Goal: Task Accomplishment & Management: Complete application form

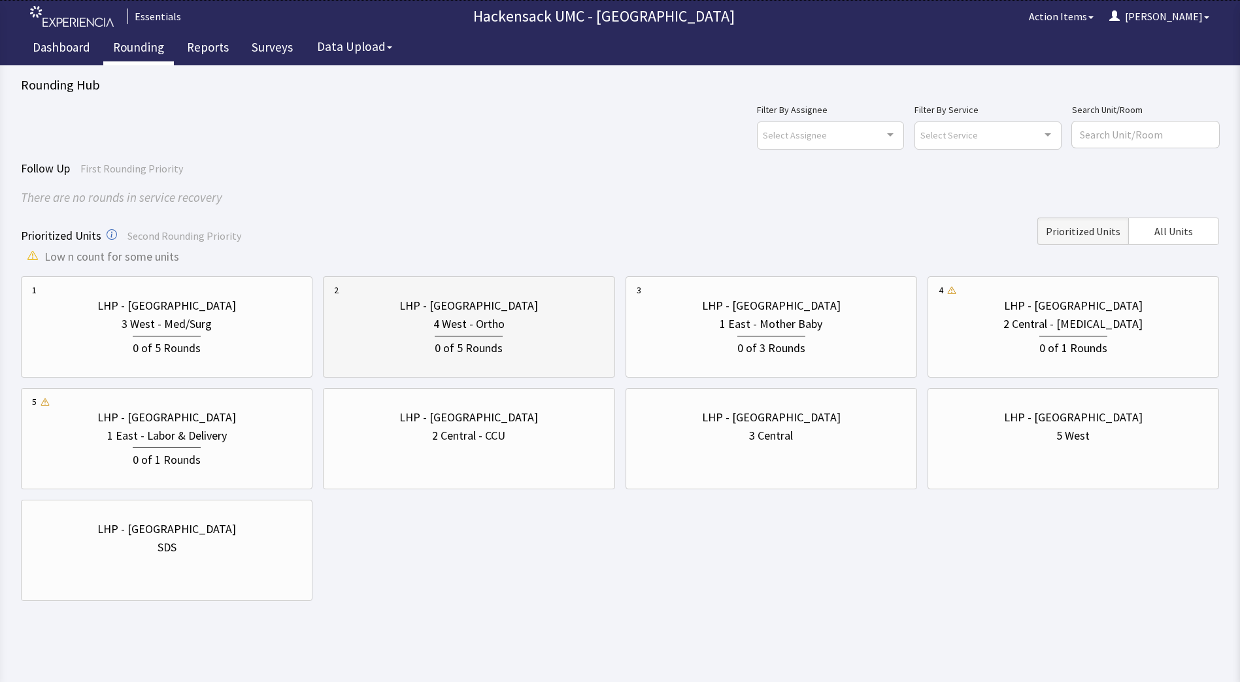
click at [437, 353] on div "0 of 5 Rounds" at bounding box center [469, 347] width 68 height 22
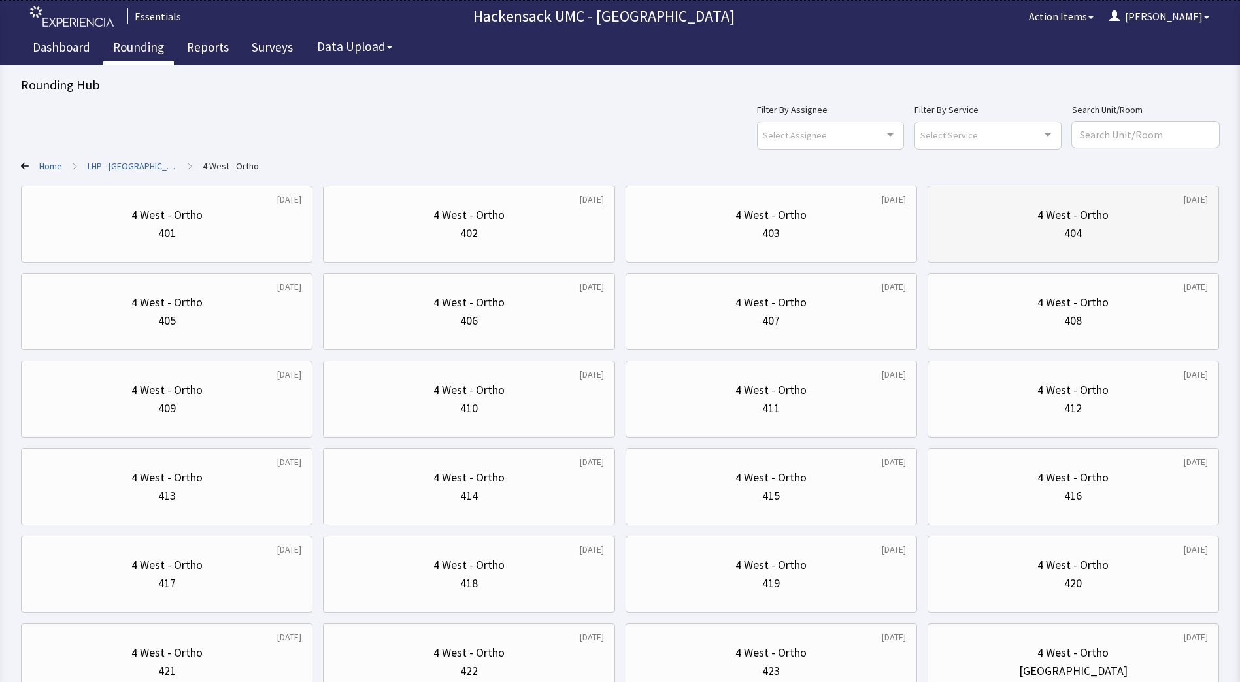
click at [1086, 214] on div "4 West - Ortho" at bounding box center [1072, 215] width 71 height 18
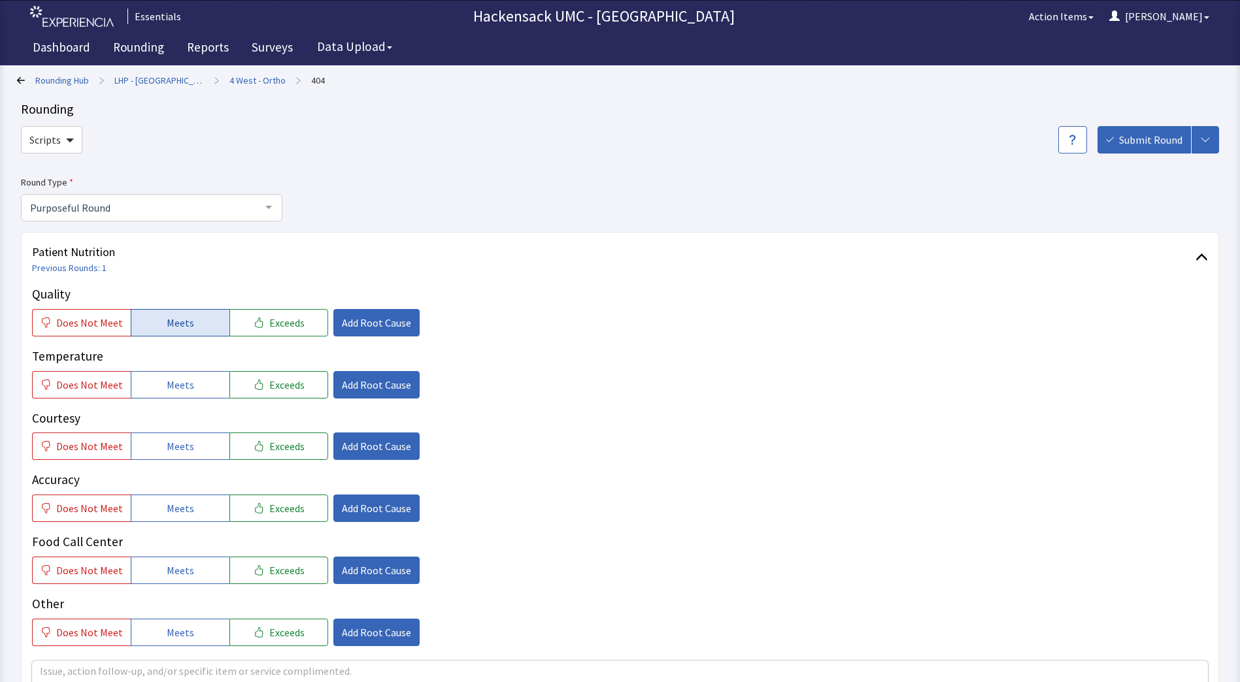
click at [201, 329] on button "Meets" at bounding box center [180, 322] width 99 height 27
click at [188, 386] on span "Meets" at bounding box center [180, 385] width 27 height 16
click at [180, 442] on span "Meets" at bounding box center [180, 447] width 27 height 16
click at [174, 498] on button "Meets" at bounding box center [180, 508] width 99 height 27
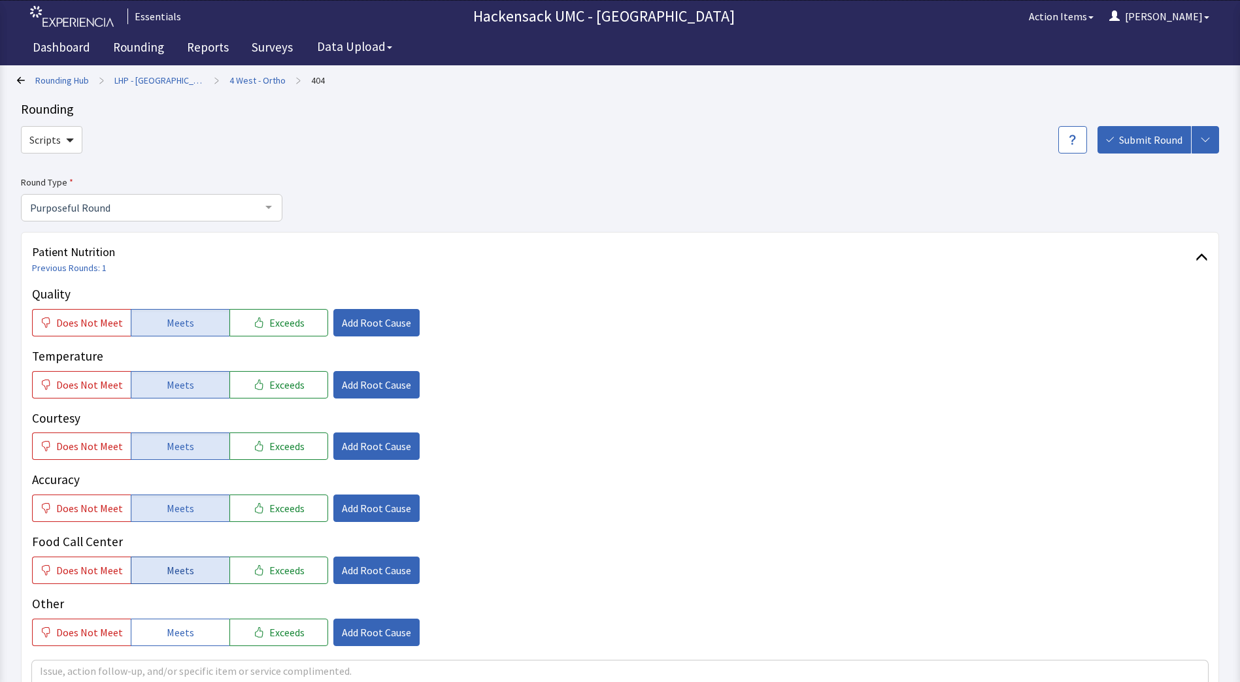
click at [175, 559] on button "Meets" at bounding box center [180, 570] width 99 height 27
click at [169, 646] on button "Meets" at bounding box center [180, 632] width 99 height 27
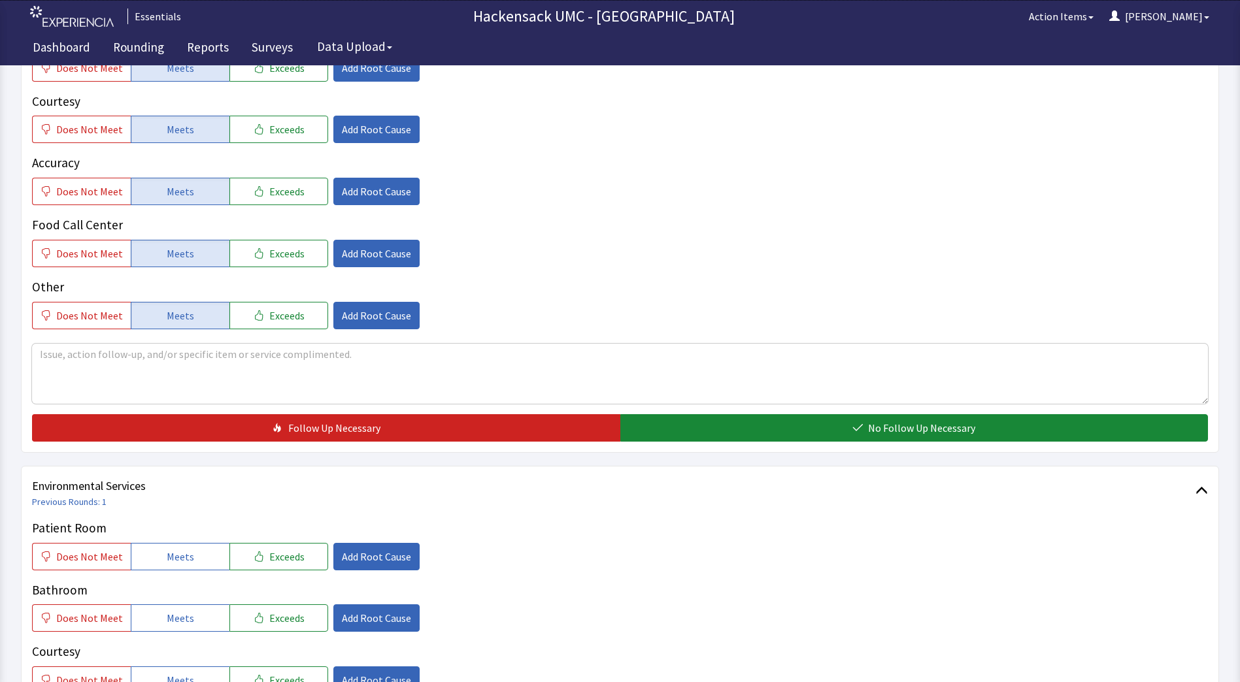
scroll to position [318, 0]
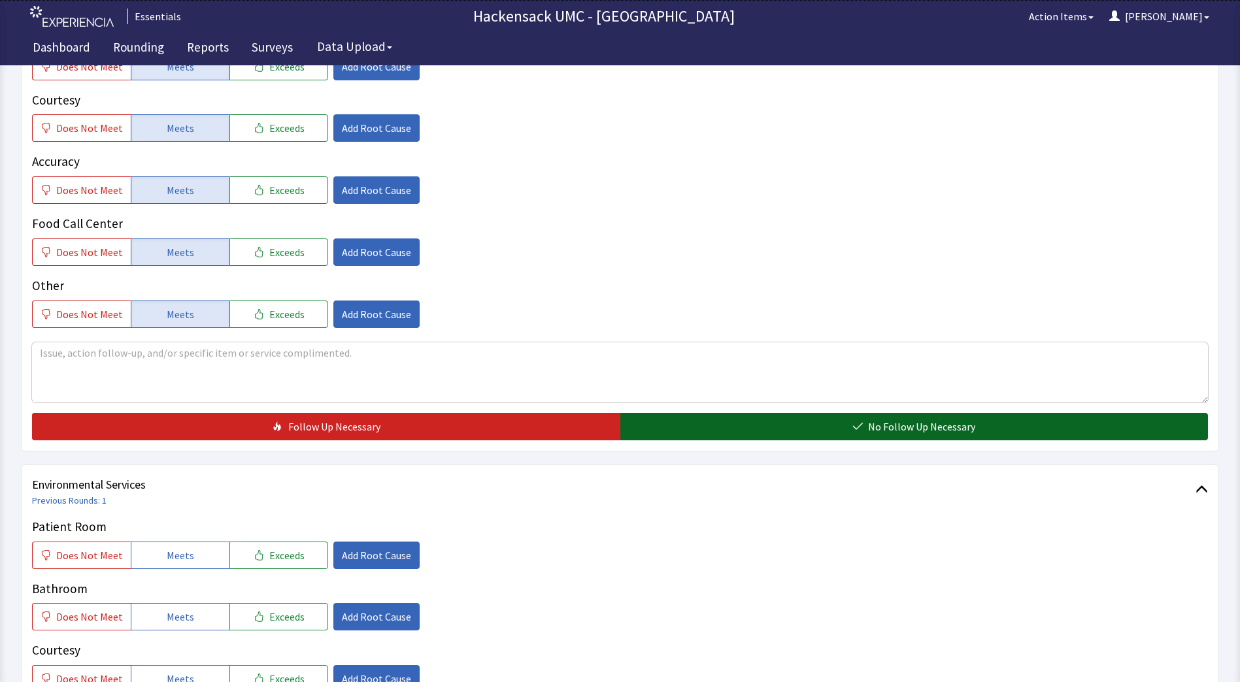
click at [945, 429] on span "No Follow Up Necessary" at bounding box center [921, 427] width 107 height 16
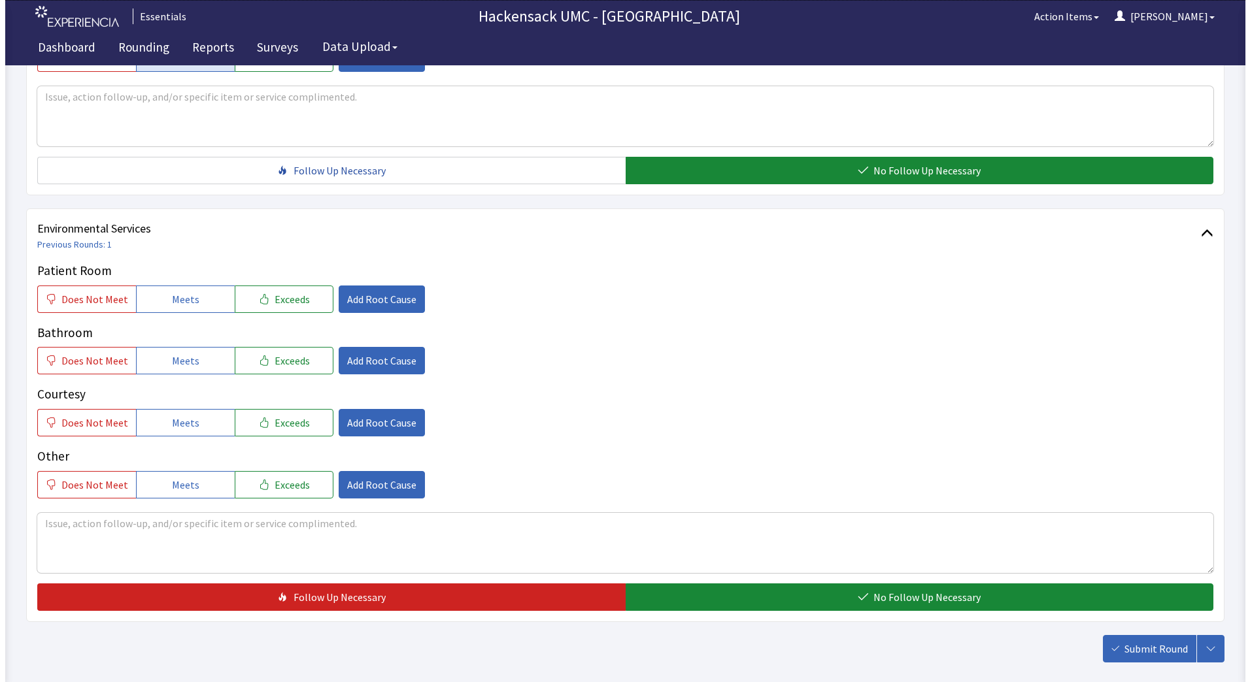
scroll to position [578, 0]
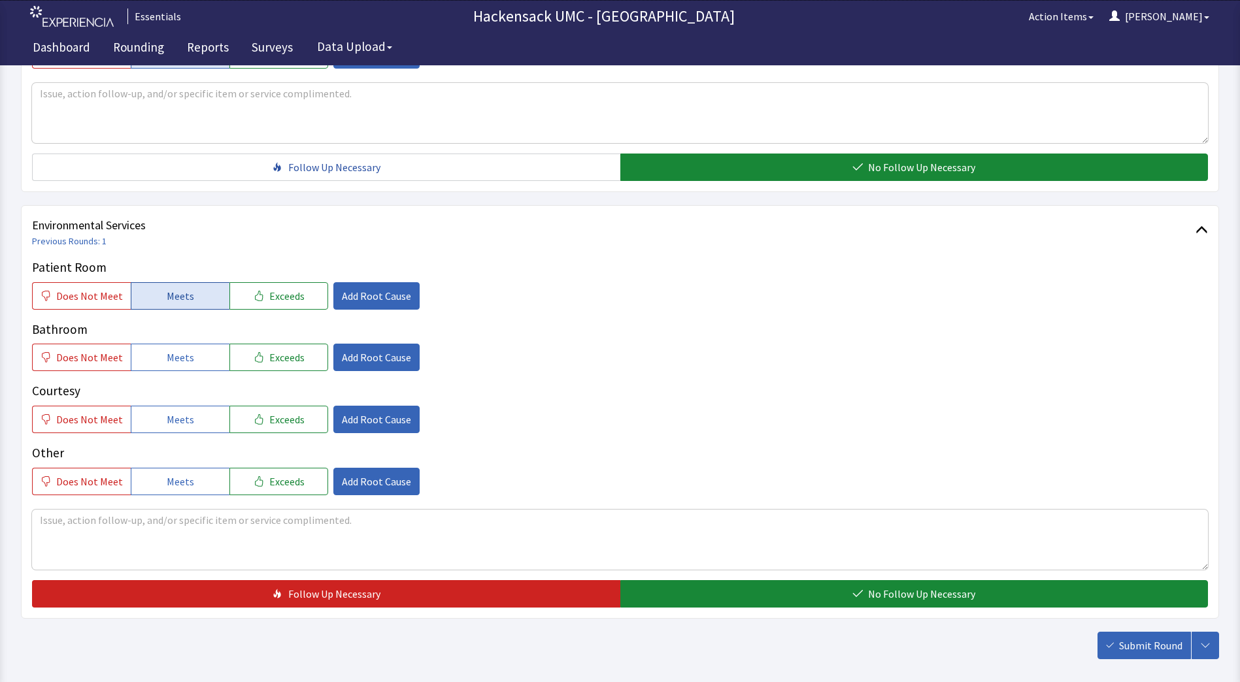
click at [207, 302] on button "Meets" at bounding box center [180, 295] width 99 height 27
click at [178, 368] on button "Meets" at bounding box center [180, 357] width 99 height 27
click at [171, 413] on span "Meets" at bounding box center [180, 420] width 27 height 16
click at [174, 475] on span "Meets" at bounding box center [180, 482] width 27 height 16
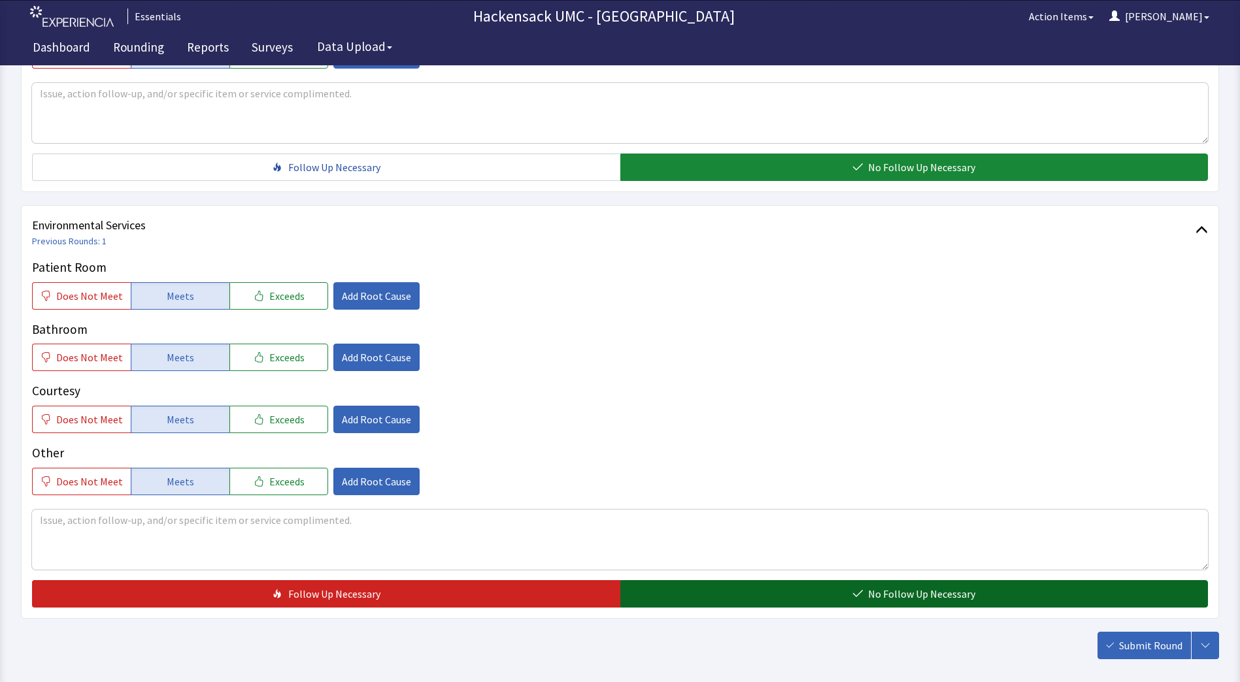
click at [743, 588] on button "No Follow Up Necessary" at bounding box center [914, 593] width 588 height 27
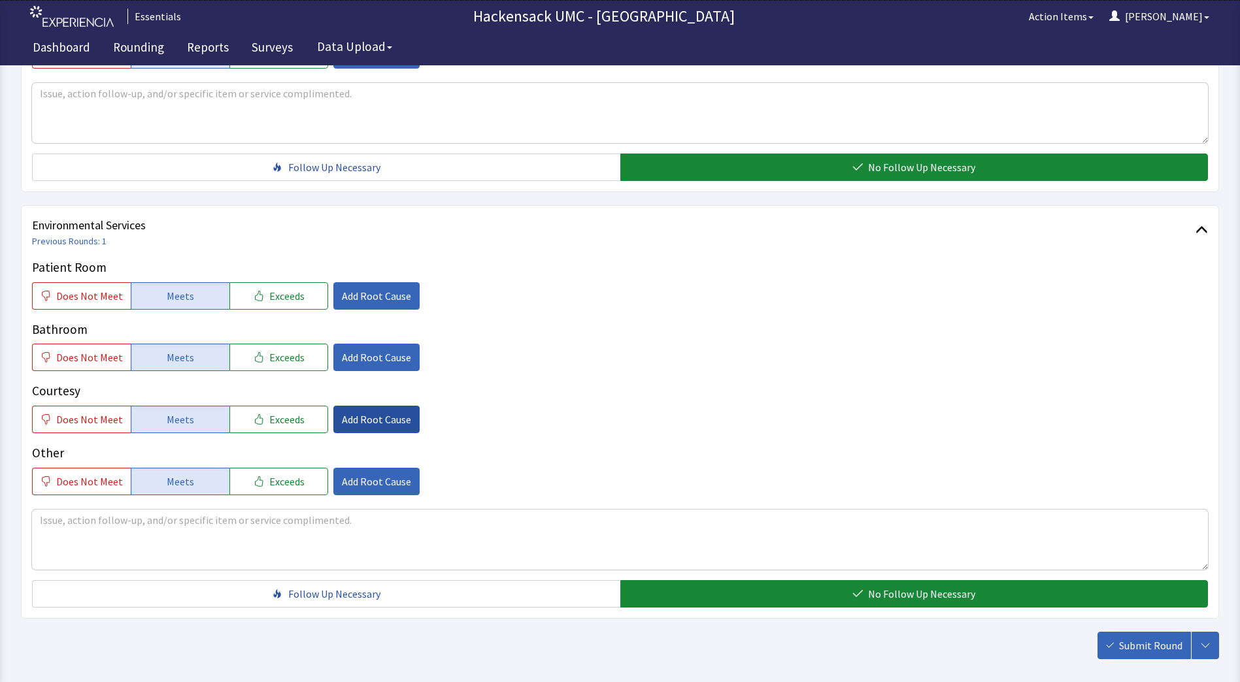
click at [353, 414] on span "Add Root Cause" at bounding box center [376, 420] width 69 height 16
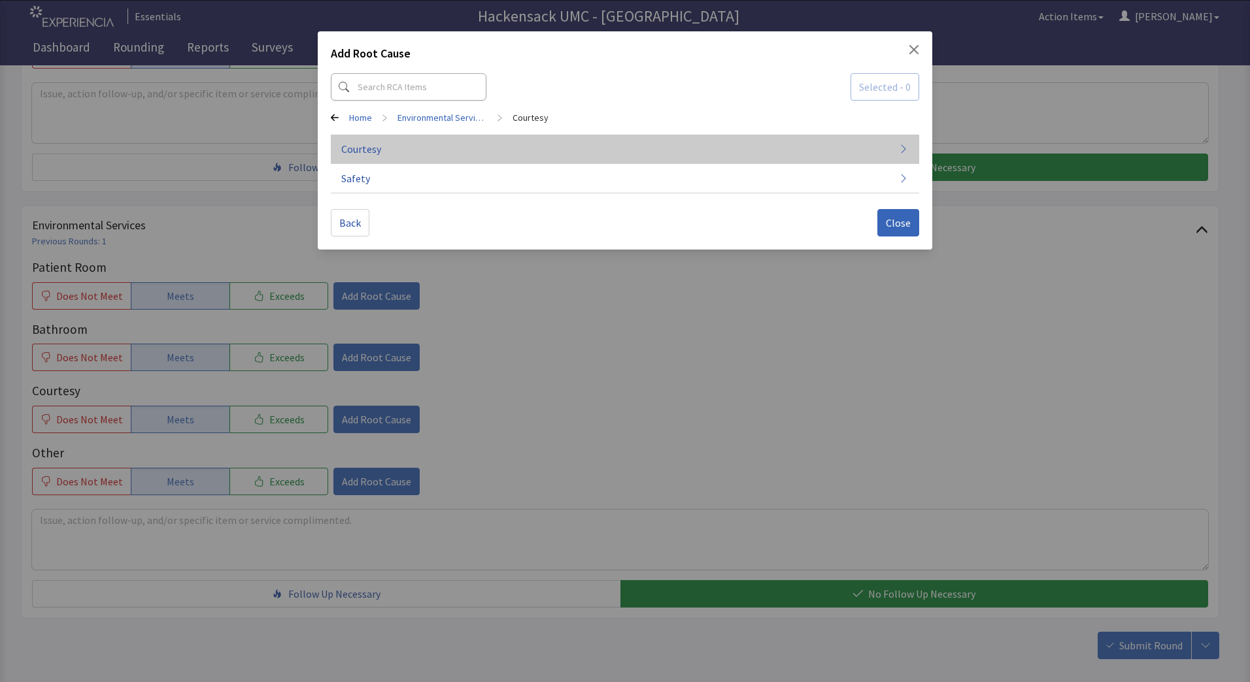
click at [382, 148] on button "Courtesy" at bounding box center [625, 149] width 588 height 29
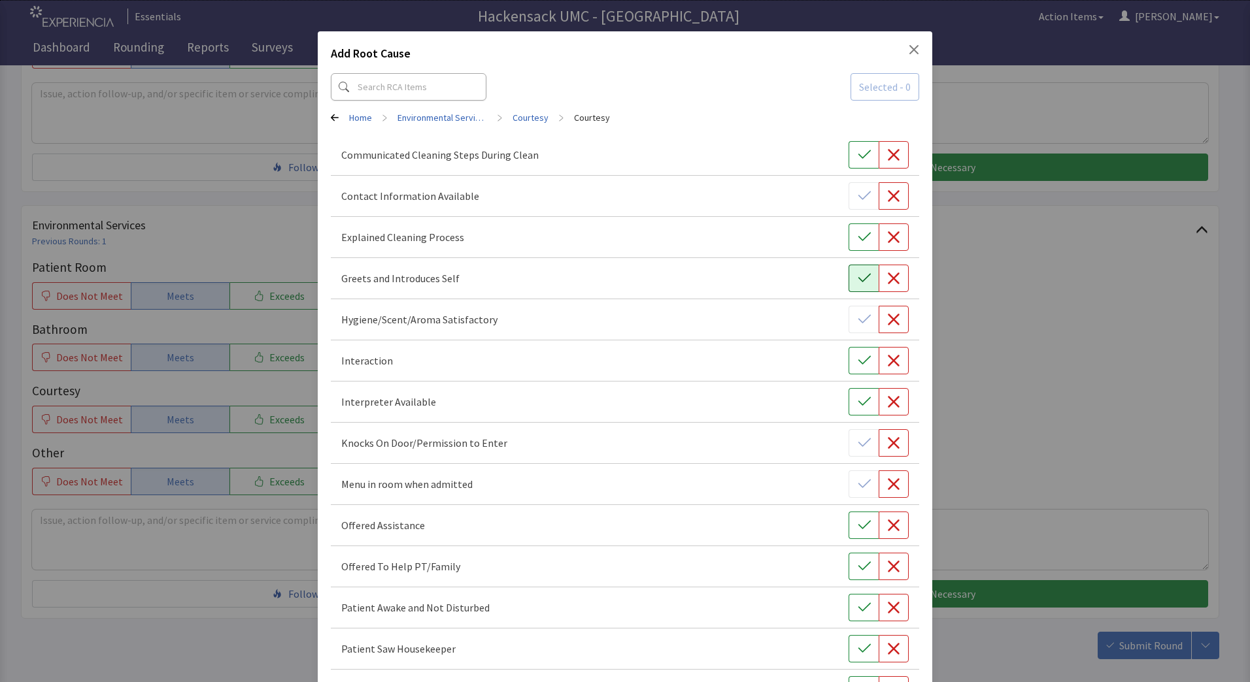
click at [859, 275] on icon "button" at bounding box center [864, 278] width 13 height 13
click at [858, 365] on icon "button" at bounding box center [864, 360] width 13 height 13
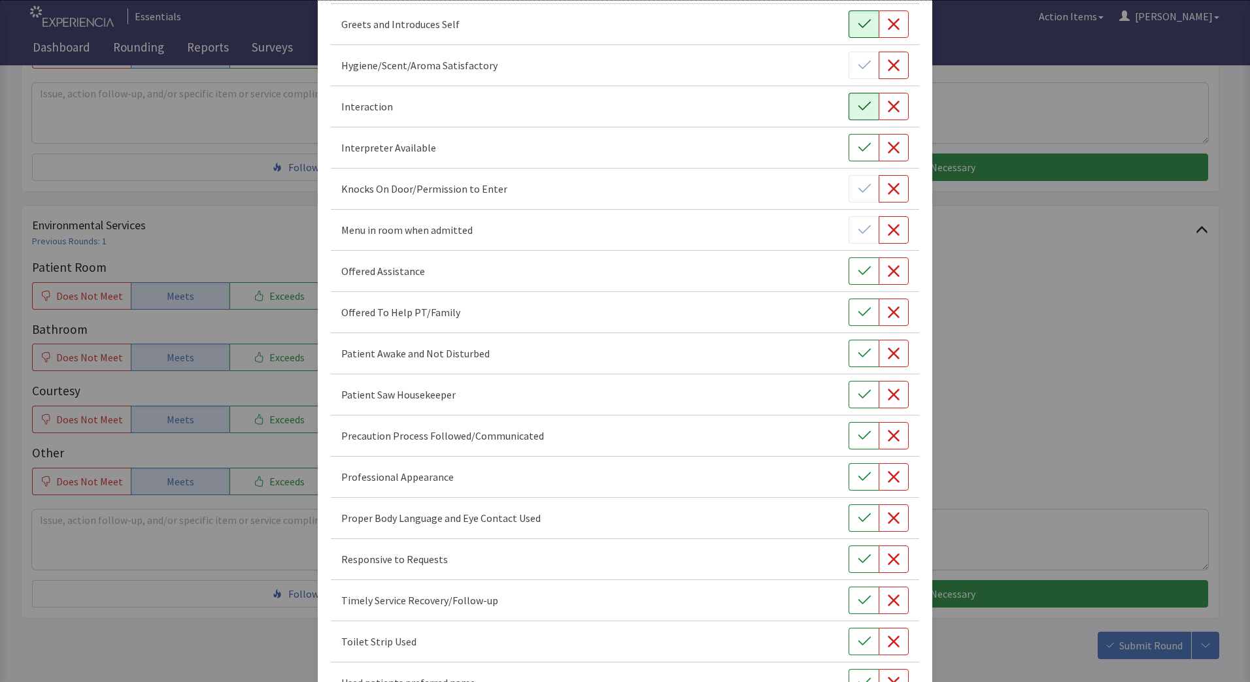
scroll to position [425, 0]
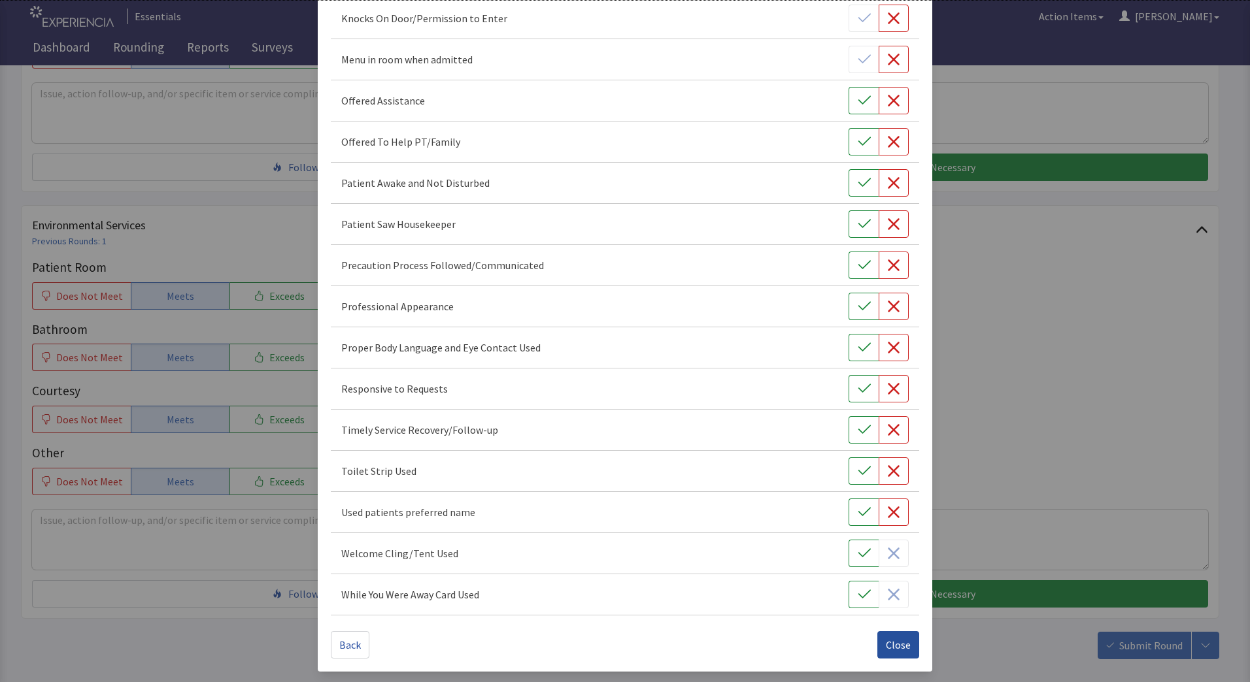
click at [890, 651] on span "Close" at bounding box center [898, 645] width 25 height 16
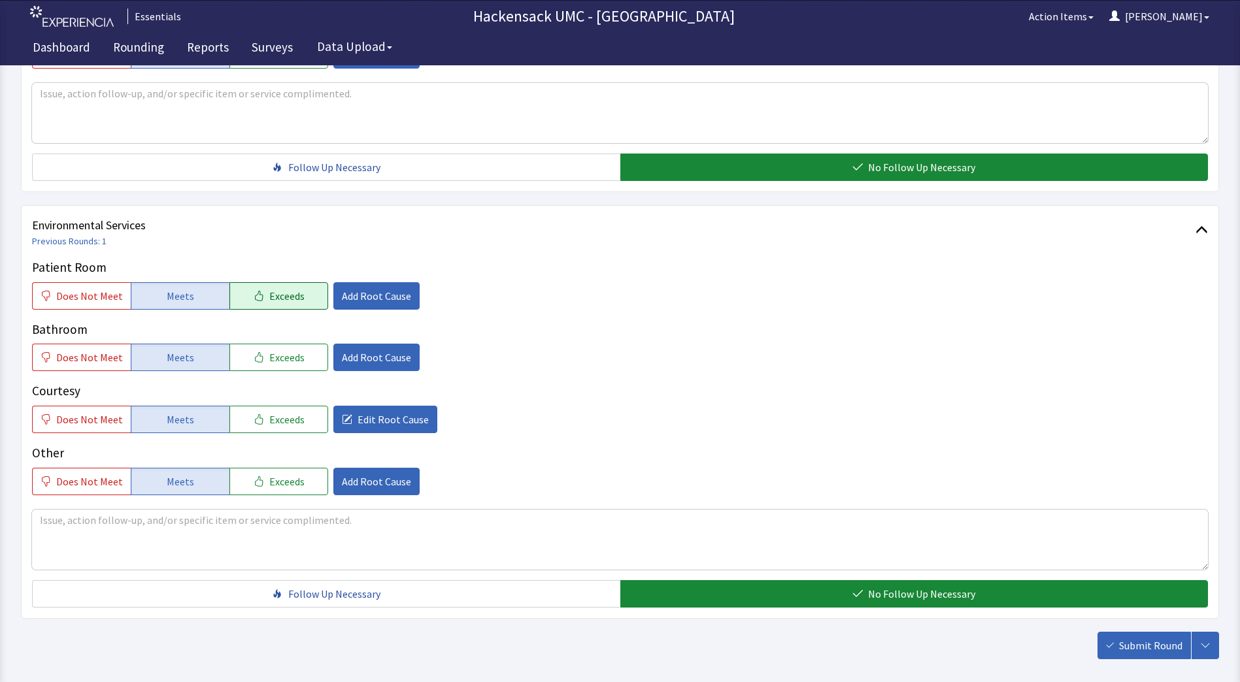
click at [301, 297] on button "Exceeds" at bounding box center [278, 295] width 99 height 27
click at [352, 304] on button "Add Root Cause" at bounding box center [376, 295] width 86 height 27
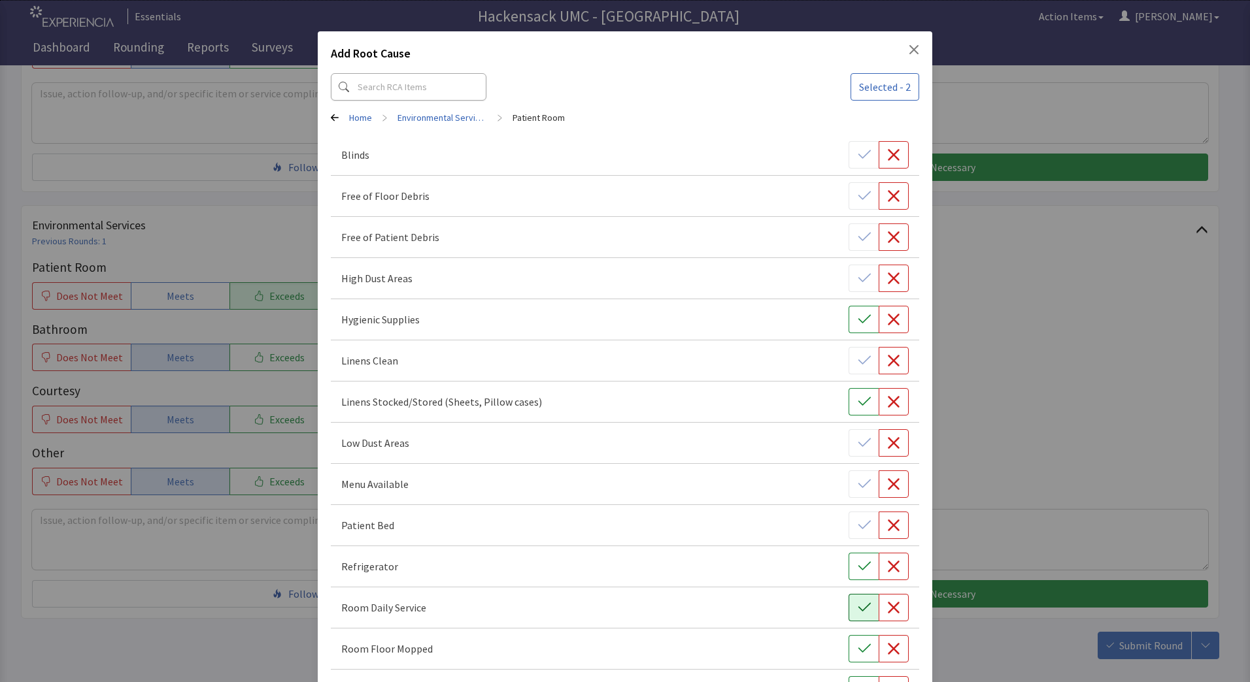
click at [858, 605] on icon "button" at bounding box center [864, 607] width 13 height 13
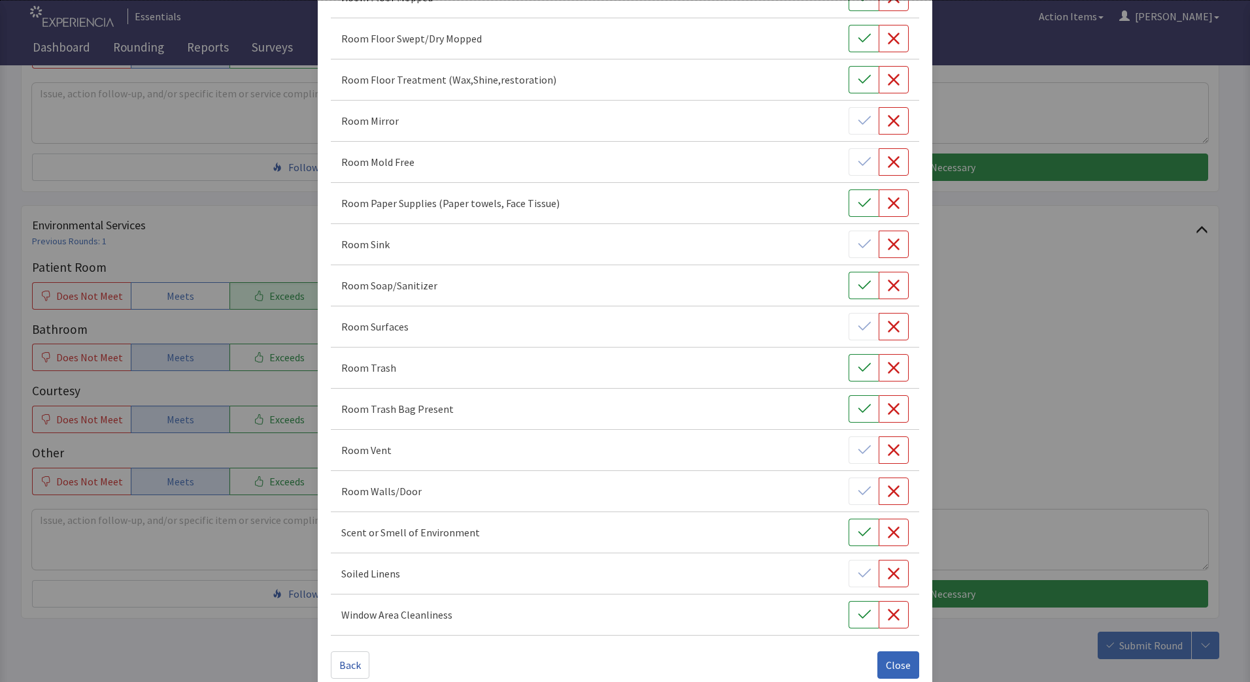
scroll to position [672, 0]
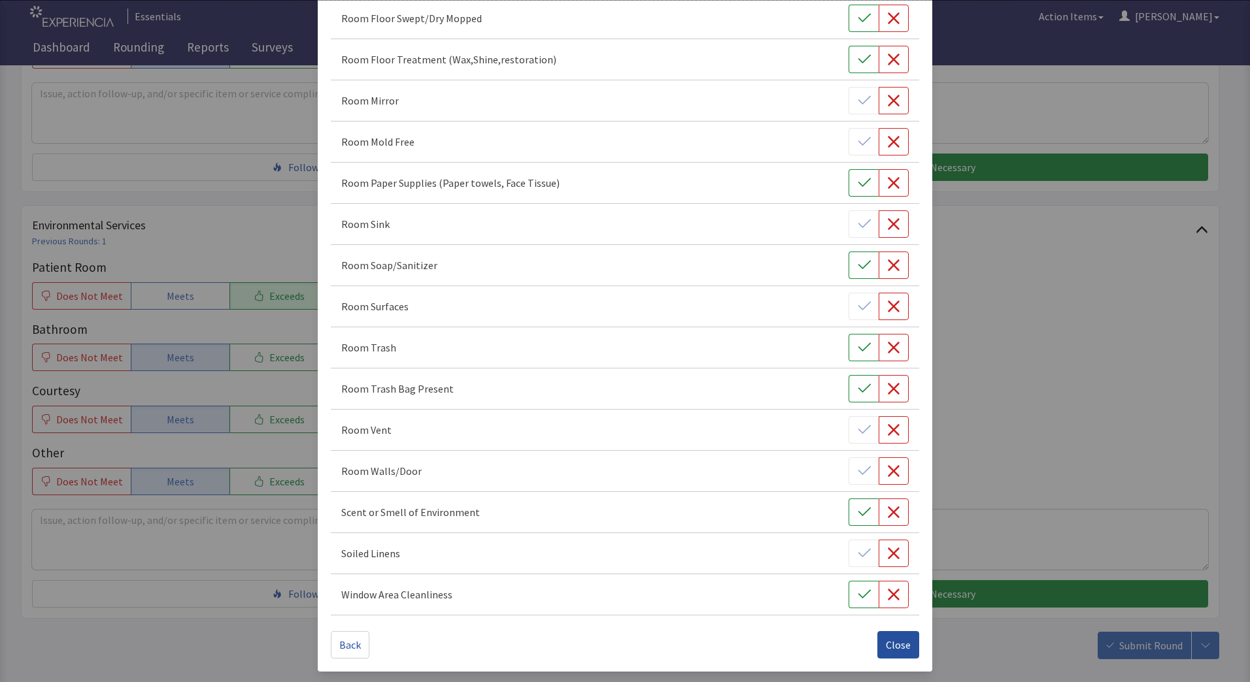
click at [886, 655] on button "Close" at bounding box center [898, 644] width 42 height 27
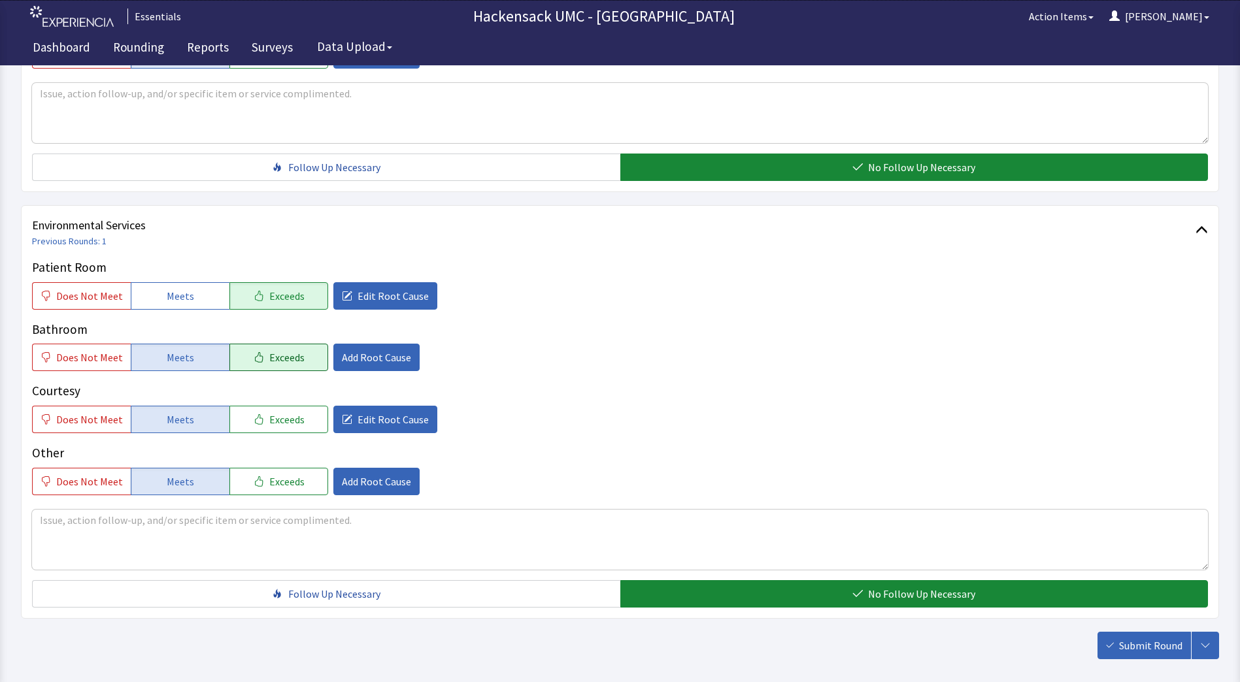
click at [288, 355] on span "Exceeds" at bounding box center [286, 358] width 35 height 16
click at [193, 361] on button "Meets" at bounding box center [180, 357] width 99 height 27
click at [390, 365] on span "Add Root Cause" at bounding box center [376, 358] width 69 height 16
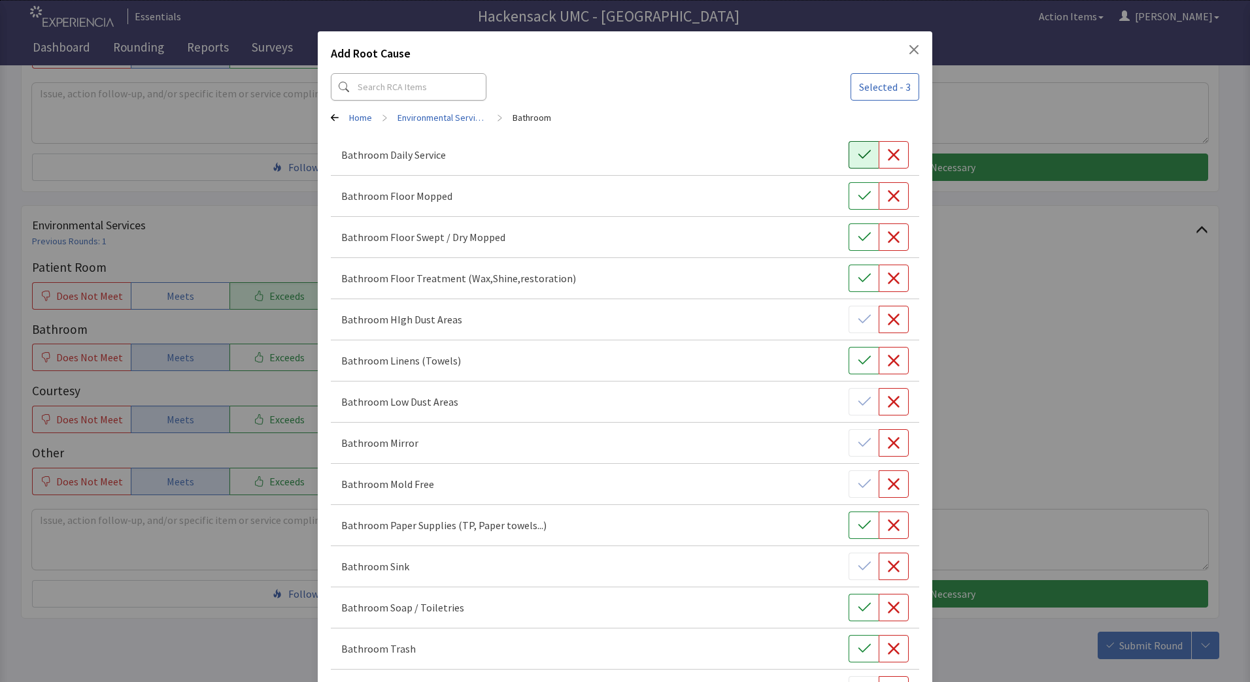
click at [859, 163] on button "button" at bounding box center [863, 154] width 30 height 27
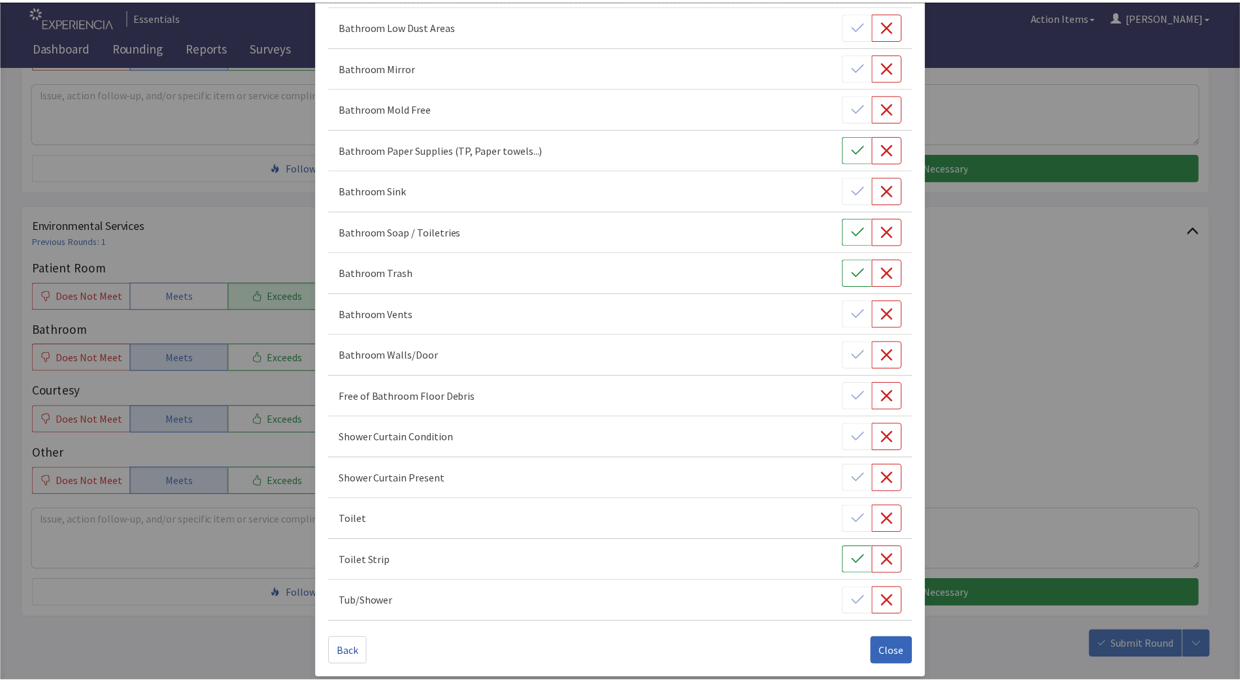
scroll to position [384, 0]
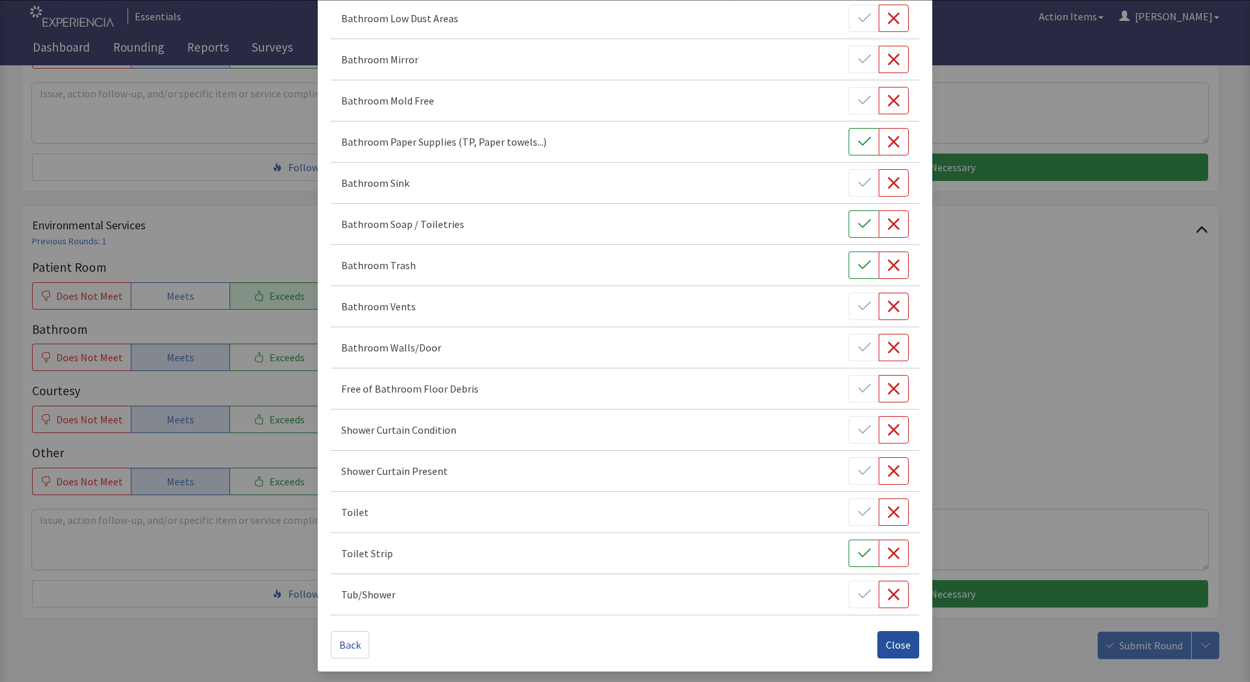
click at [888, 650] on span "Close" at bounding box center [898, 645] width 25 height 16
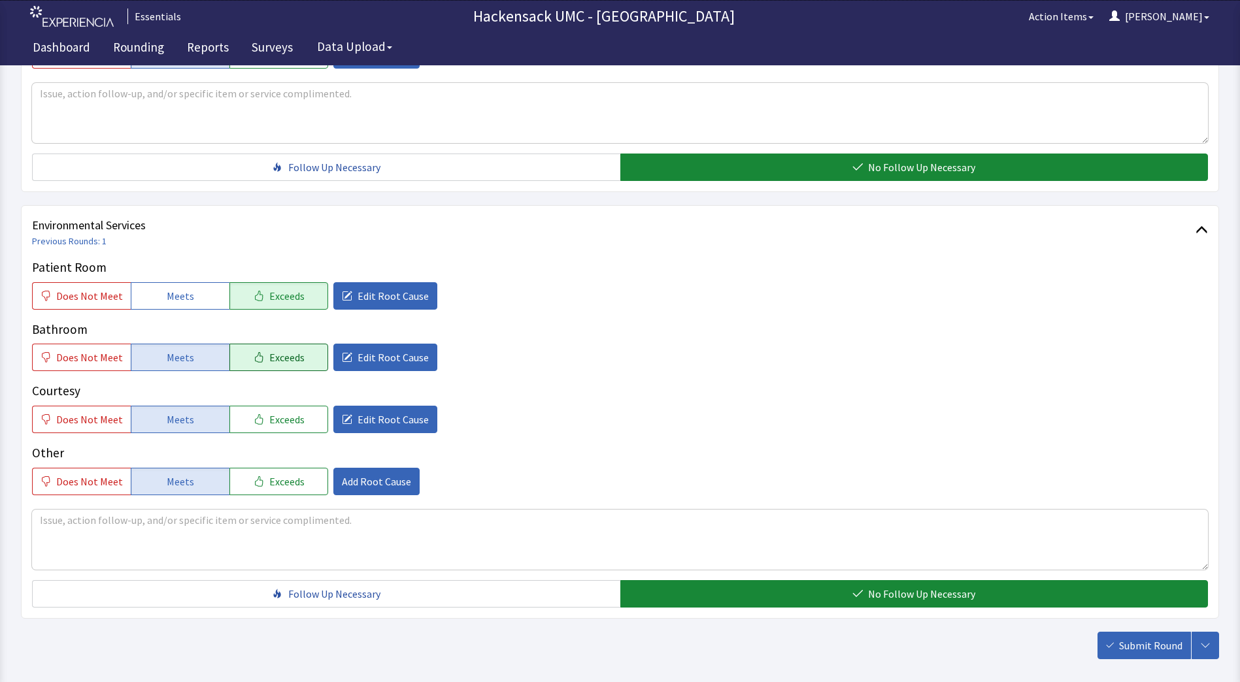
click at [284, 370] on button "Exceeds" at bounding box center [278, 357] width 99 height 27
click at [267, 438] on div "Patient Room Does Not Meet Meets Exceeds Edit Root Cause Bathroom Does Not Meet…" at bounding box center [620, 376] width 1176 height 237
click at [274, 422] on span "Exceeds" at bounding box center [286, 420] width 35 height 16
click at [122, 529] on textarea at bounding box center [620, 540] width 1176 height 60
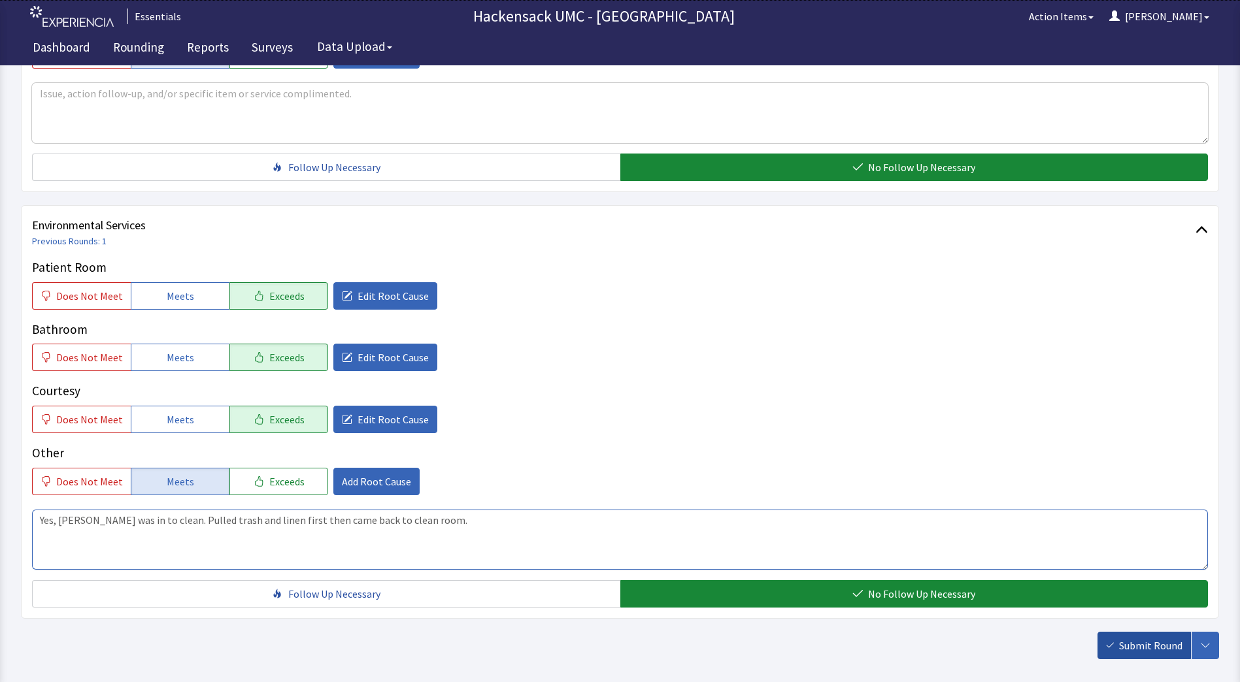
type textarea "Yes, Aleksandra was in to clean. Pulled trash and linen first then came back to…"
click at [1143, 649] on span "Submit Round" at bounding box center [1150, 646] width 63 height 16
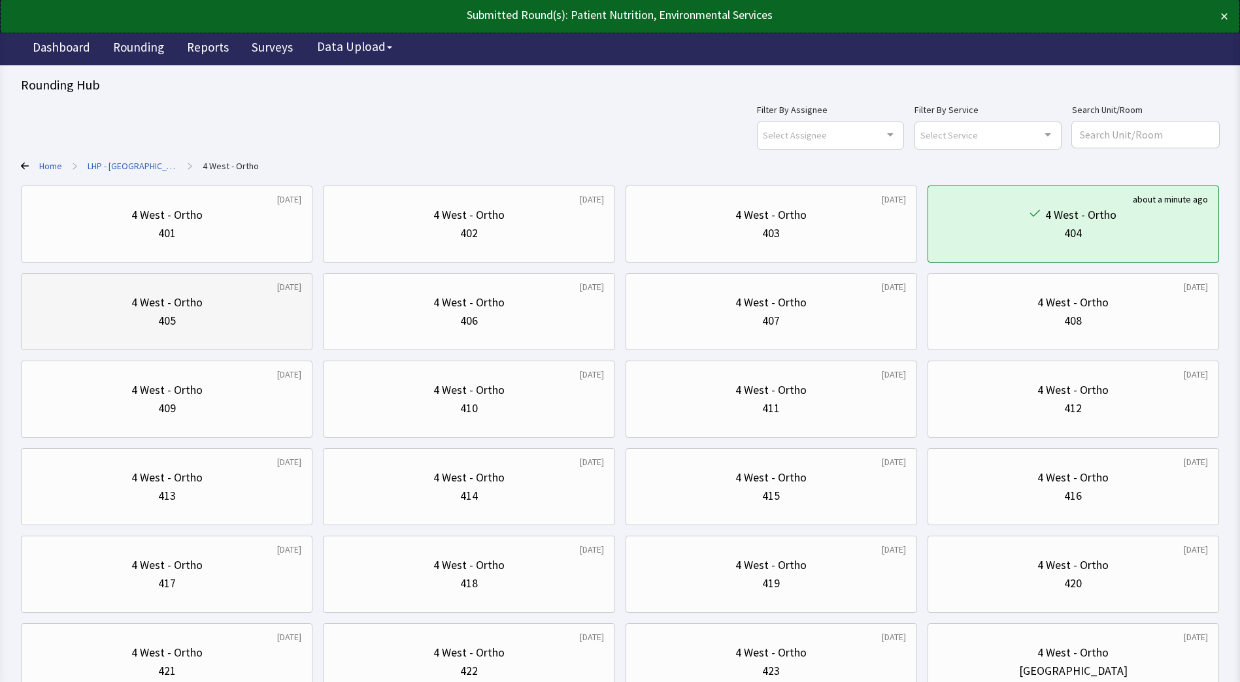
click at [144, 303] on div "4 West - Ortho" at bounding box center [166, 302] width 71 height 18
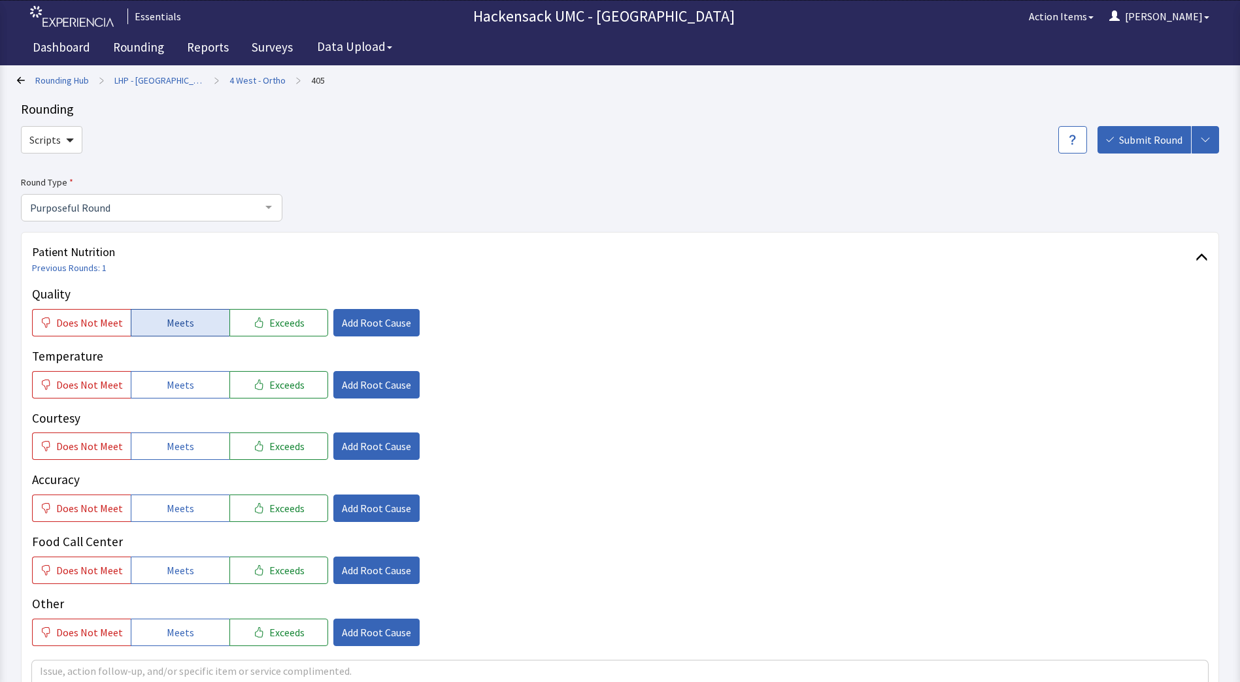
click at [182, 324] on span "Meets" at bounding box center [180, 323] width 27 height 16
click at [175, 382] on span "Meets" at bounding box center [180, 385] width 27 height 16
click at [180, 441] on span "Meets" at bounding box center [180, 447] width 27 height 16
click at [175, 517] on button "Meets" at bounding box center [180, 508] width 99 height 27
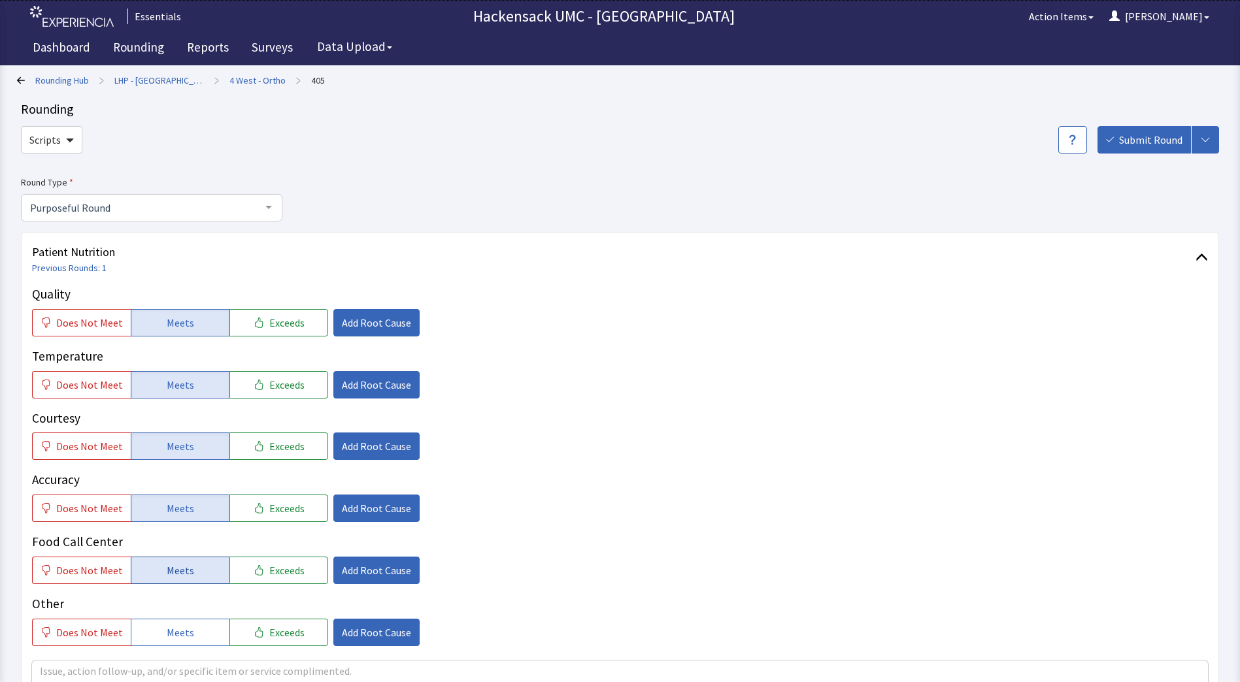
click at [180, 561] on button "Meets" at bounding box center [180, 570] width 99 height 27
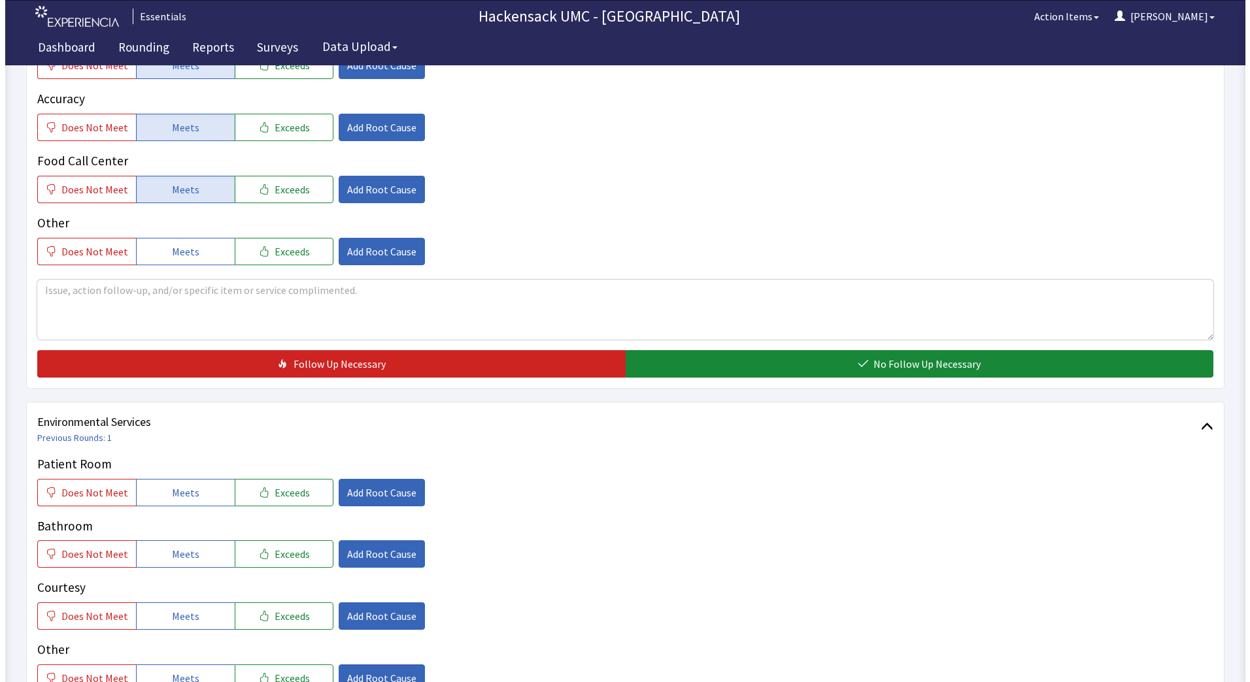
scroll to position [385, 0]
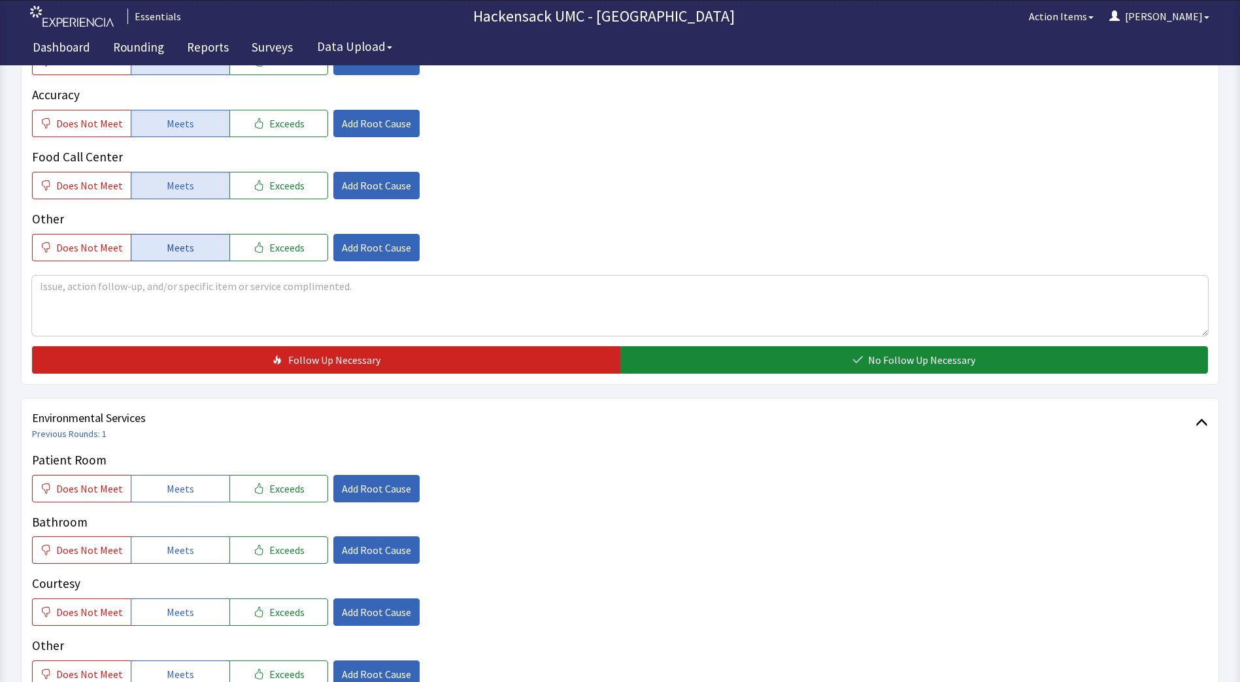
click at [153, 251] on button "Meets" at bounding box center [180, 247] width 99 height 27
click at [192, 488] on button "Meets" at bounding box center [180, 488] width 99 height 27
click at [374, 492] on span "Add Root Cause" at bounding box center [376, 489] width 69 height 16
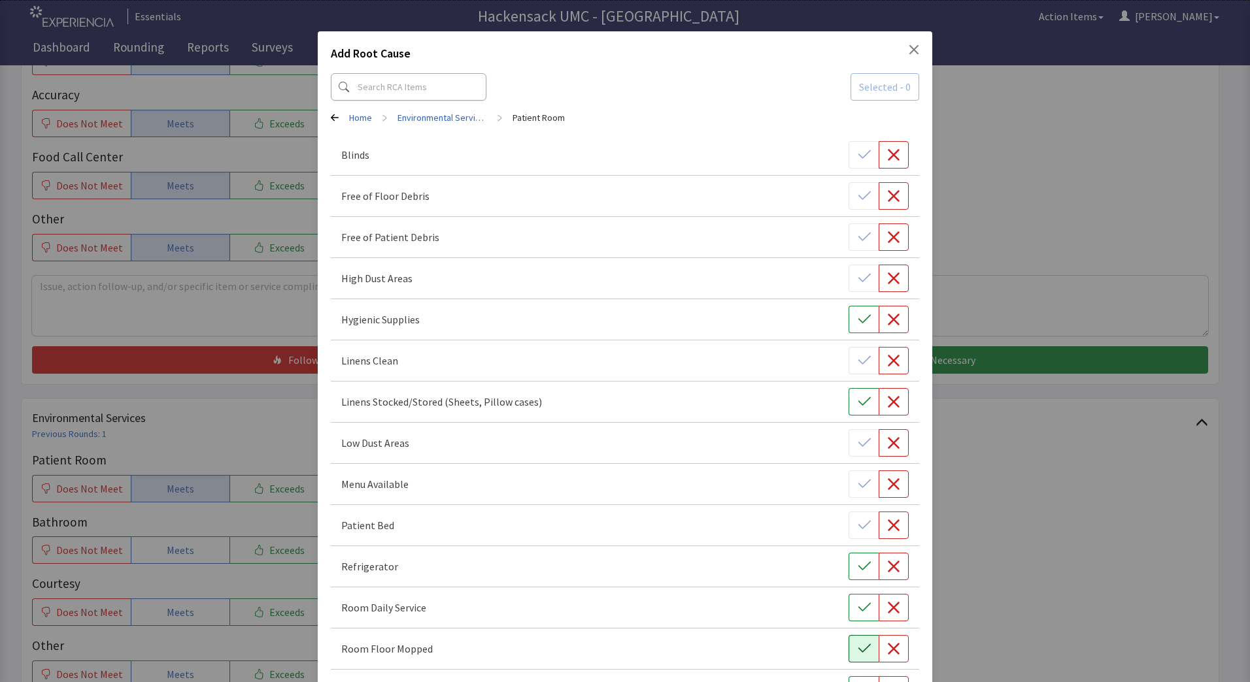
click at [849, 651] on button "button" at bounding box center [863, 648] width 30 height 27
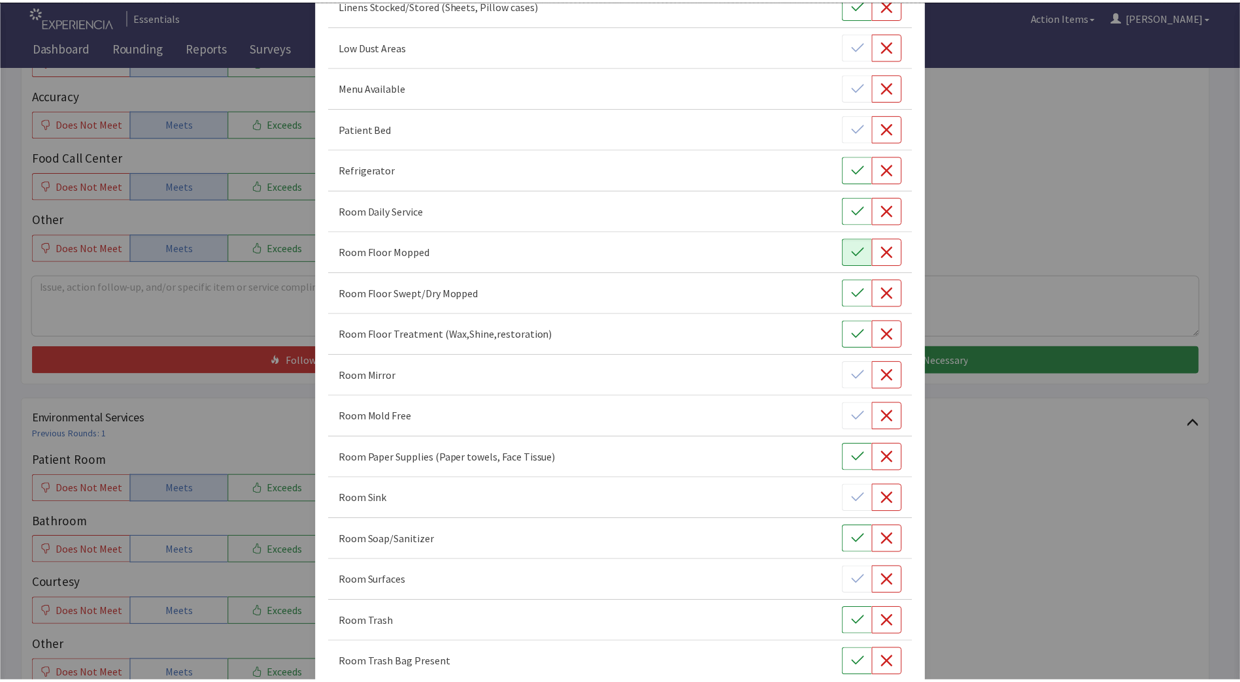
scroll to position [672, 0]
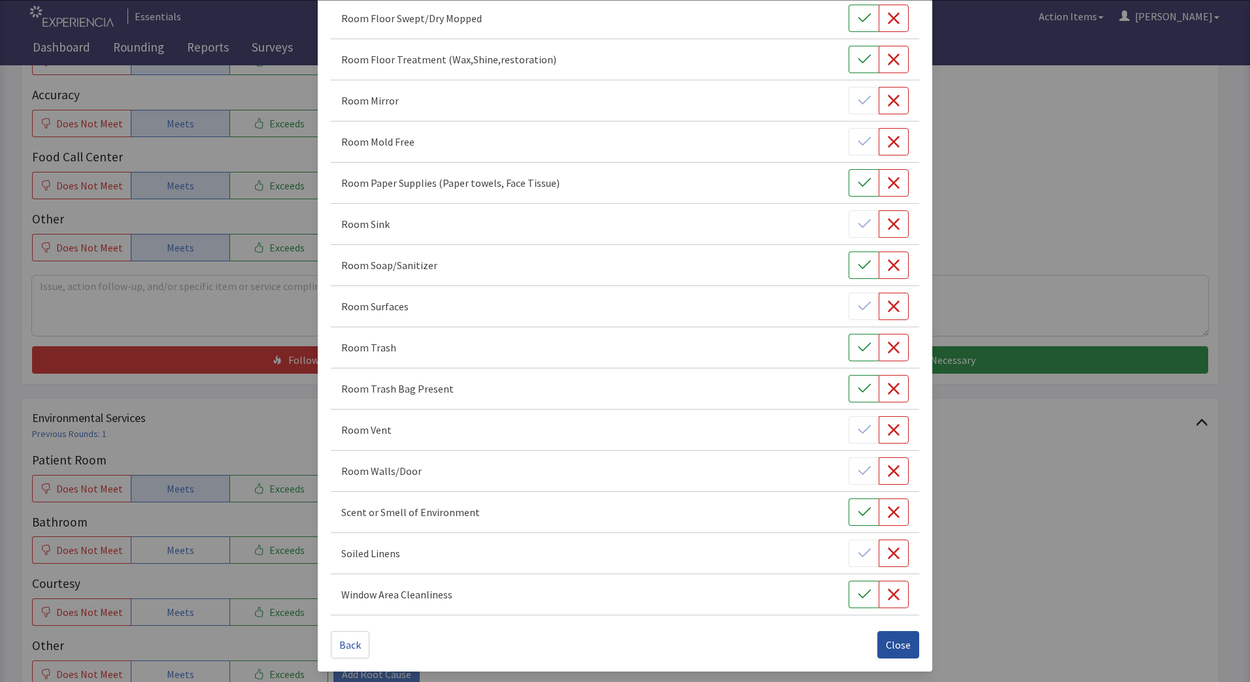
click at [886, 648] on span "Close" at bounding box center [898, 645] width 25 height 16
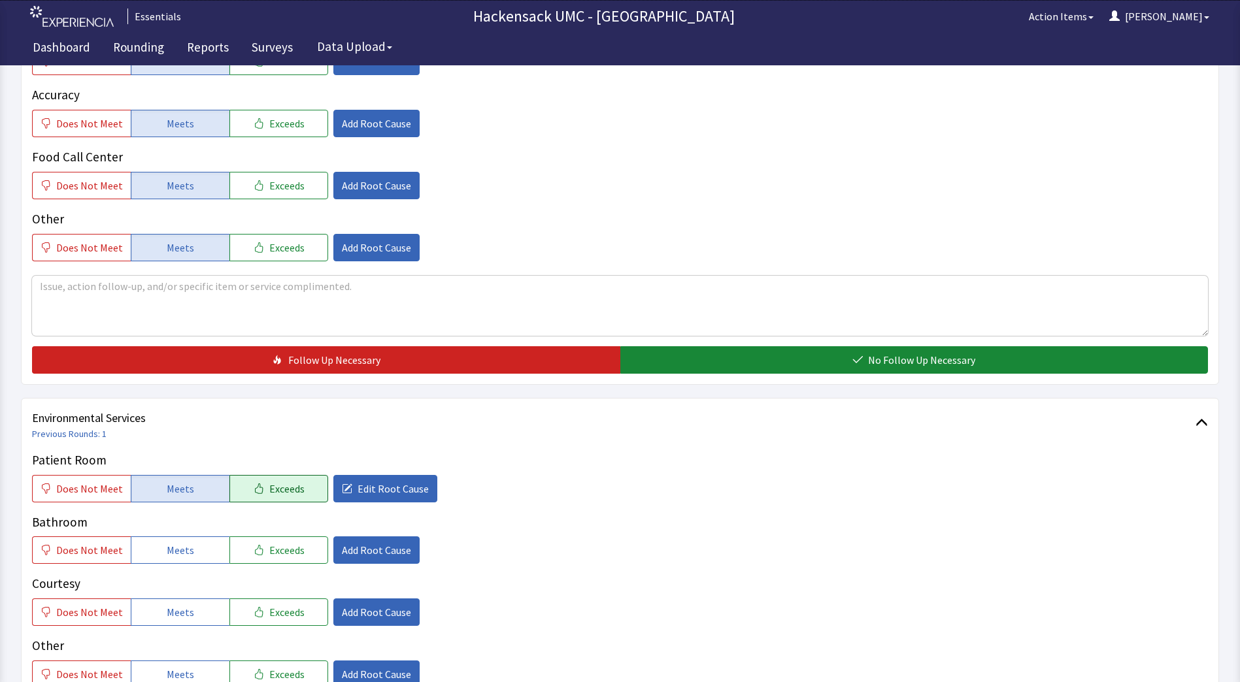
click at [277, 499] on button "Exceeds" at bounding box center [278, 488] width 99 height 27
click at [192, 544] on button "Meets" at bounding box center [180, 550] width 99 height 27
click at [167, 619] on span "Meets" at bounding box center [180, 613] width 27 height 16
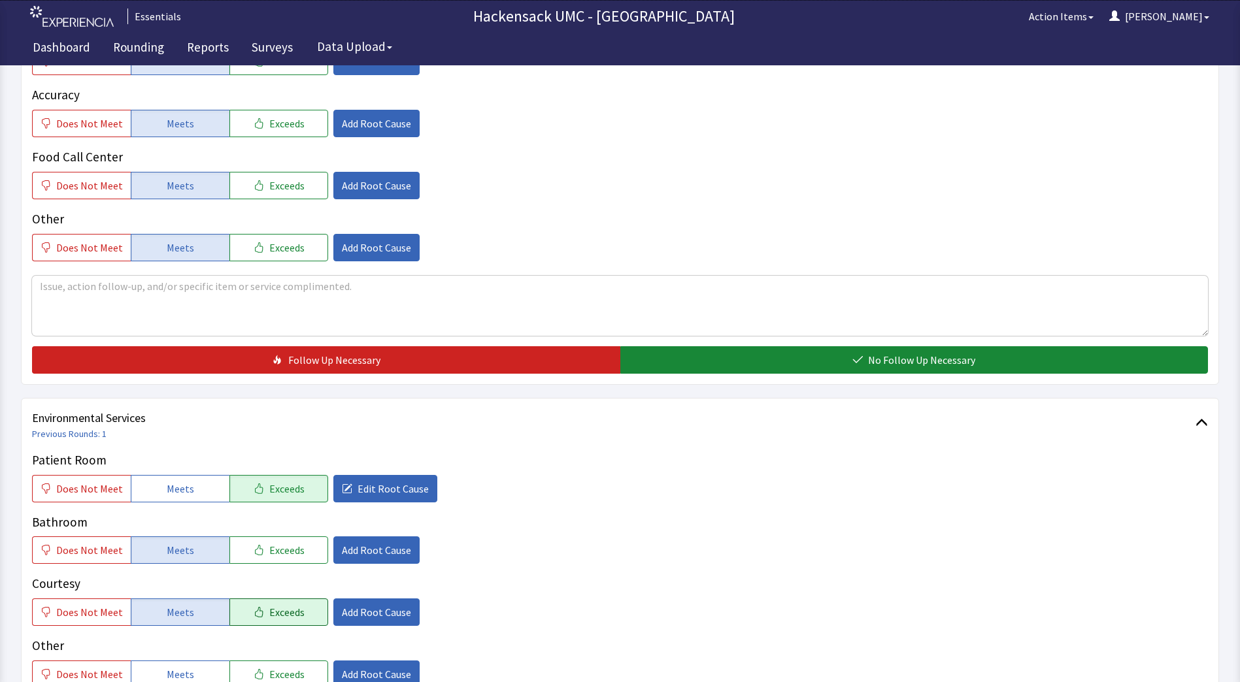
click at [269, 614] on span "Exceeds" at bounding box center [286, 613] width 35 height 16
click at [382, 619] on span "Add Root Cause" at bounding box center [376, 613] width 69 height 16
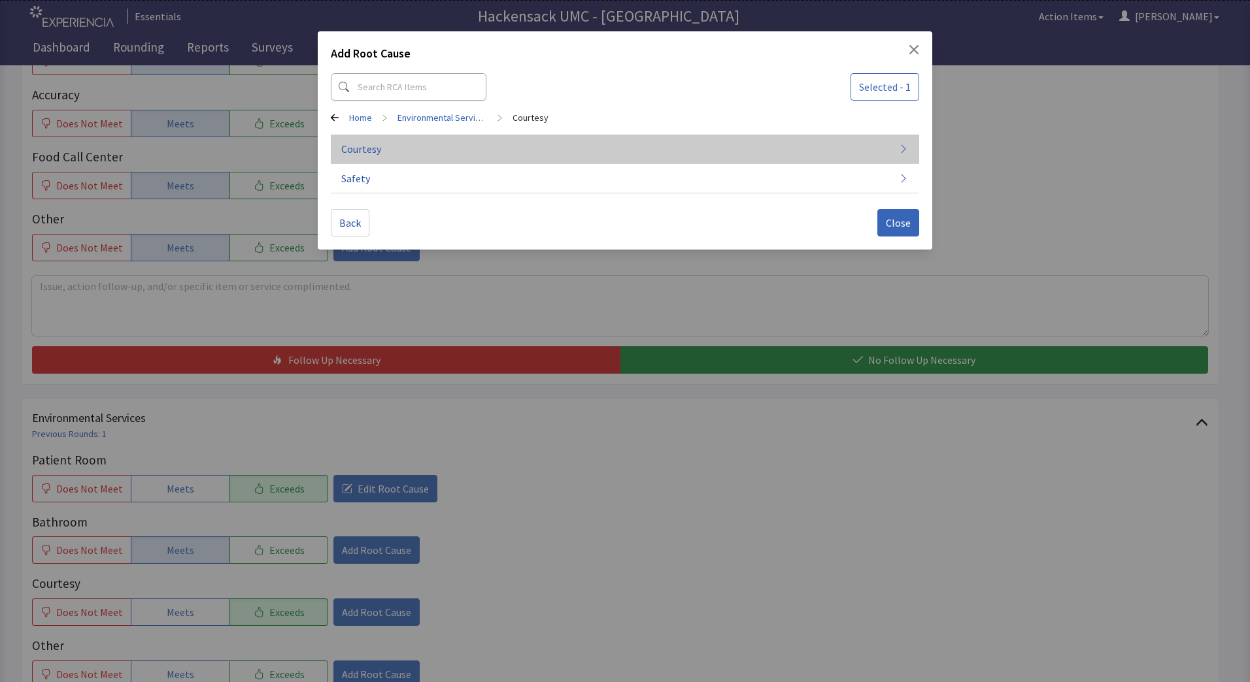
click at [378, 158] on button "Courtesy" at bounding box center [625, 149] width 588 height 29
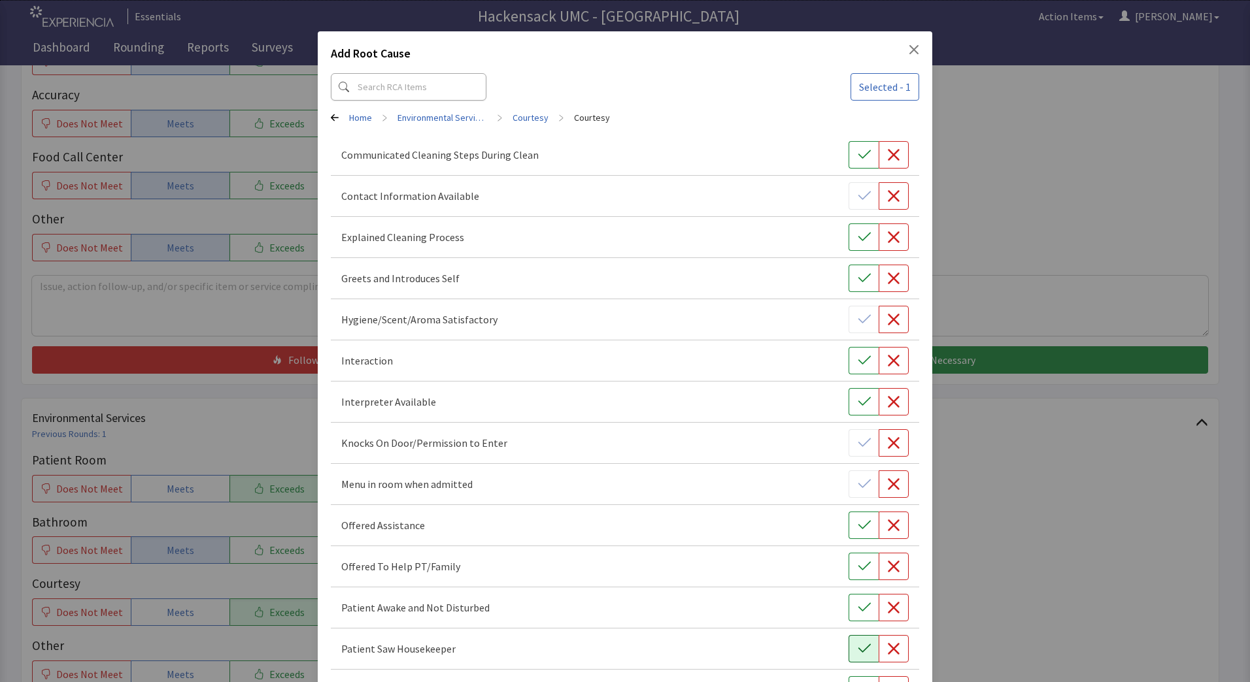
click at [858, 654] on icon "button" at bounding box center [864, 648] width 13 height 13
click at [851, 288] on button "button" at bounding box center [863, 278] width 30 height 27
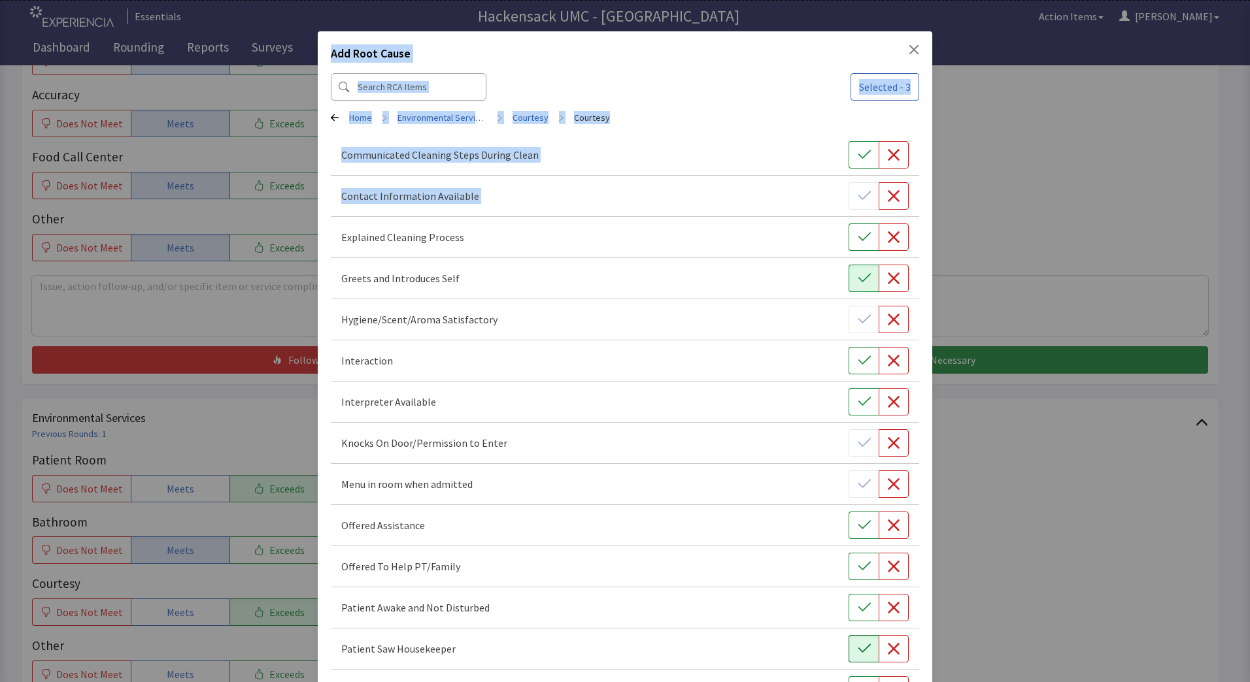
drag, startPoint x: 1252, startPoint y: 337, endPoint x: 1252, endPoint y: 515, distance: 178.4
click at [1239, 515] on html "Essentials Hackensack UMC - LHP Pascack Hospital Action Items Jason Menu Menu E…" at bounding box center [625, 277] width 1250 height 1324
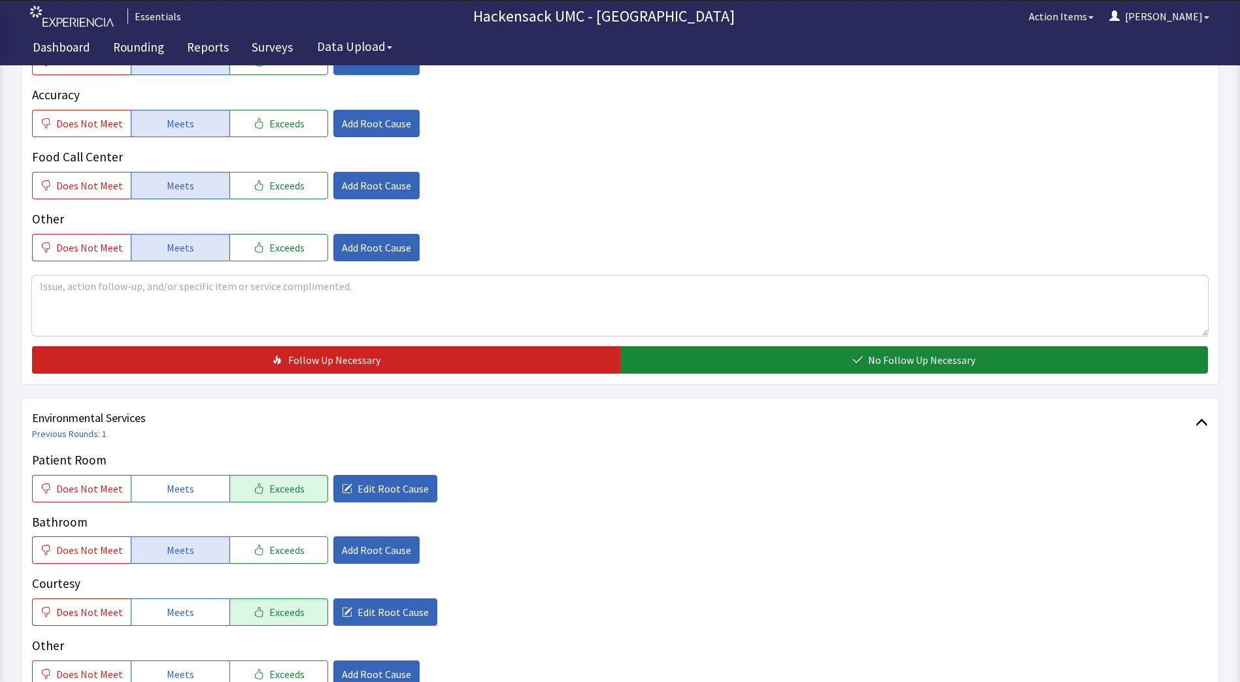
scroll to position [641, 0]
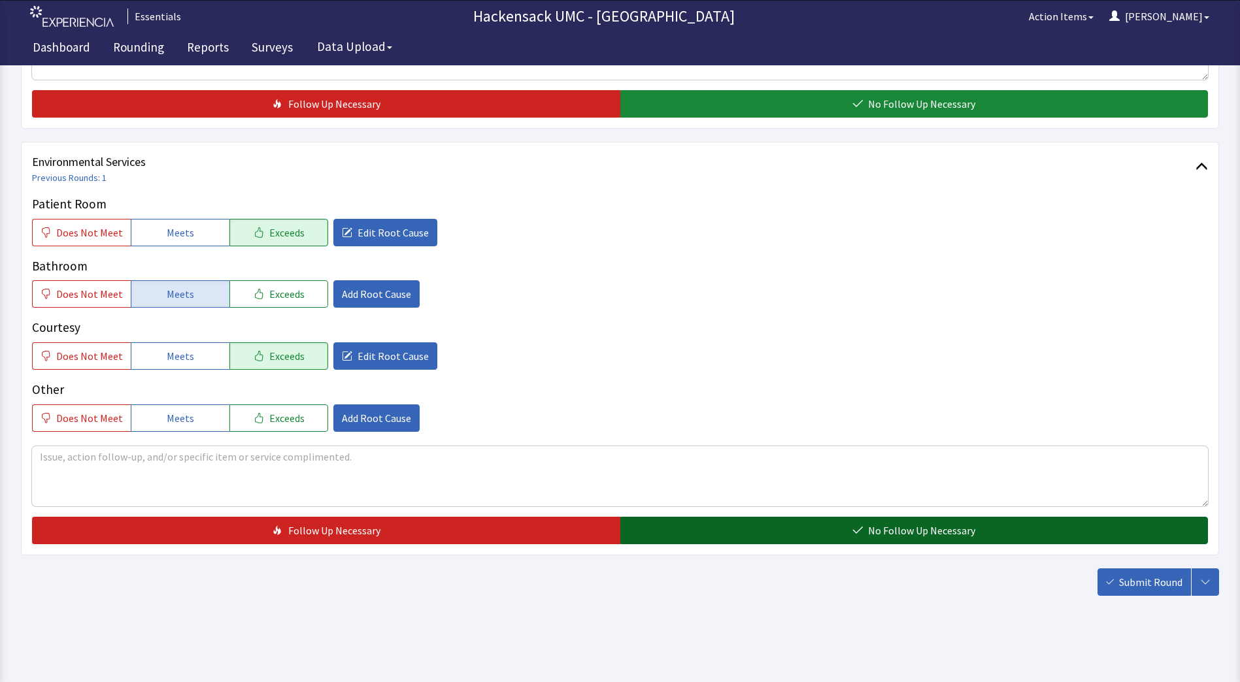
click at [830, 533] on button "No Follow Up Necessary" at bounding box center [914, 530] width 588 height 27
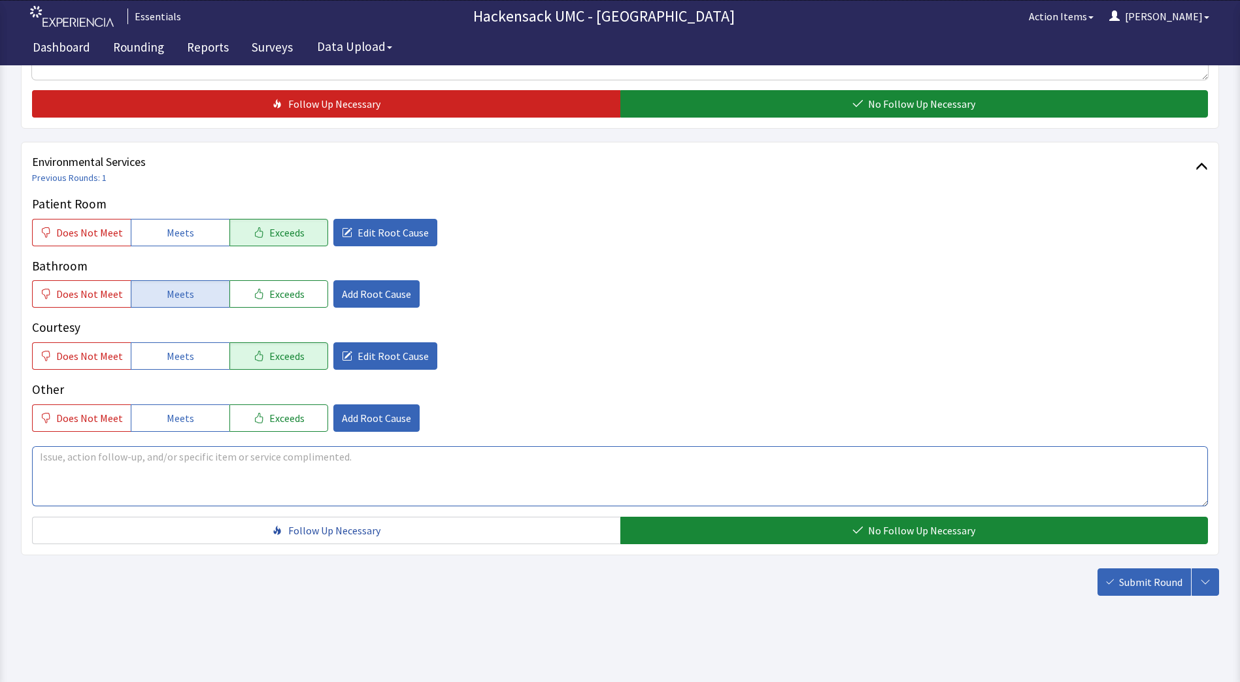
click at [216, 463] on textarea at bounding box center [620, 476] width 1176 height 60
type textarea "Yes. Woman was in and did a great job. Mopped floor too."
click at [1150, 581] on span "Submit Round" at bounding box center [1150, 583] width 63 height 16
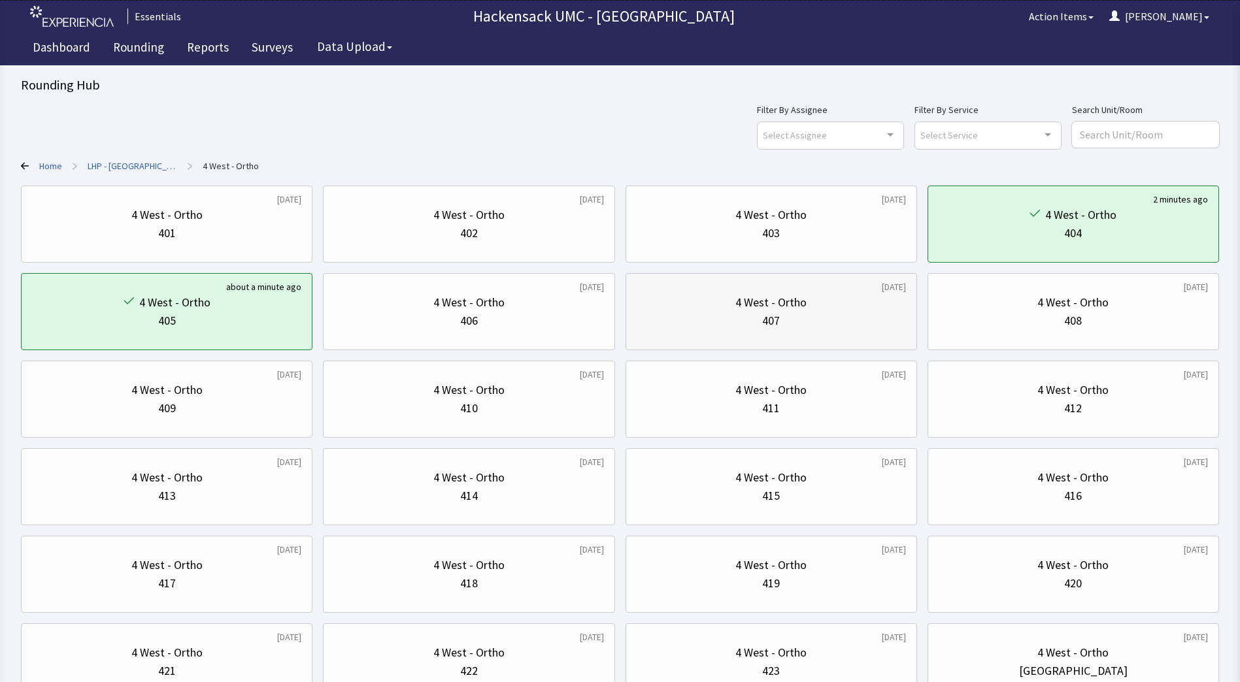
click at [809, 308] on div "4 West - Ortho" at bounding box center [771, 302] width 269 height 18
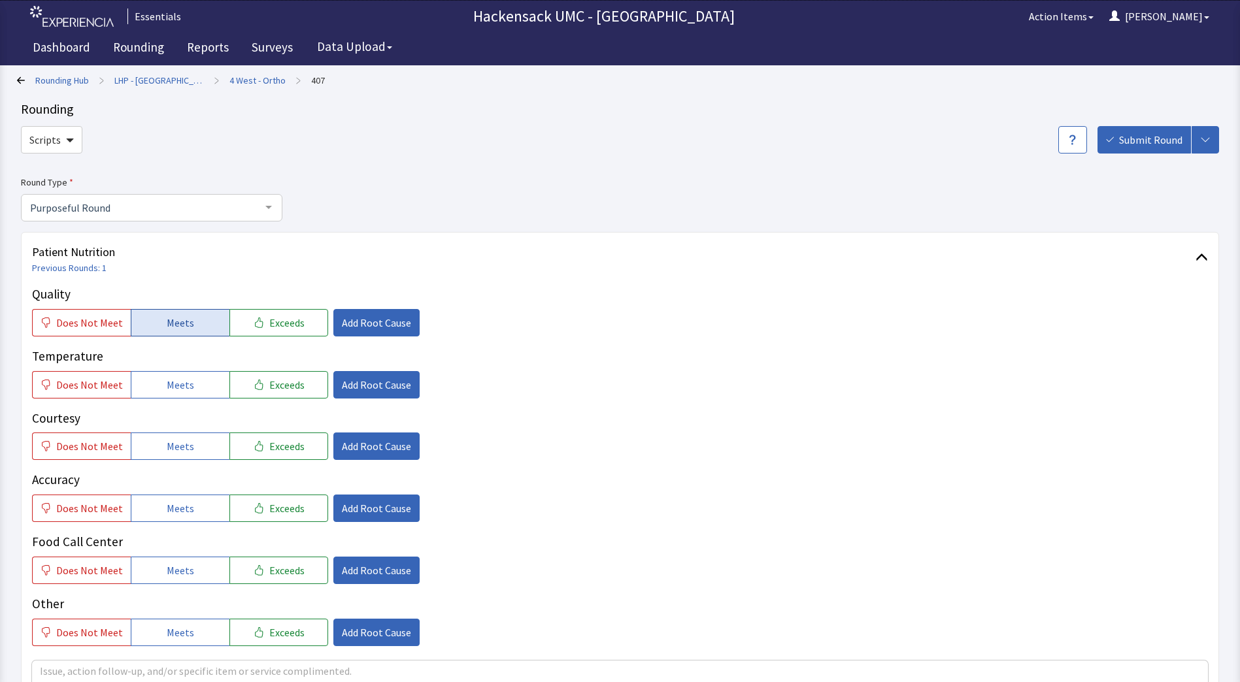
click at [191, 324] on button "Meets" at bounding box center [180, 322] width 99 height 27
click at [183, 376] on button "Meets" at bounding box center [180, 384] width 99 height 27
click at [180, 441] on span "Meets" at bounding box center [180, 447] width 27 height 16
click at [180, 503] on span "Meets" at bounding box center [180, 509] width 27 height 16
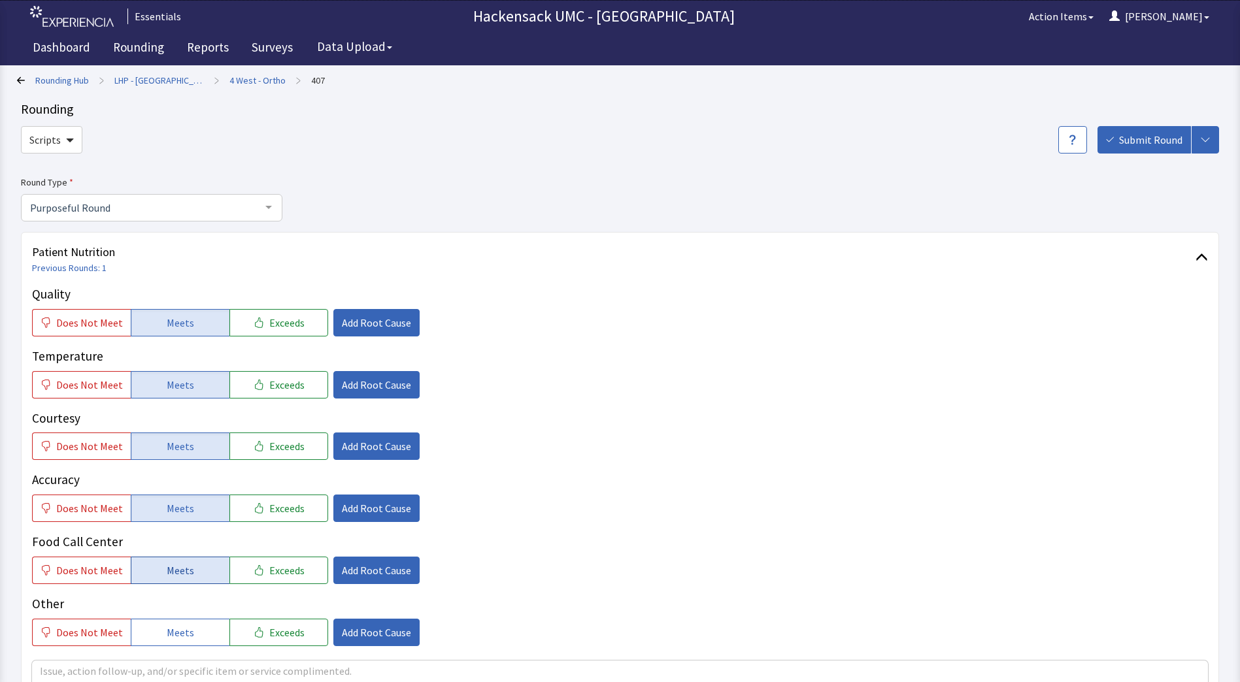
click at [176, 580] on button "Meets" at bounding box center [180, 570] width 99 height 27
click at [181, 620] on button "Meets" at bounding box center [180, 632] width 99 height 27
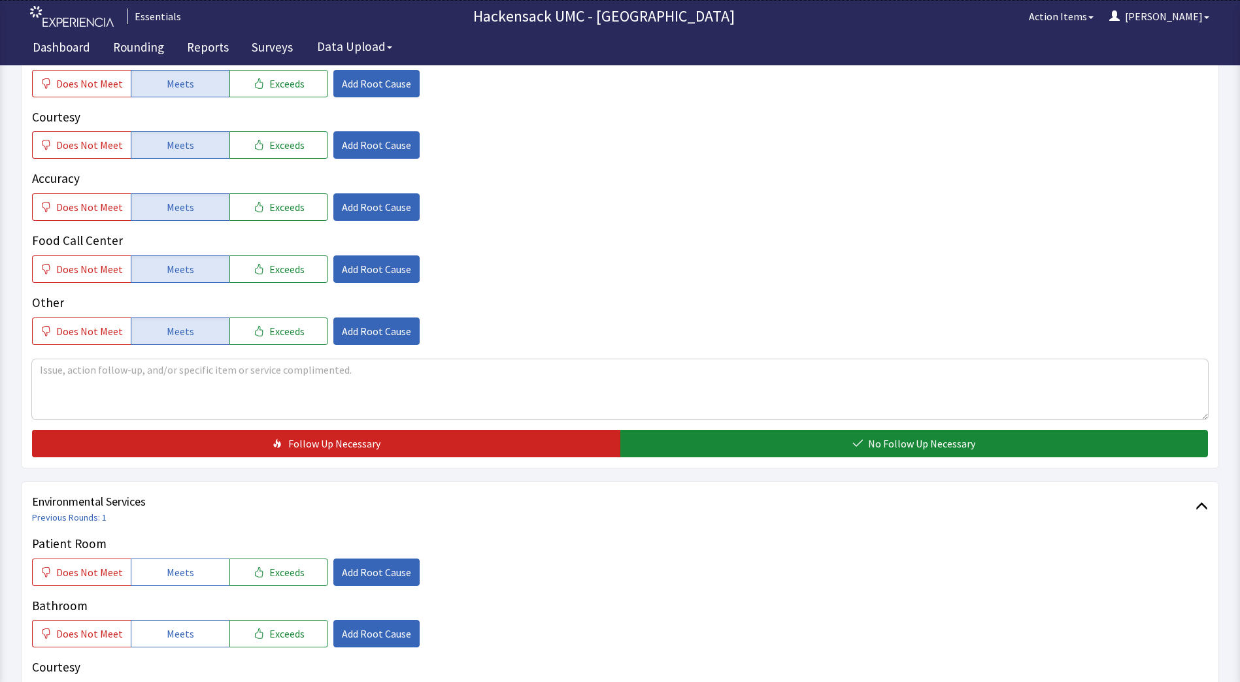
scroll to position [303, 0]
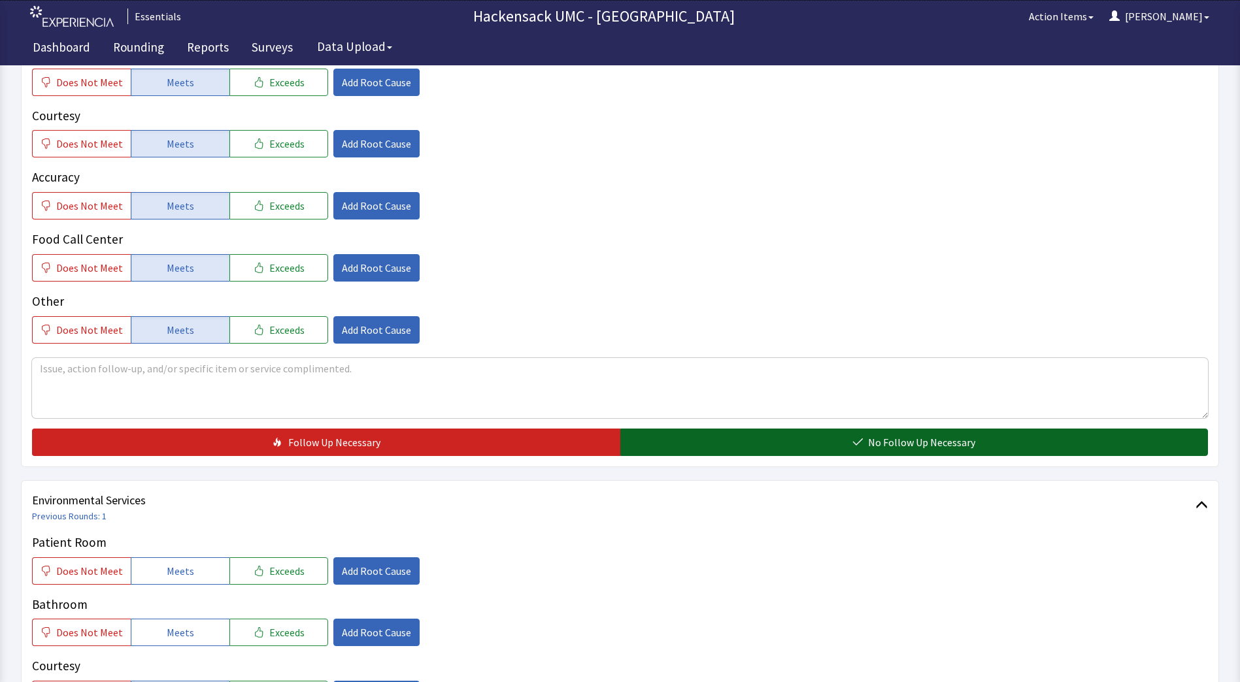
click at [863, 452] on button "No Follow Up Necessary" at bounding box center [914, 442] width 588 height 27
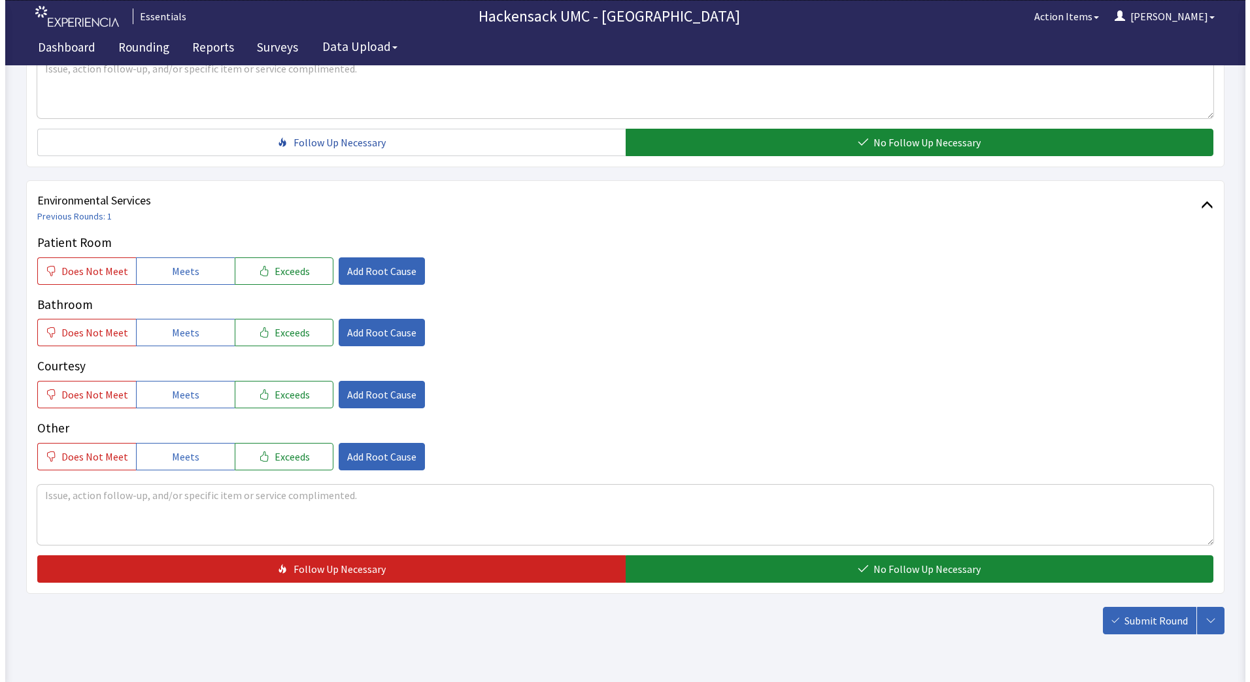
scroll to position [614, 0]
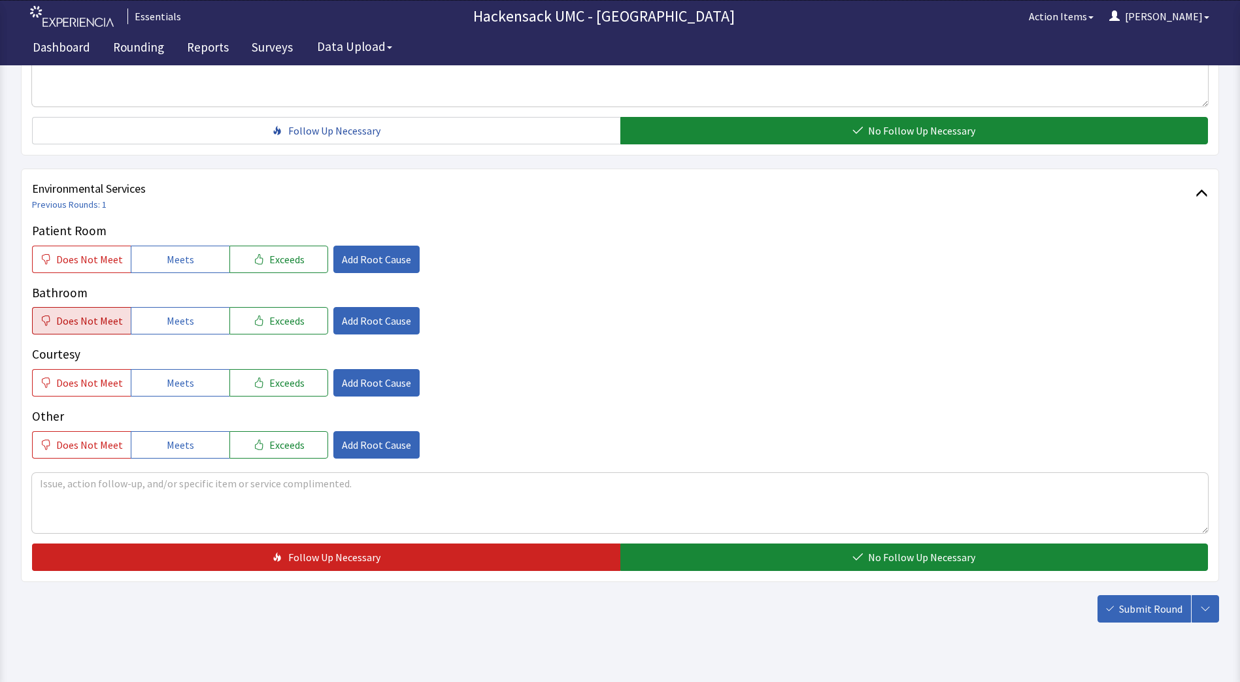
click at [85, 323] on span "Does Not Meet" at bounding box center [89, 321] width 67 height 16
click at [369, 326] on span "Add Root Cause" at bounding box center [376, 321] width 69 height 16
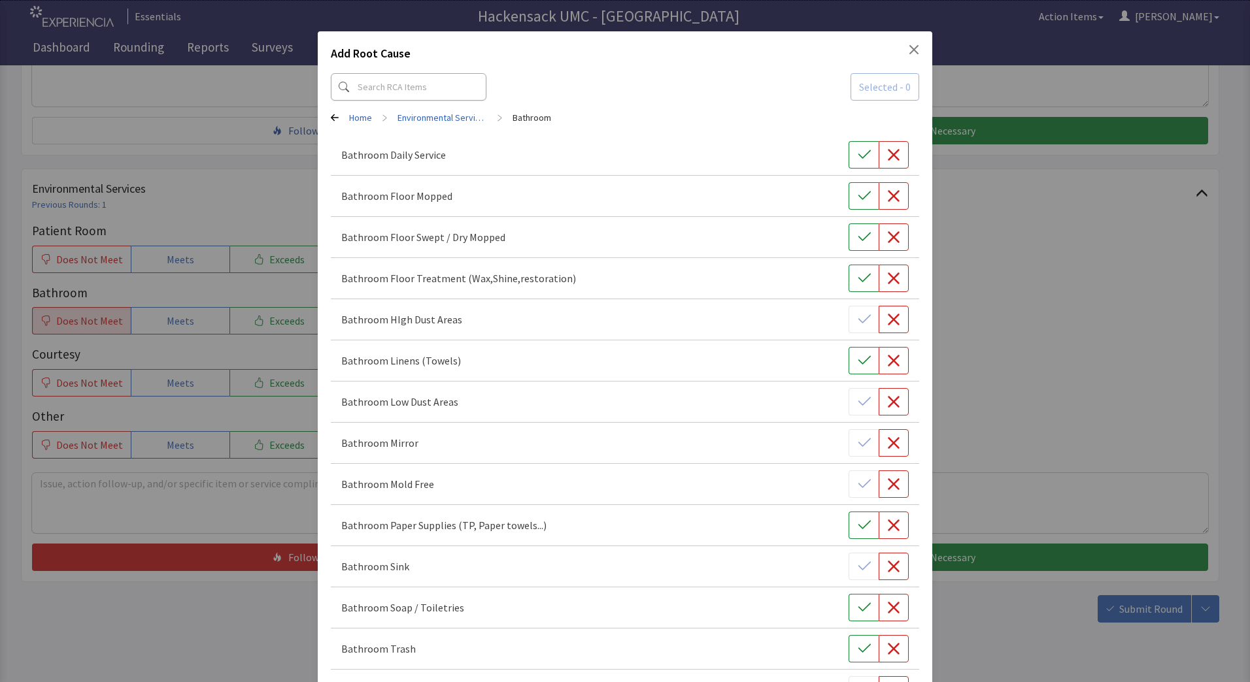
click at [101, 327] on div "Add Root Cause Selected - 0 Home > Environmental Services > Bathroom Bathroom D…" at bounding box center [625, 533] width 1250 height 1066
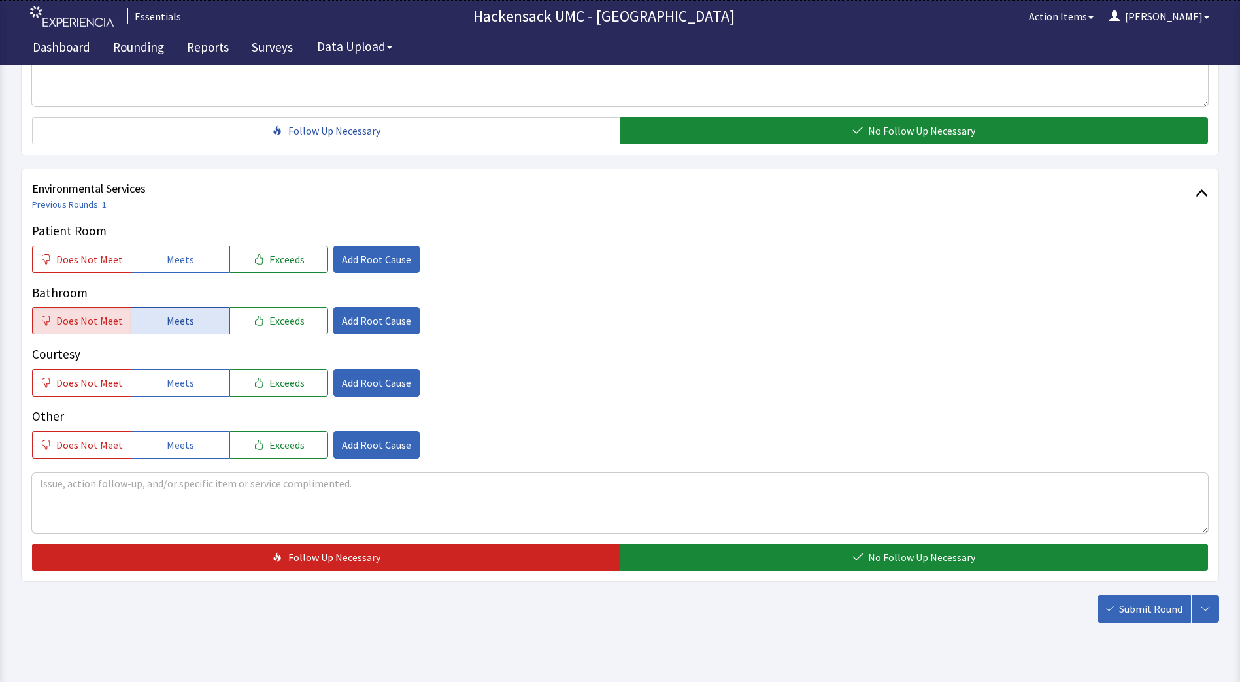
click at [158, 327] on button "Meets" at bounding box center [180, 320] width 99 height 27
click at [52, 456] on button "Does Not Meet" at bounding box center [81, 444] width 99 height 27
click at [85, 450] on span "Does Not Meet" at bounding box center [89, 445] width 67 height 16
click at [354, 446] on span "Add Root Cause" at bounding box center [376, 445] width 69 height 16
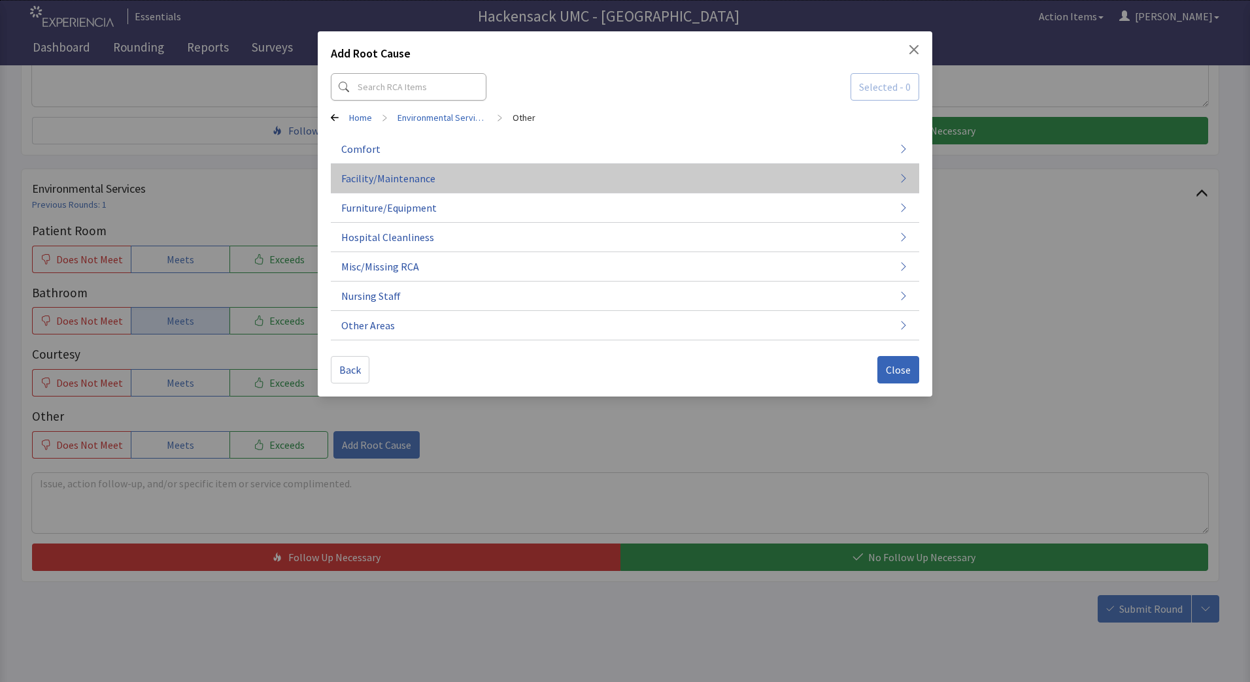
click at [433, 183] on button "Facility/Maintenance" at bounding box center [625, 178] width 588 height 29
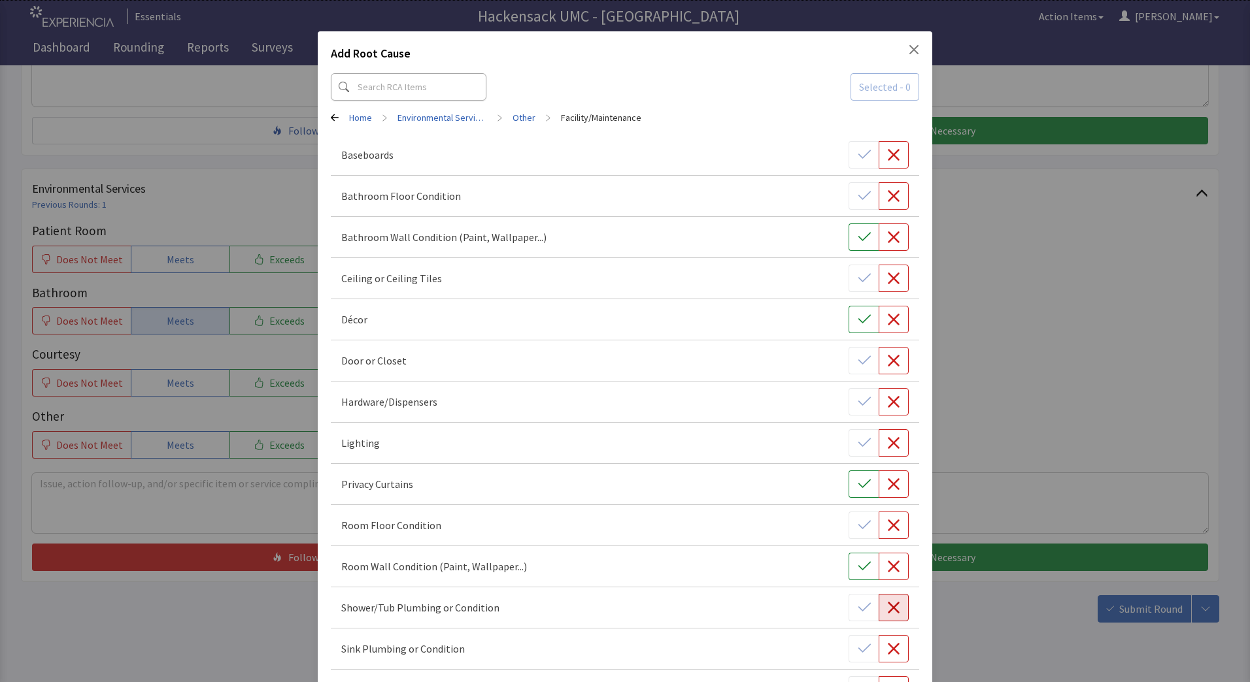
click at [888, 613] on icon "button" at bounding box center [893, 607] width 13 height 13
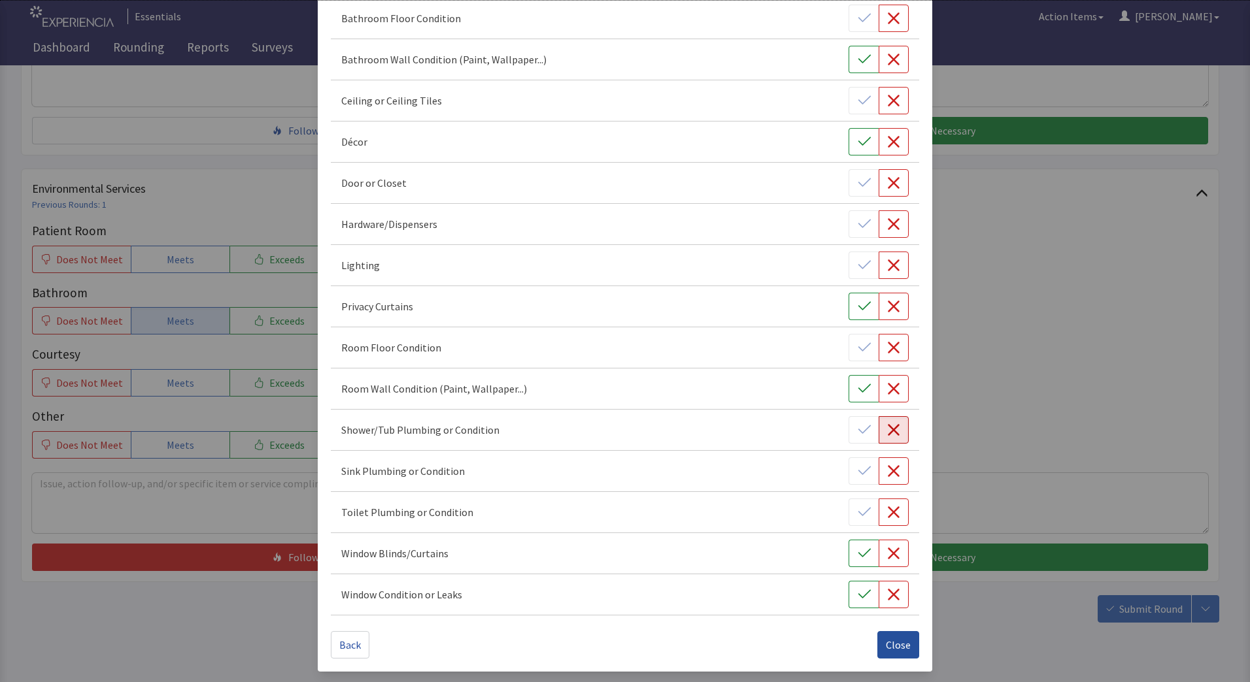
click at [904, 648] on button "Close" at bounding box center [898, 644] width 42 height 27
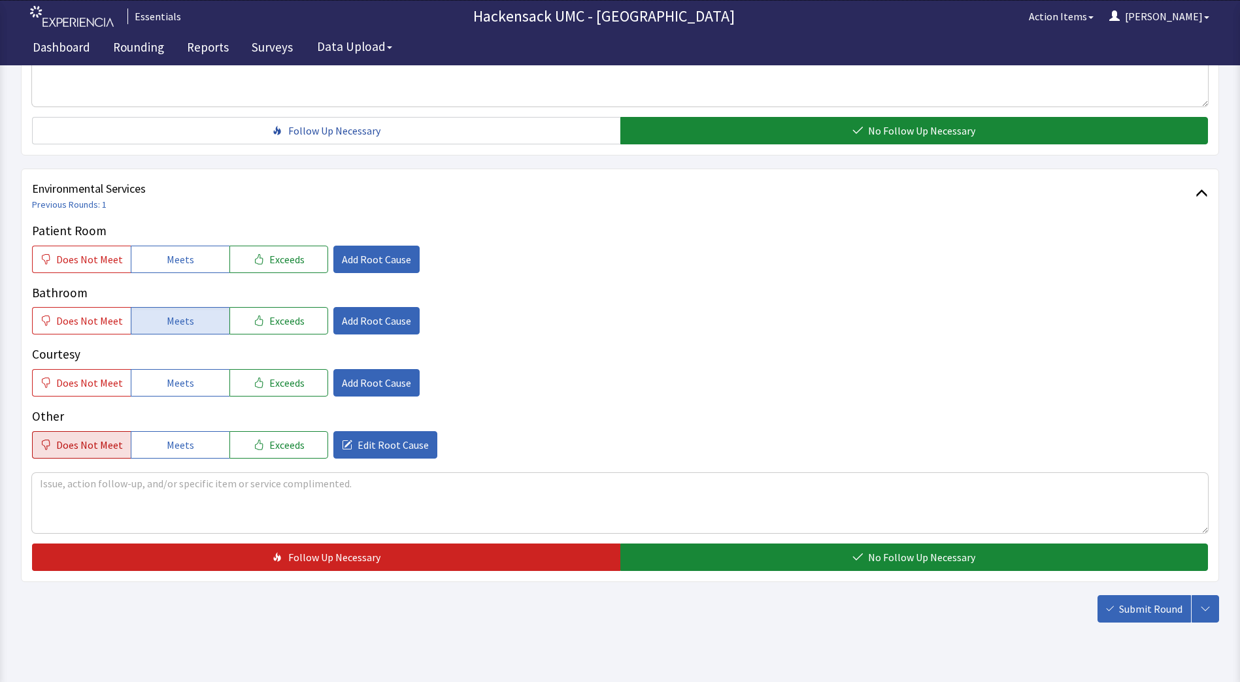
click at [92, 450] on span "Does Not Meet" at bounding box center [89, 445] width 67 height 16
click at [83, 484] on textarea at bounding box center [620, 503] width 1176 height 60
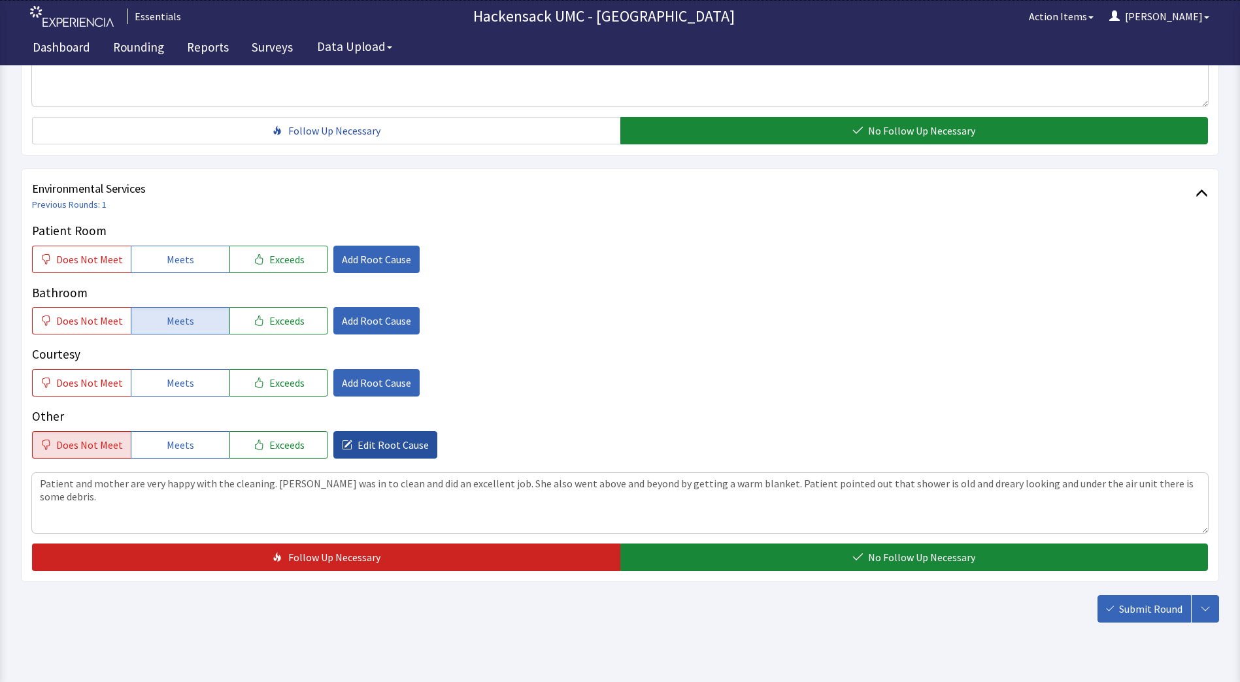
click at [405, 435] on button "Edit Root Cause" at bounding box center [385, 444] width 104 height 27
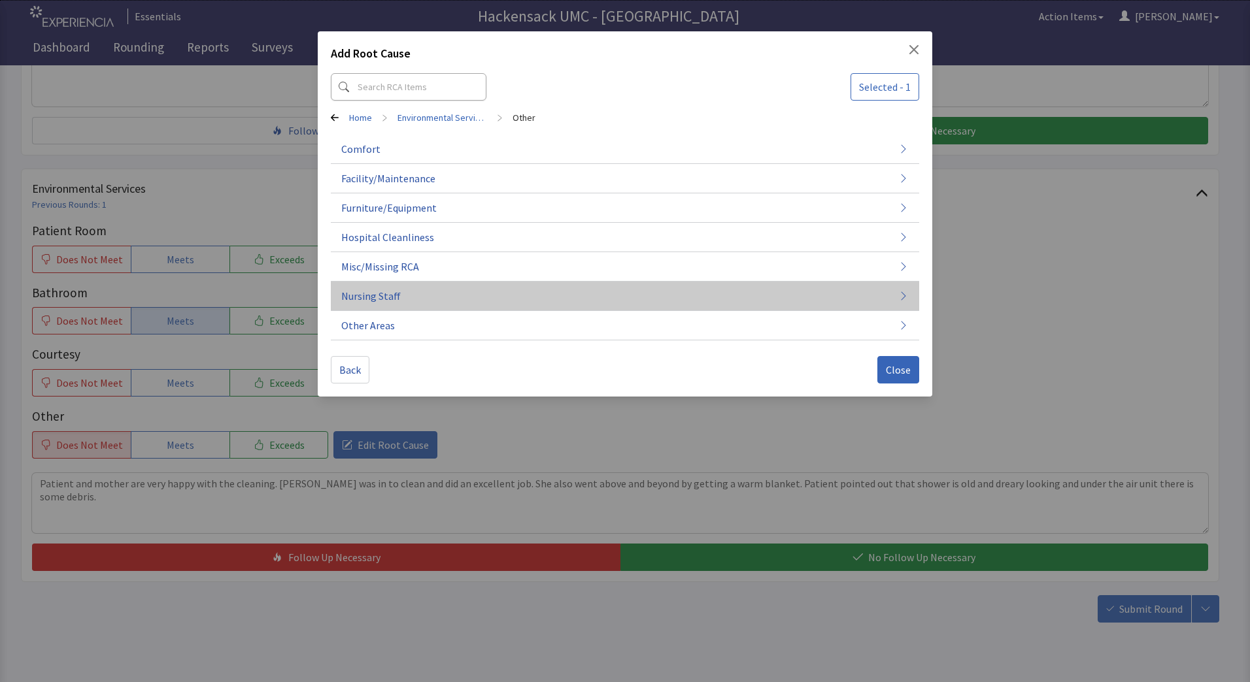
click at [374, 299] on span "Nursing Staff" at bounding box center [370, 296] width 59 height 16
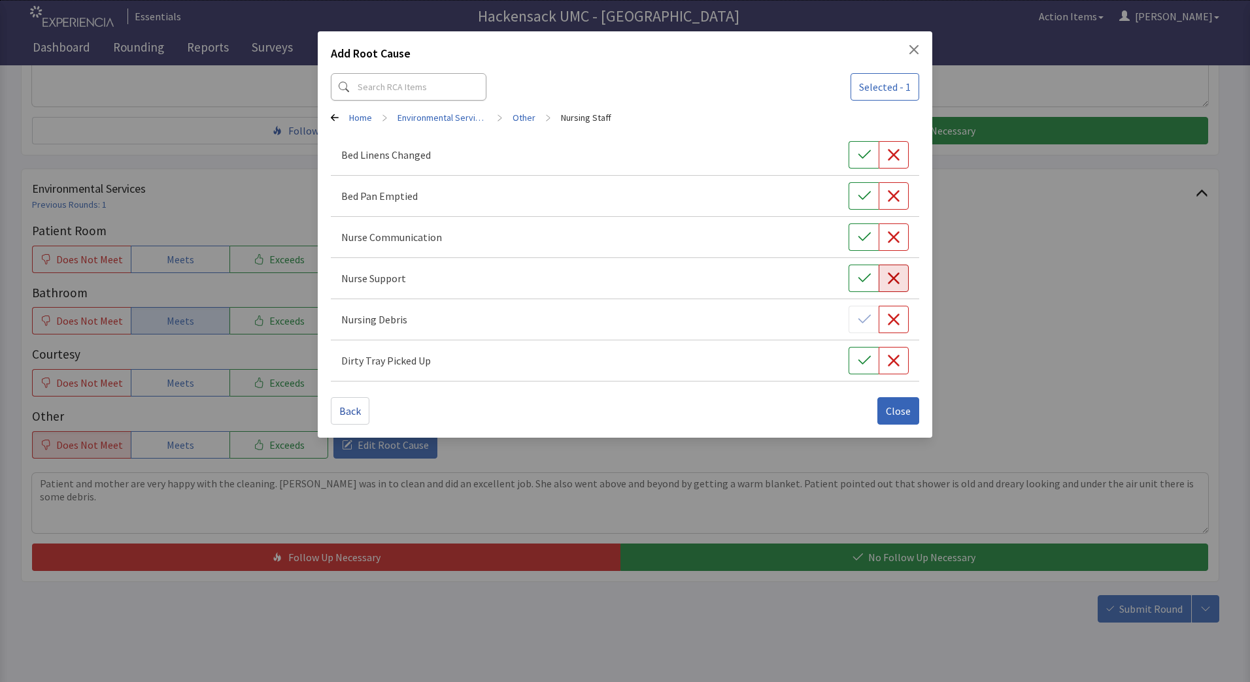
click at [902, 283] on button "button" at bounding box center [893, 278] width 30 height 27
click at [892, 412] on span "Close" at bounding box center [898, 411] width 25 height 16
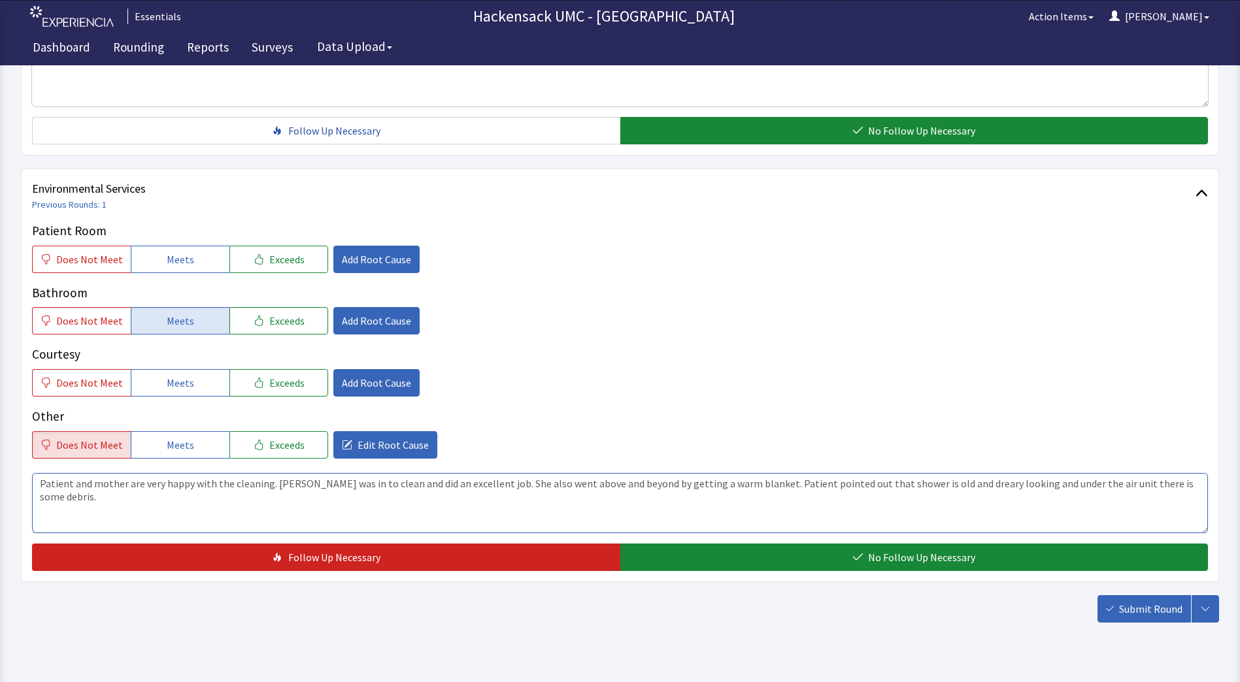
click at [305, 507] on textarea "Patient and mother are very happy with the cleaning. Aleksandra was in to clean…" at bounding box center [620, 503] width 1176 height 60
click at [152, 505] on textarea "Patient and mother are very happy with the cleaning. Aleksandra was in to clean…" at bounding box center [620, 503] width 1176 height 60
click at [1197, 484] on textarea "Patient and mother are very happy with the cleaning. Aleksandra was in to clean…" at bounding box center [620, 503] width 1176 height 60
type textarea "Patient and mother are very happy with the cleaning. Aleksandra was in to clean…"
click at [254, 265] on button "Exceeds" at bounding box center [278, 259] width 99 height 27
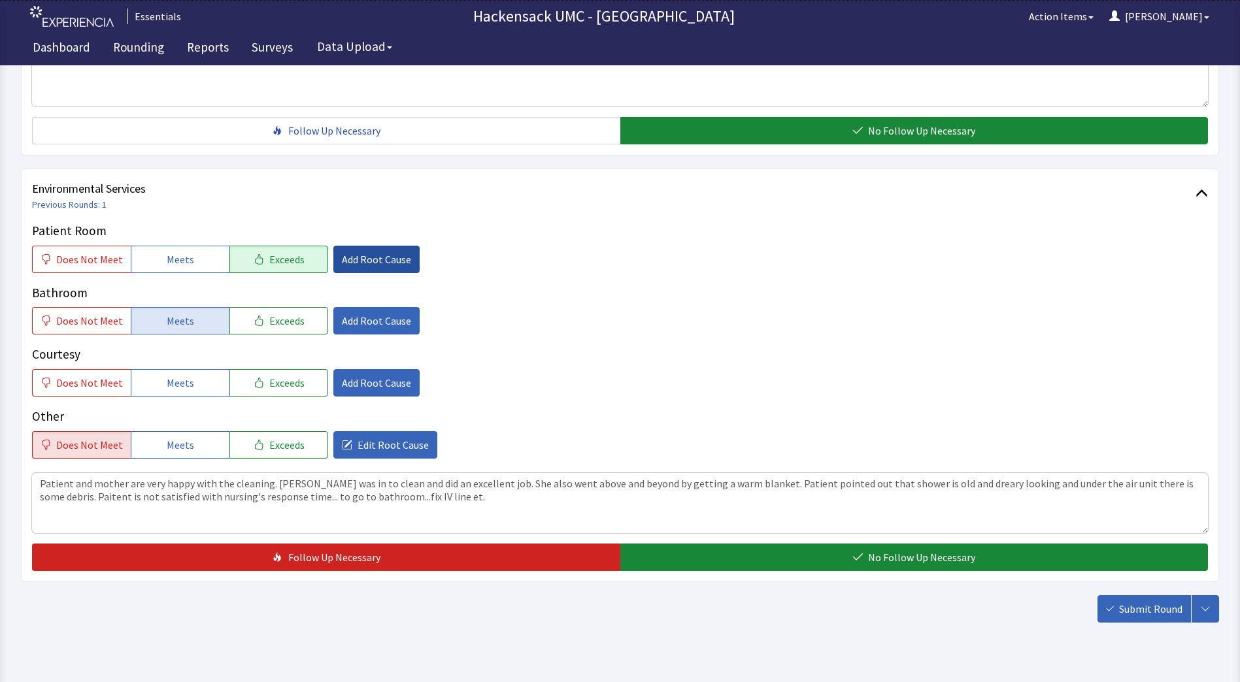
click at [340, 267] on button "Add Root Cause" at bounding box center [376, 259] width 86 height 27
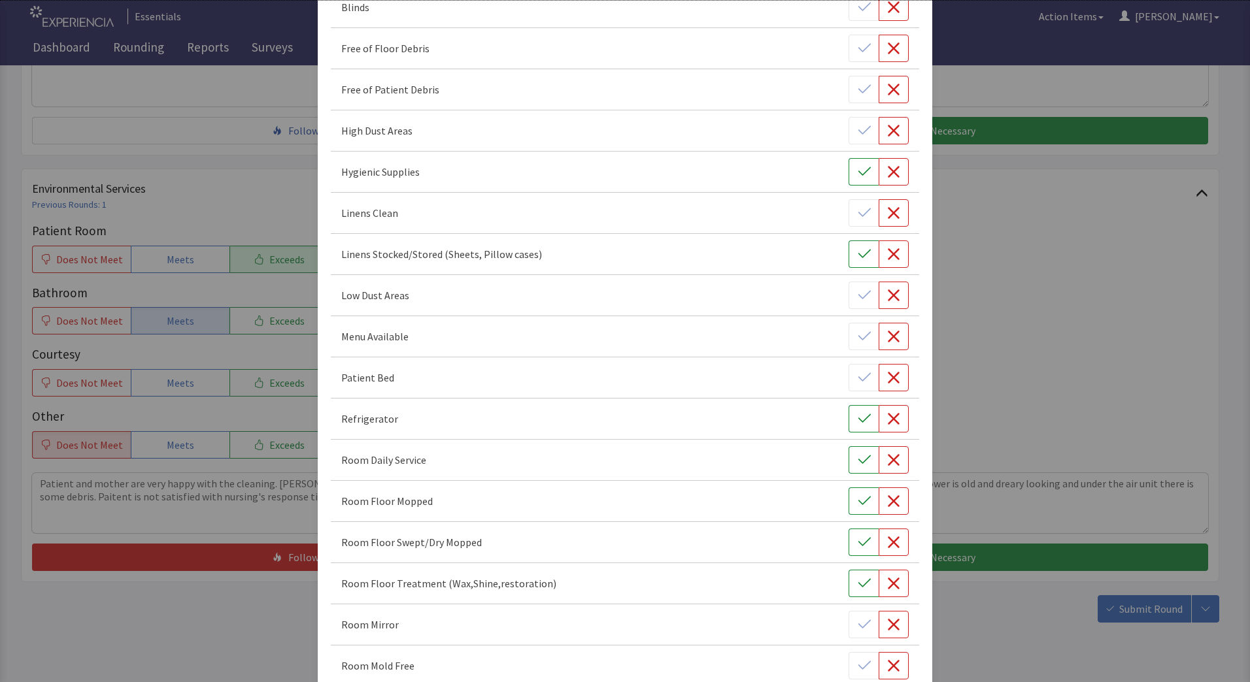
scroll to position [146, 0]
click at [1146, 271] on div "Add Root Cause Selected - 2 Home > Environmental Services > Patient Room Blinds…" at bounding box center [625, 531] width 1250 height 1354
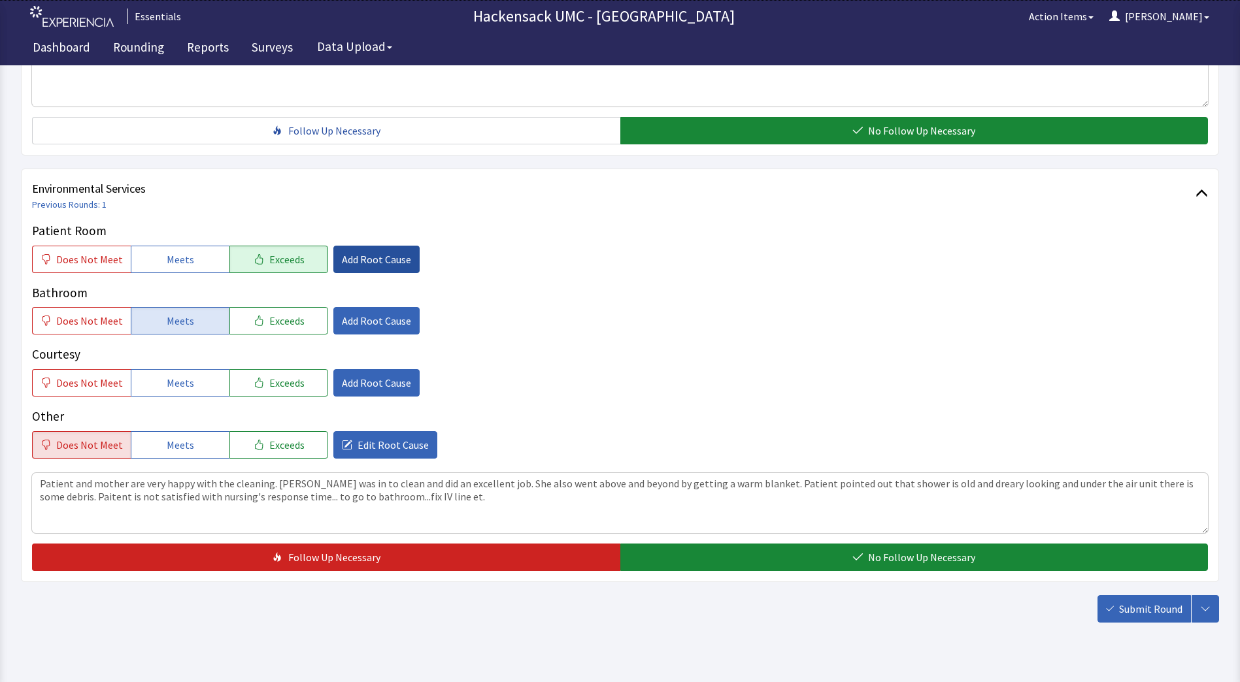
click at [387, 260] on span "Add Root Cause" at bounding box center [376, 260] width 69 height 16
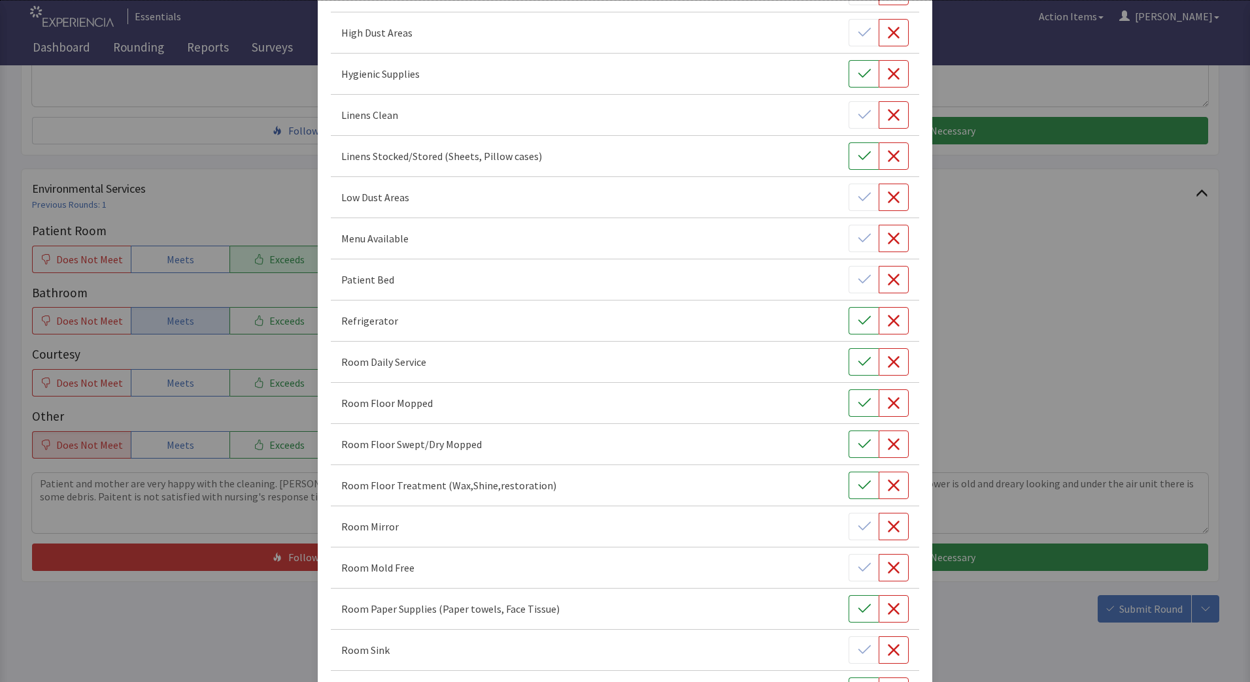
scroll to position [261, 0]
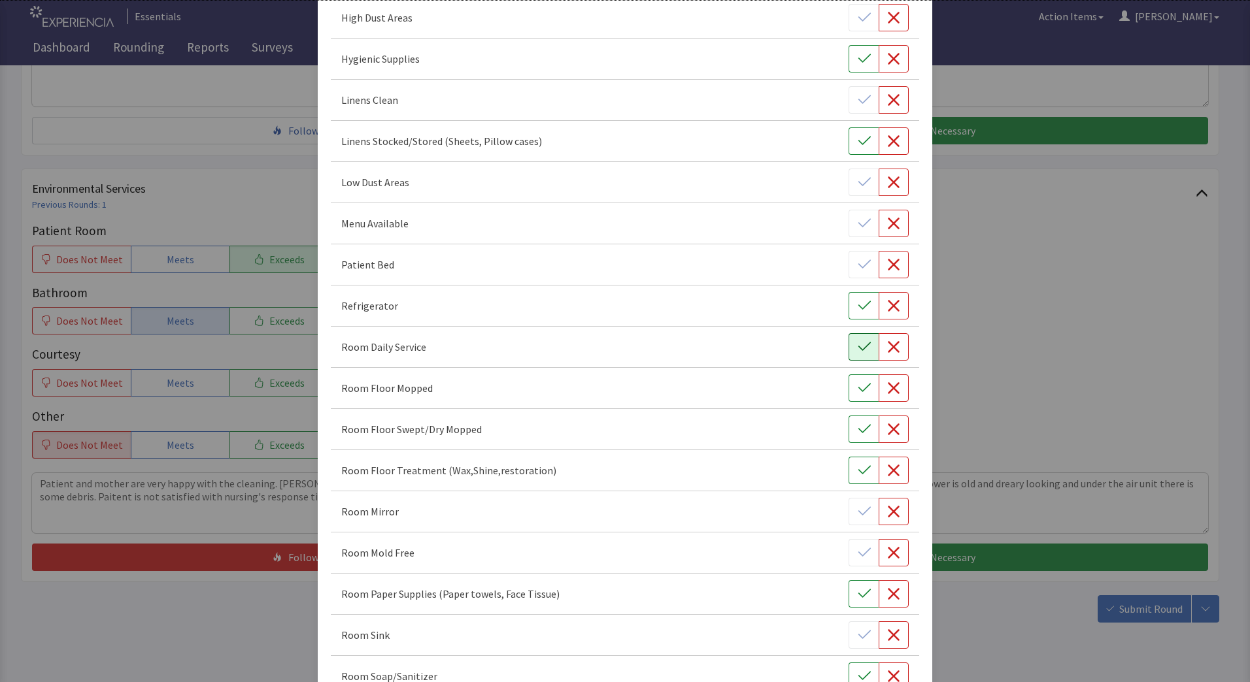
click at [858, 348] on icon "button" at bounding box center [864, 347] width 13 height 13
click at [858, 431] on icon "button" at bounding box center [864, 429] width 12 height 8
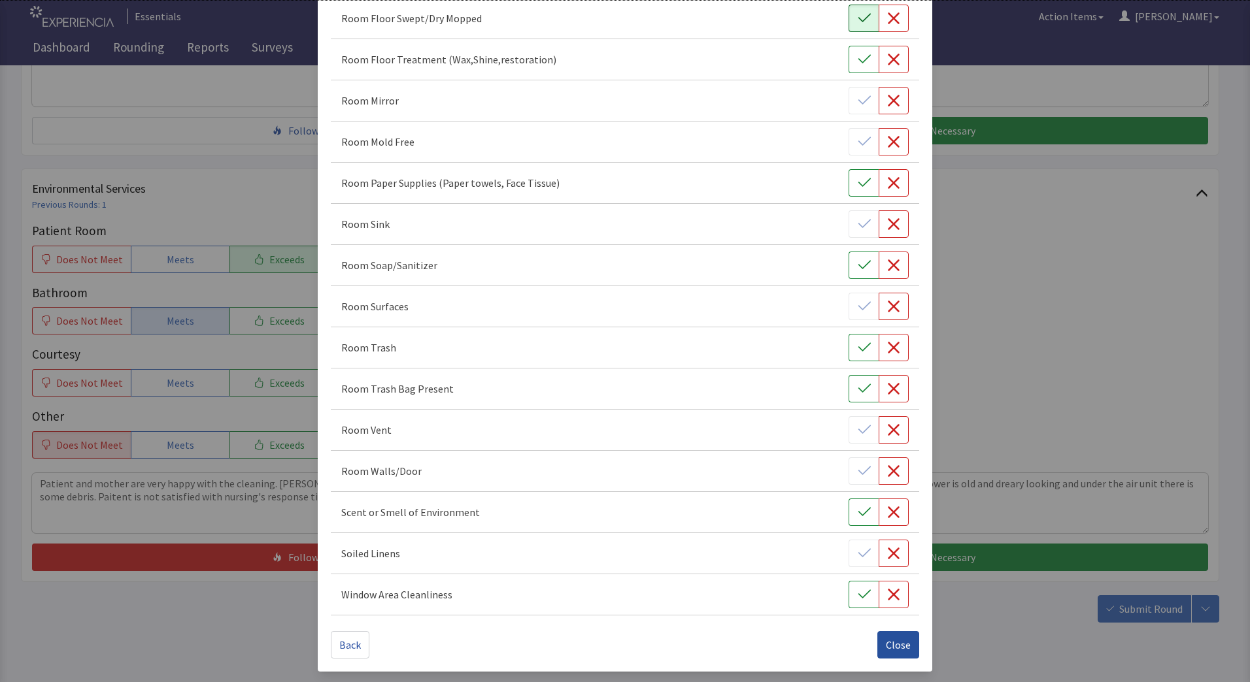
click at [907, 645] on button "Close" at bounding box center [898, 644] width 42 height 27
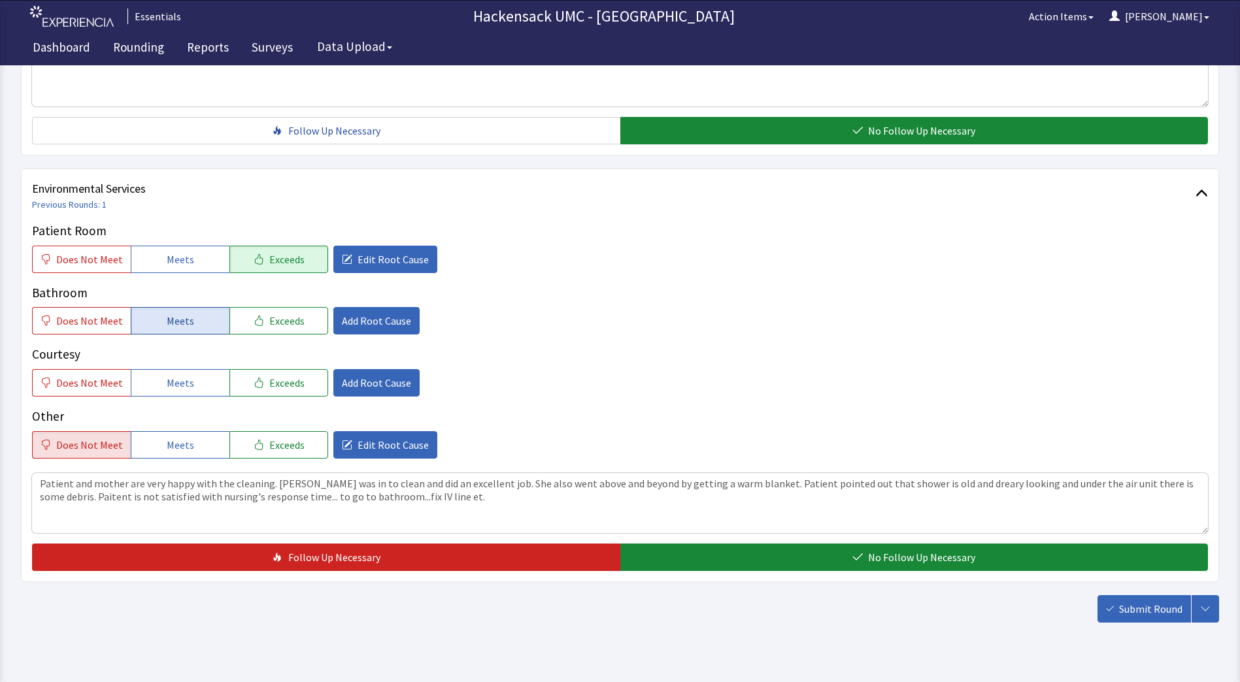
click at [204, 327] on button "Meets" at bounding box center [180, 320] width 99 height 27
click at [175, 386] on span "Meets" at bounding box center [180, 383] width 27 height 16
click at [269, 385] on span "Exceeds" at bounding box center [286, 383] width 35 height 16
click at [190, 324] on button "Meets" at bounding box center [180, 320] width 99 height 27
click at [375, 375] on span "Add Root Cause" at bounding box center [376, 383] width 69 height 16
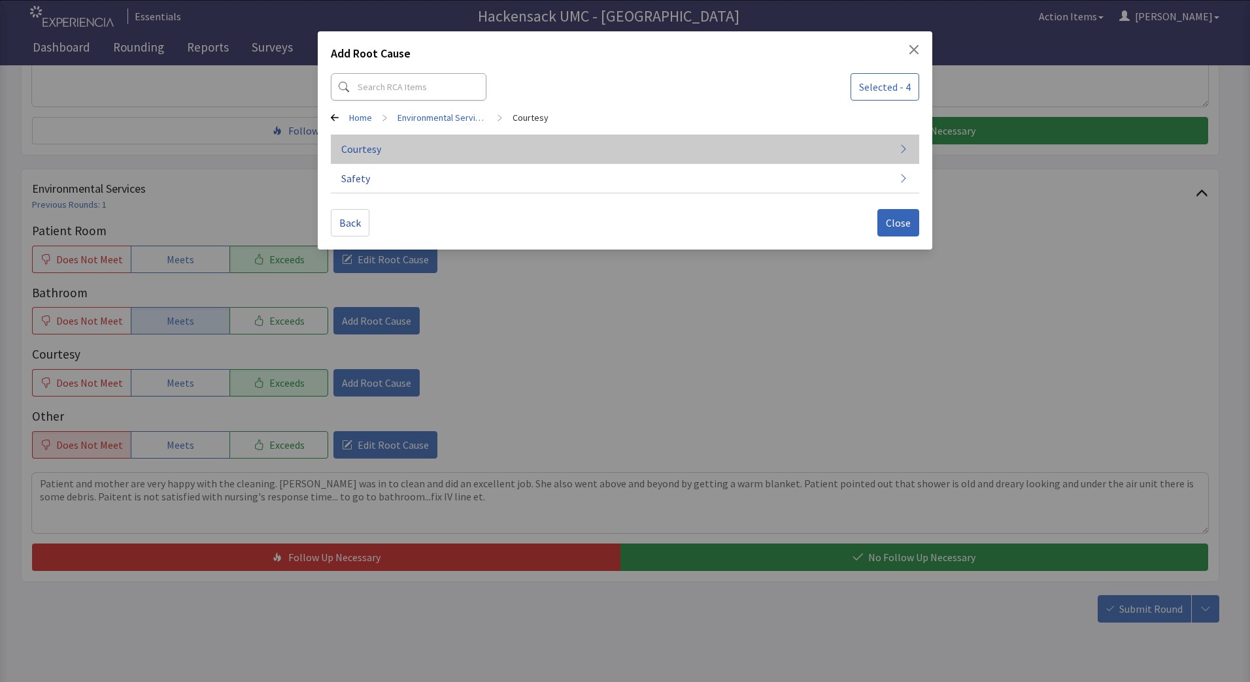
click at [373, 146] on span "Courtesy" at bounding box center [361, 149] width 40 height 16
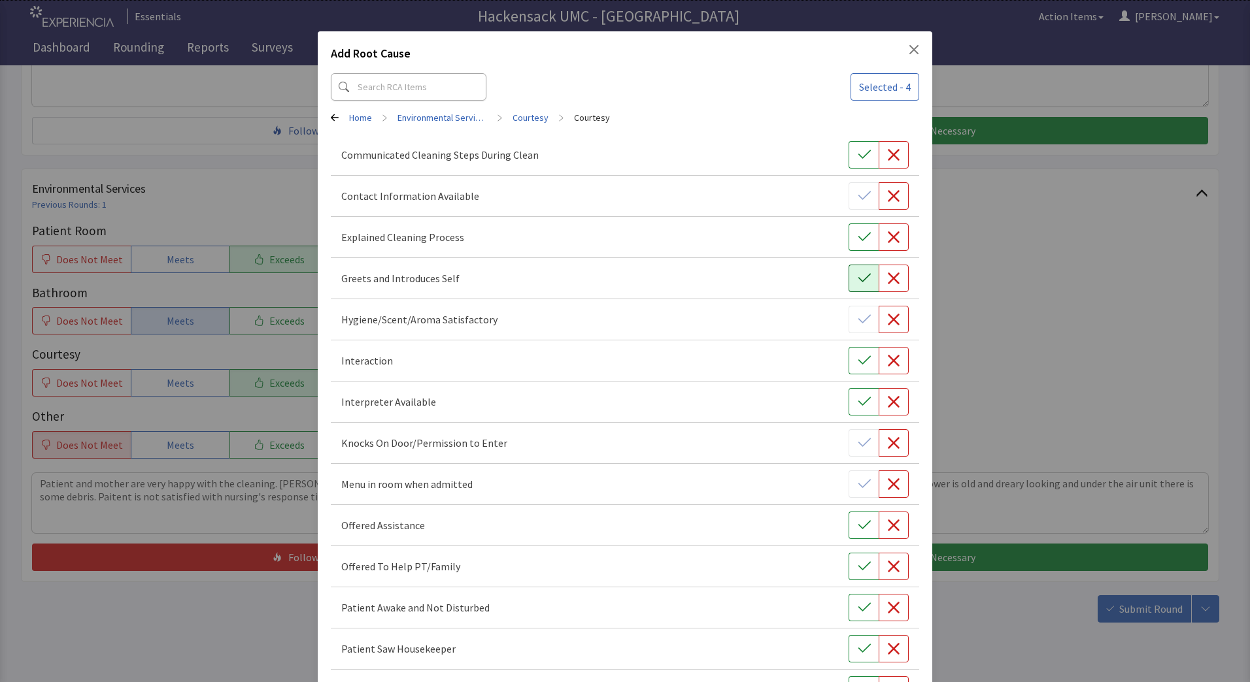
click at [858, 281] on icon "button" at bounding box center [864, 278] width 13 height 13
click at [858, 359] on icon "button" at bounding box center [864, 360] width 13 height 13
click at [848, 518] on button "button" at bounding box center [863, 525] width 30 height 27
click at [868, 525] on button "button" at bounding box center [863, 525] width 30 height 27
click at [858, 565] on icon "button" at bounding box center [864, 566] width 13 height 13
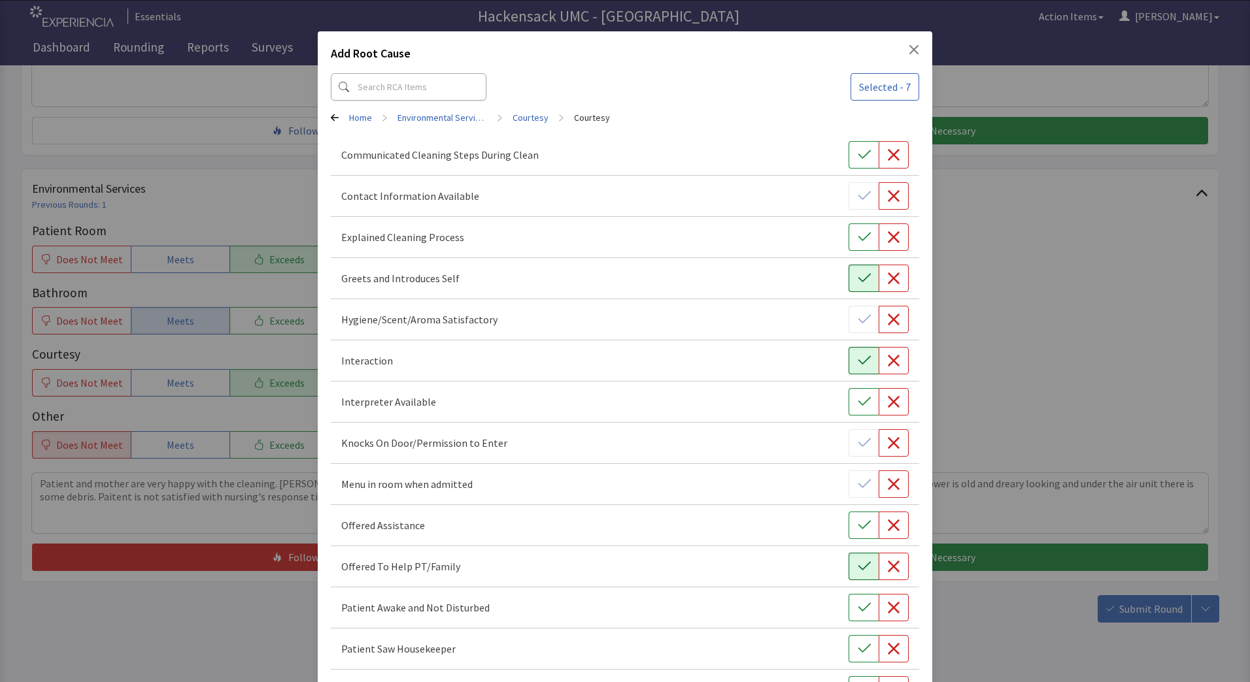
click at [766, 529] on div "Offered Assistance" at bounding box center [624, 525] width 567 height 27
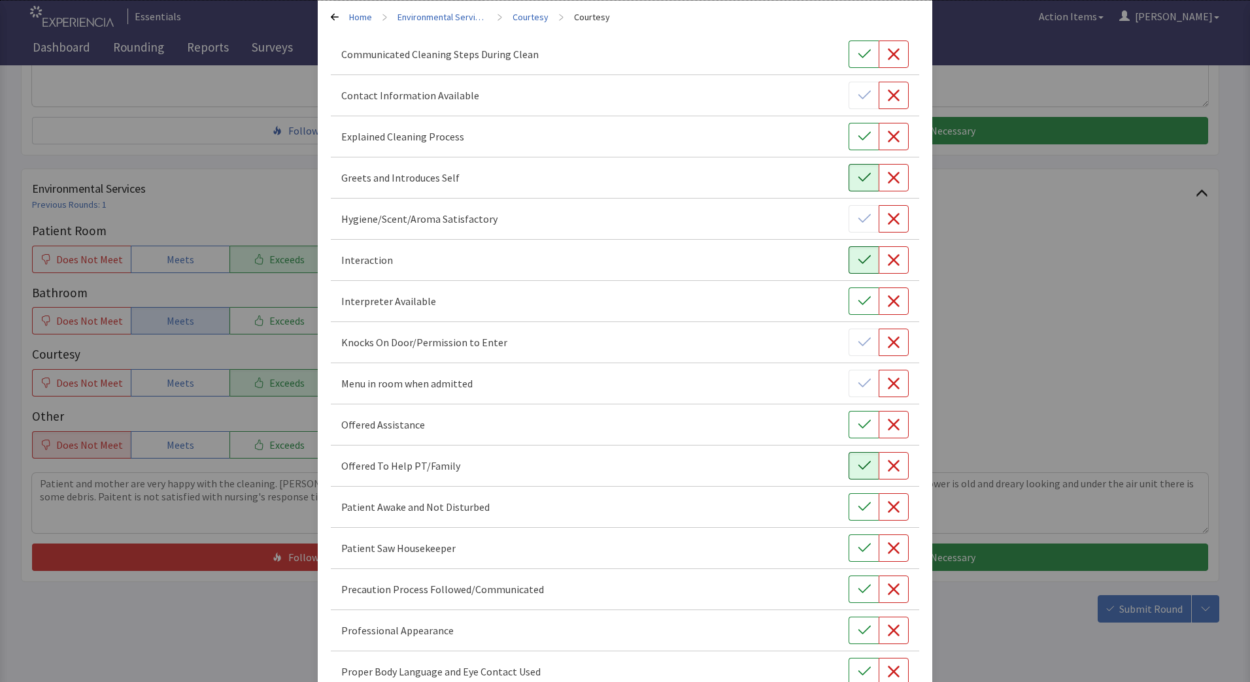
scroll to position [131, 0]
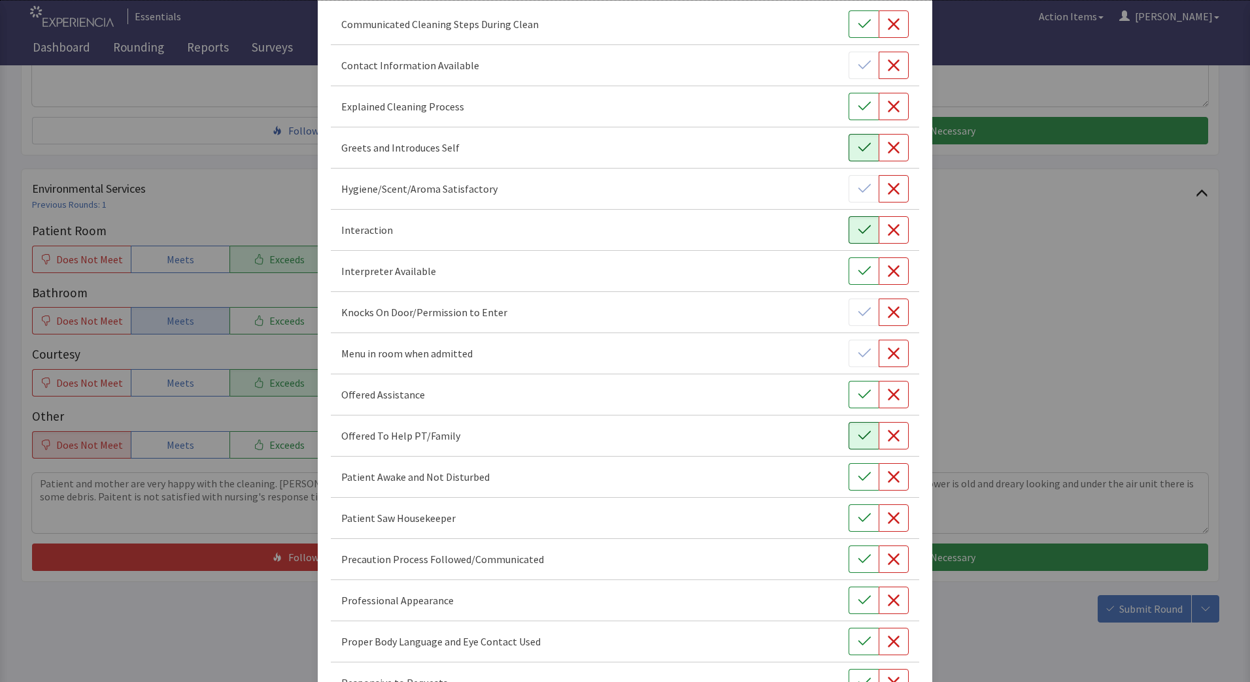
click at [858, 439] on icon "button" at bounding box center [864, 435] width 12 height 8
click at [858, 393] on icon "button" at bounding box center [864, 394] width 13 height 13
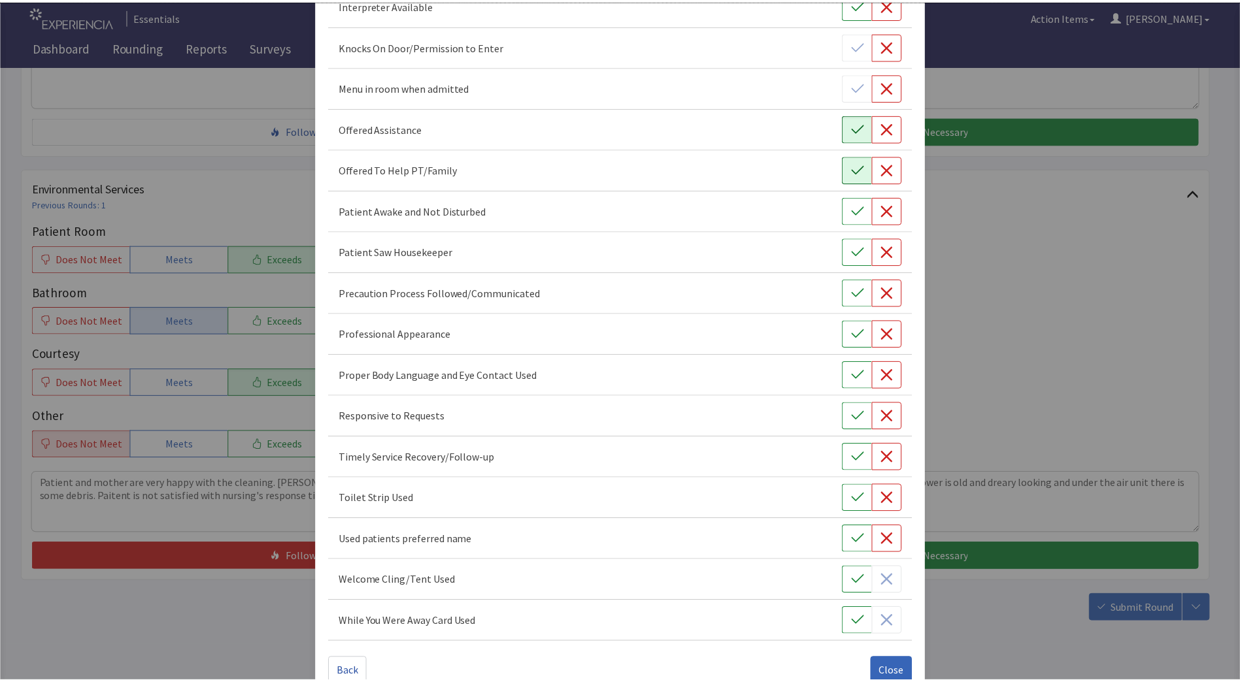
scroll to position [425, 0]
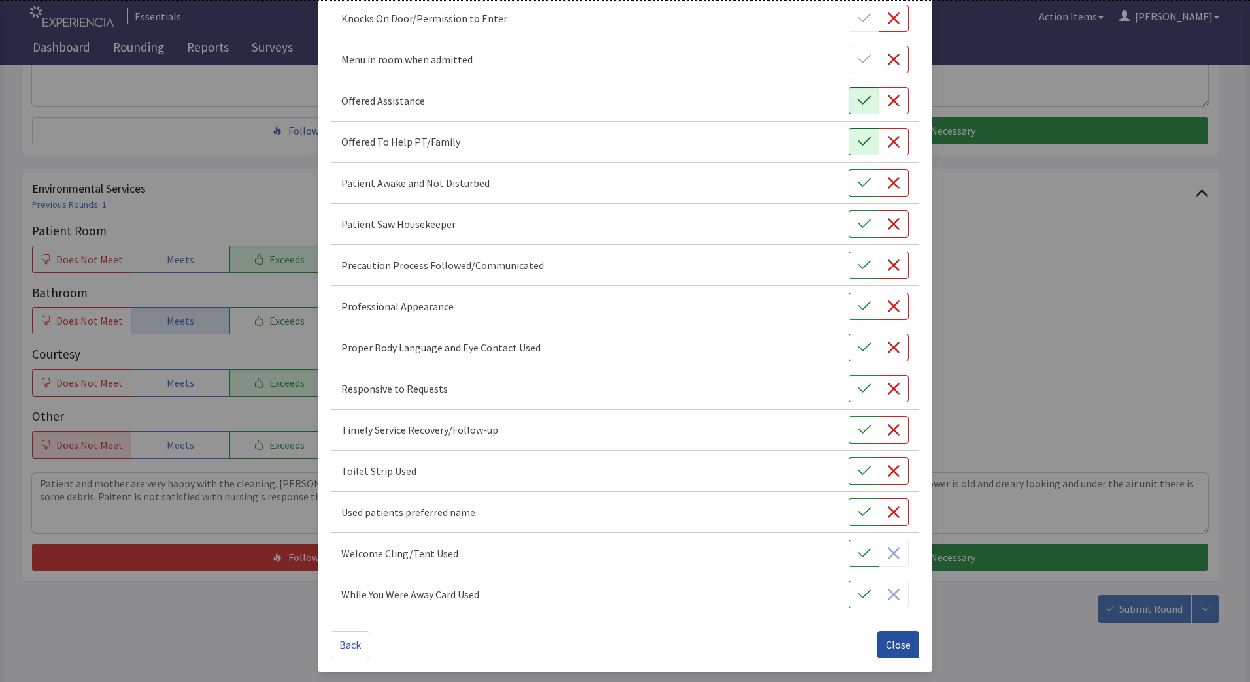
click at [895, 643] on span "Close" at bounding box center [898, 645] width 25 height 16
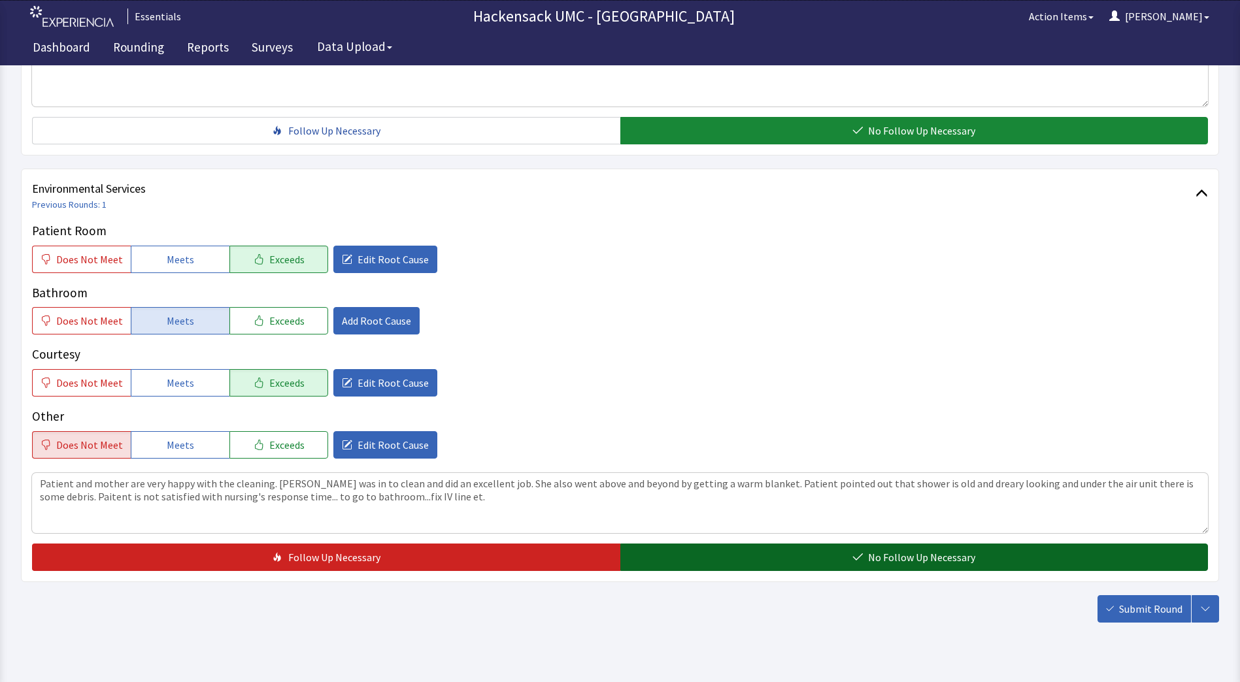
click at [848, 556] on button "No Follow Up Necessary" at bounding box center [914, 557] width 588 height 27
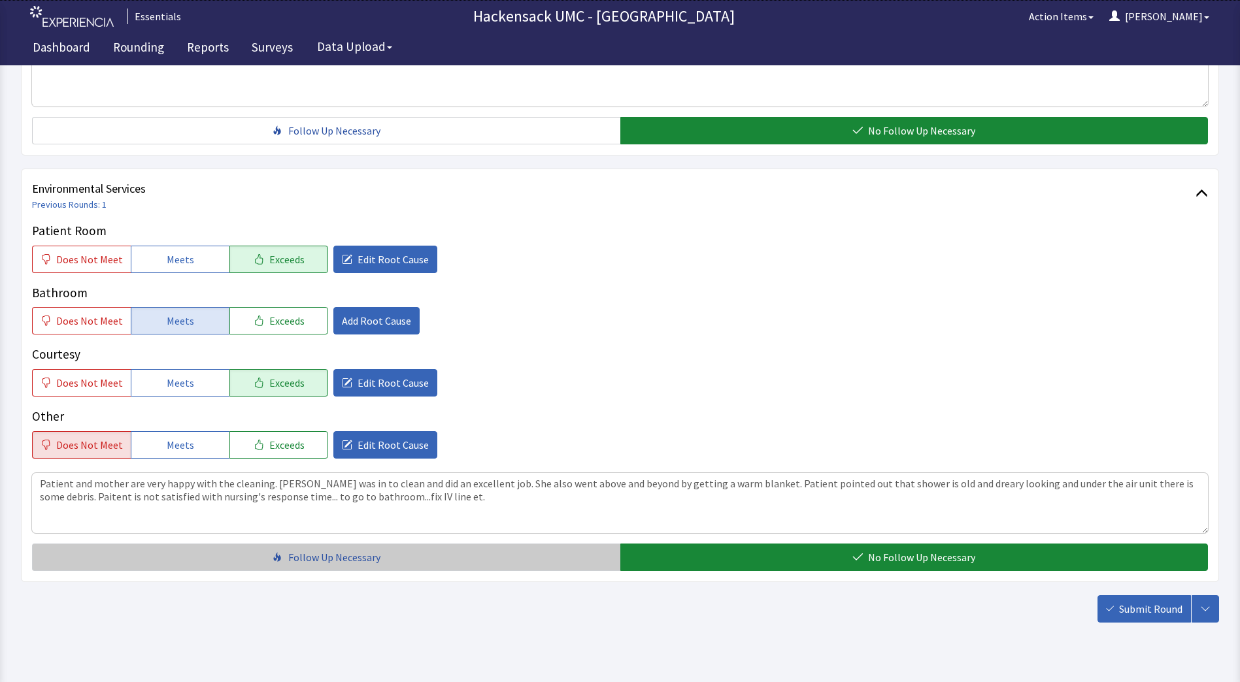
click at [553, 563] on button "Follow Up Necessary" at bounding box center [326, 557] width 588 height 27
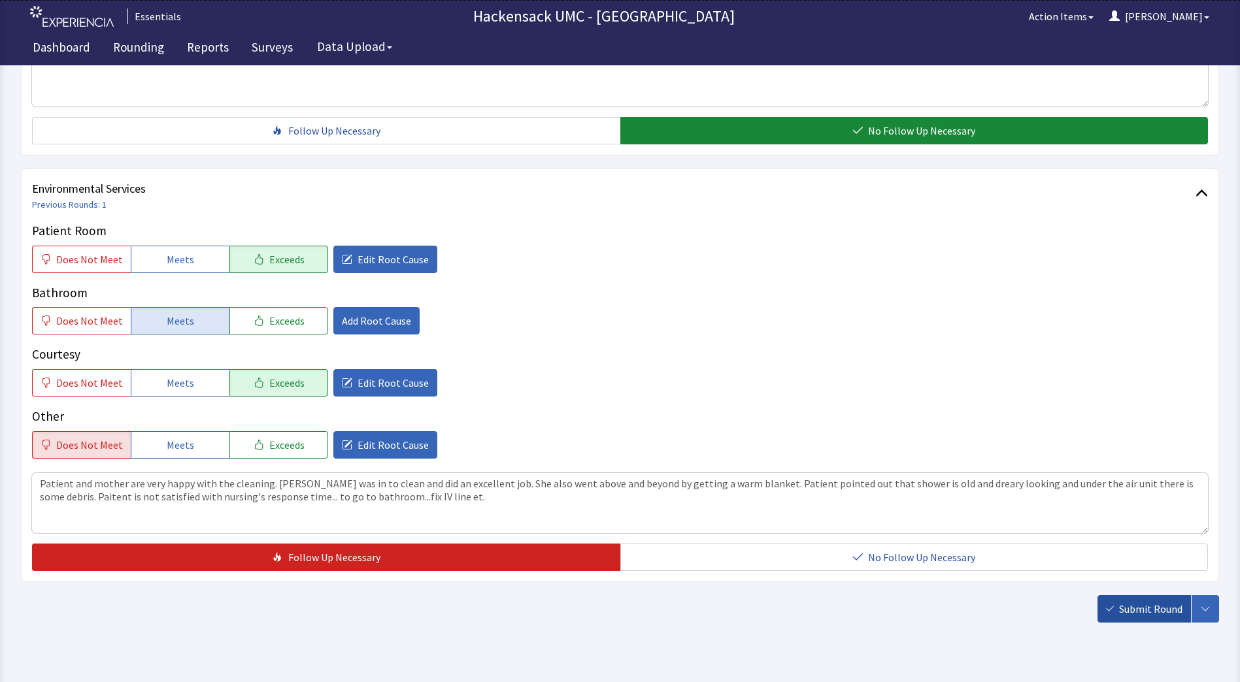
click at [1148, 608] on span "Submit Round" at bounding box center [1150, 609] width 63 height 16
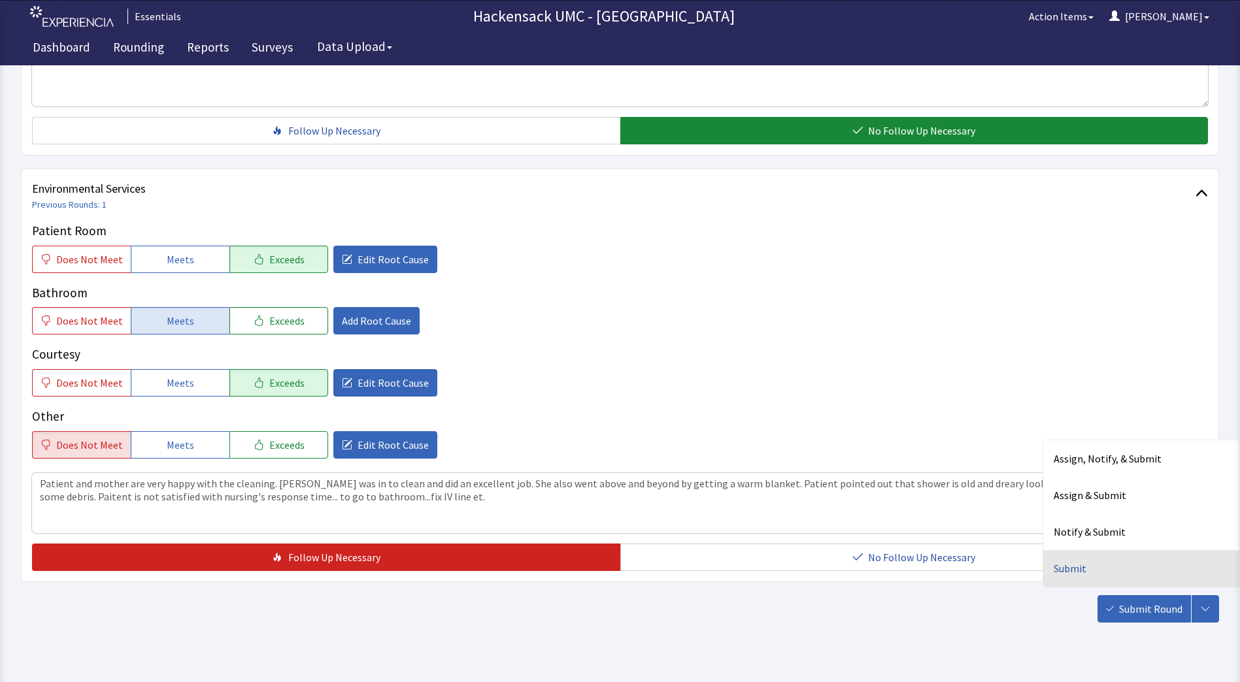
click at [1072, 575] on div "Submit" at bounding box center [1141, 568] width 196 height 37
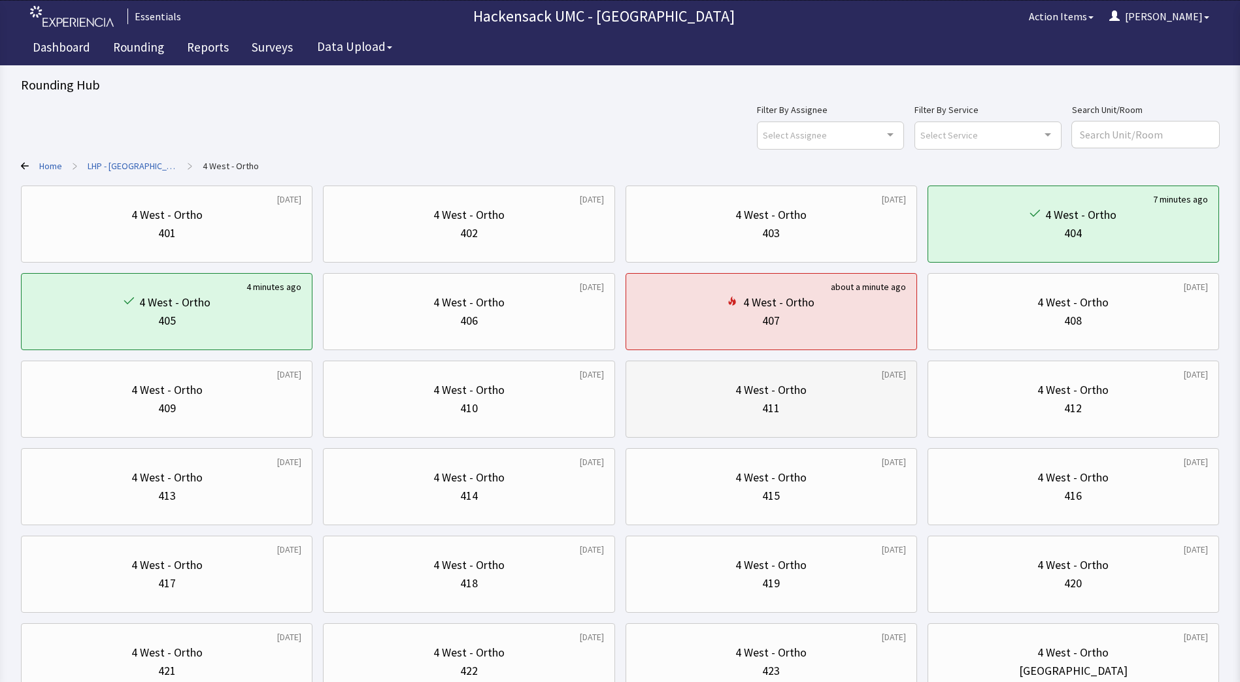
click at [803, 412] on div "411" at bounding box center [771, 408] width 269 height 18
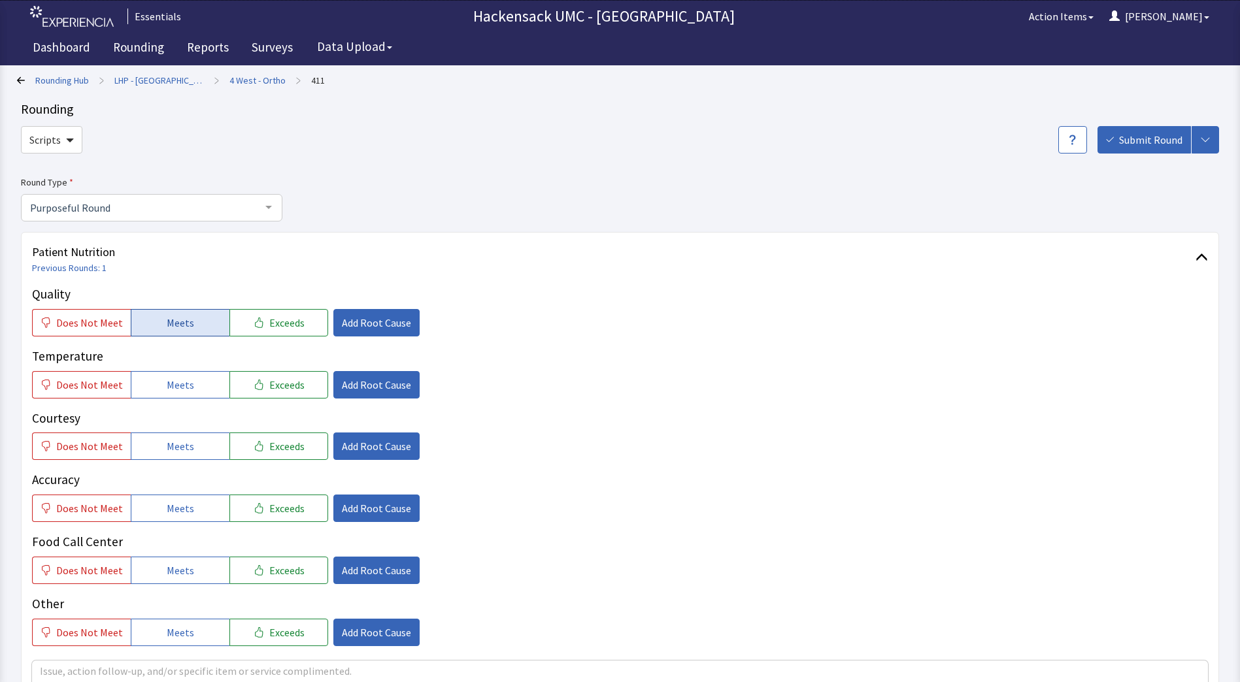
click at [167, 327] on span "Meets" at bounding box center [180, 323] width 27 height 16
click at [175, 386] on span "Meets" at bounding box center [180, 385] width 27 height 16
click at [183, 440] on span "Meets" at bounding box center [180, 447] width 27 height 16
click at [180, 511] on span "Meets" at bounding box center [180, 509] width 27 height 16
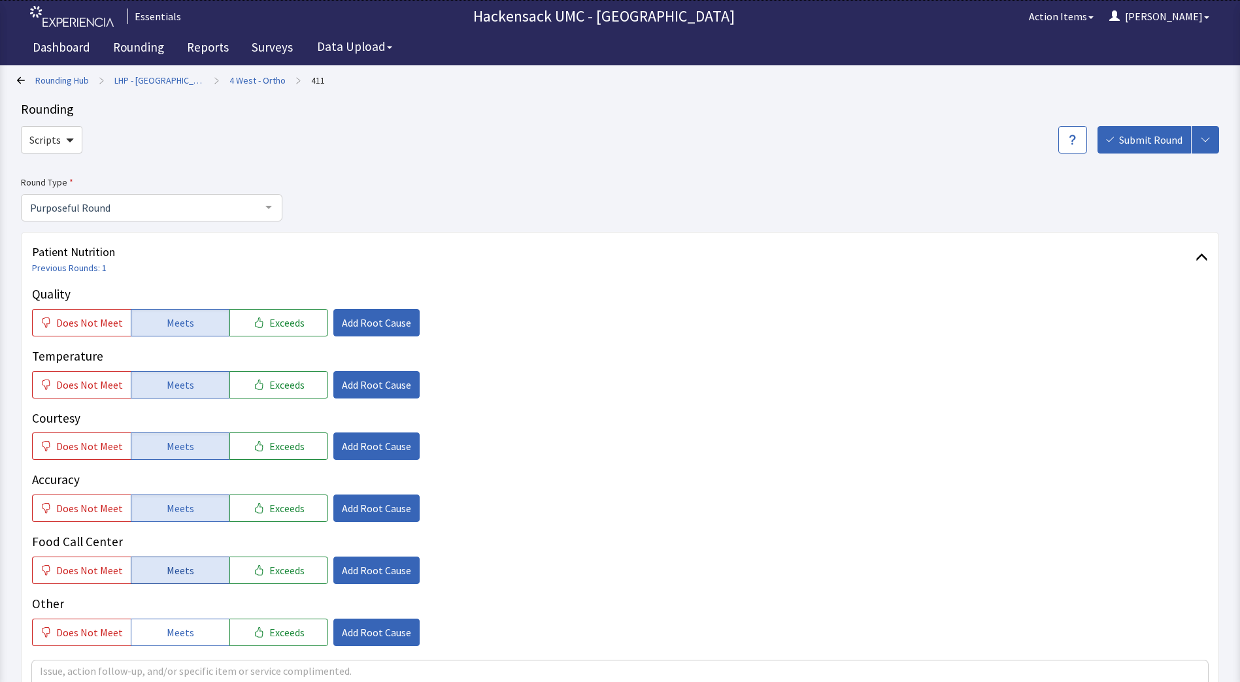
click at [176, 559] on button "Meets" at bounding box center [180, 570] width 99 height 27
click at [175, 633] on span "Meets" at bounding box center [180, 633] width 27 height 16
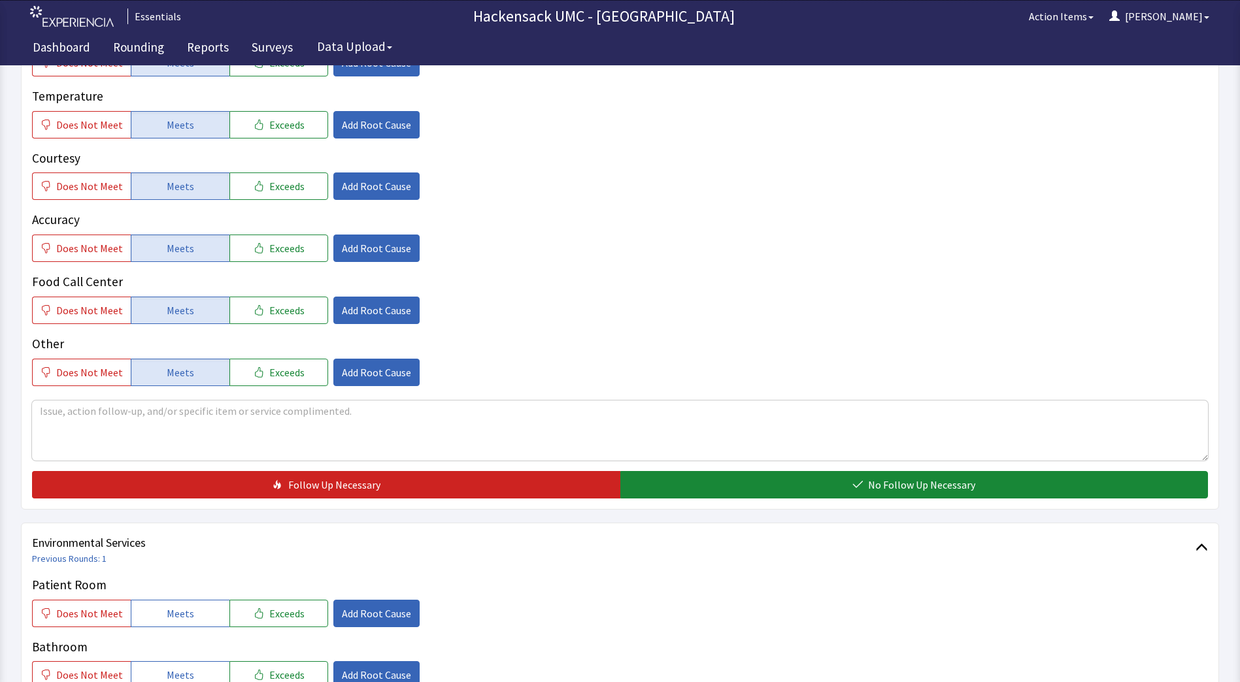
scroll to position [295, 0]
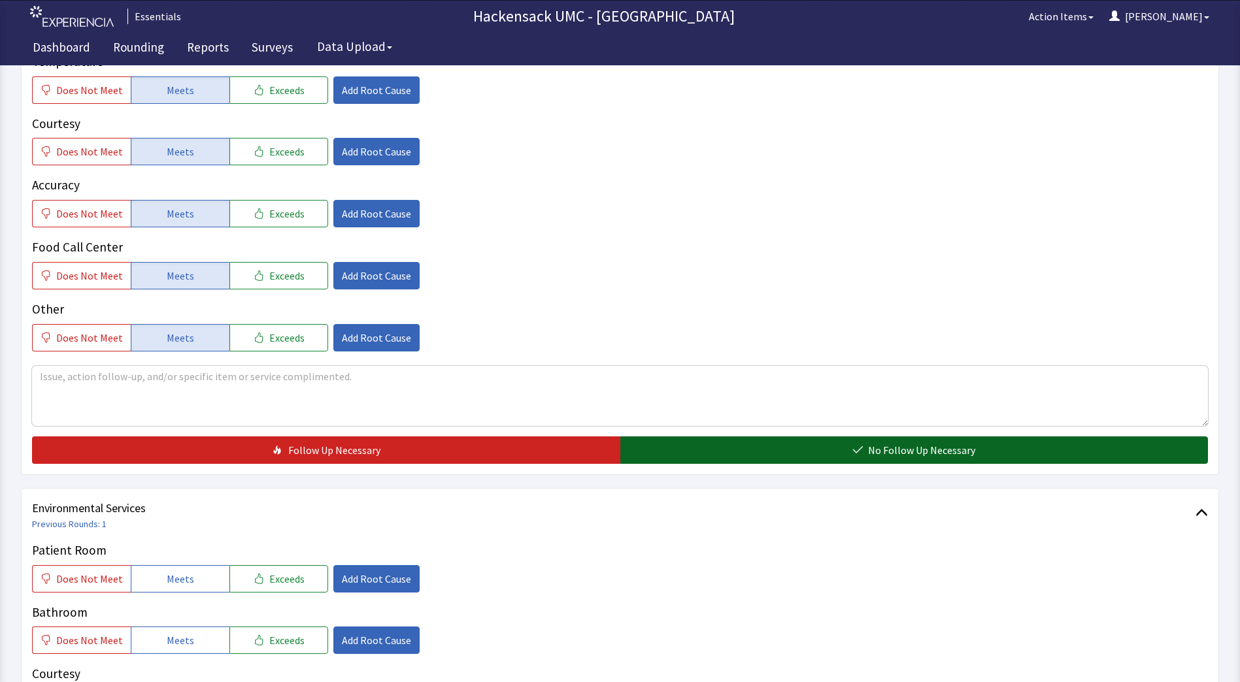
click at [746, 461] on button "No Follow Up Necessary" at bounding box center [914, 450] width 588 height 27
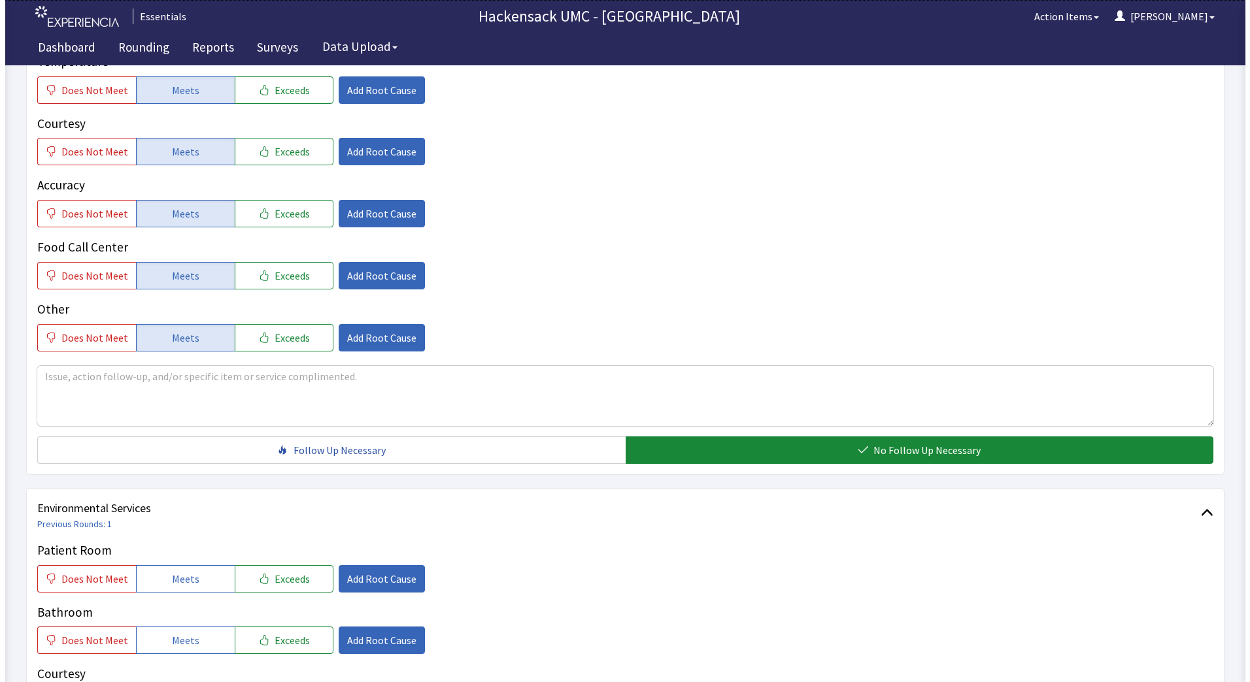
scroll to position [573, 0]
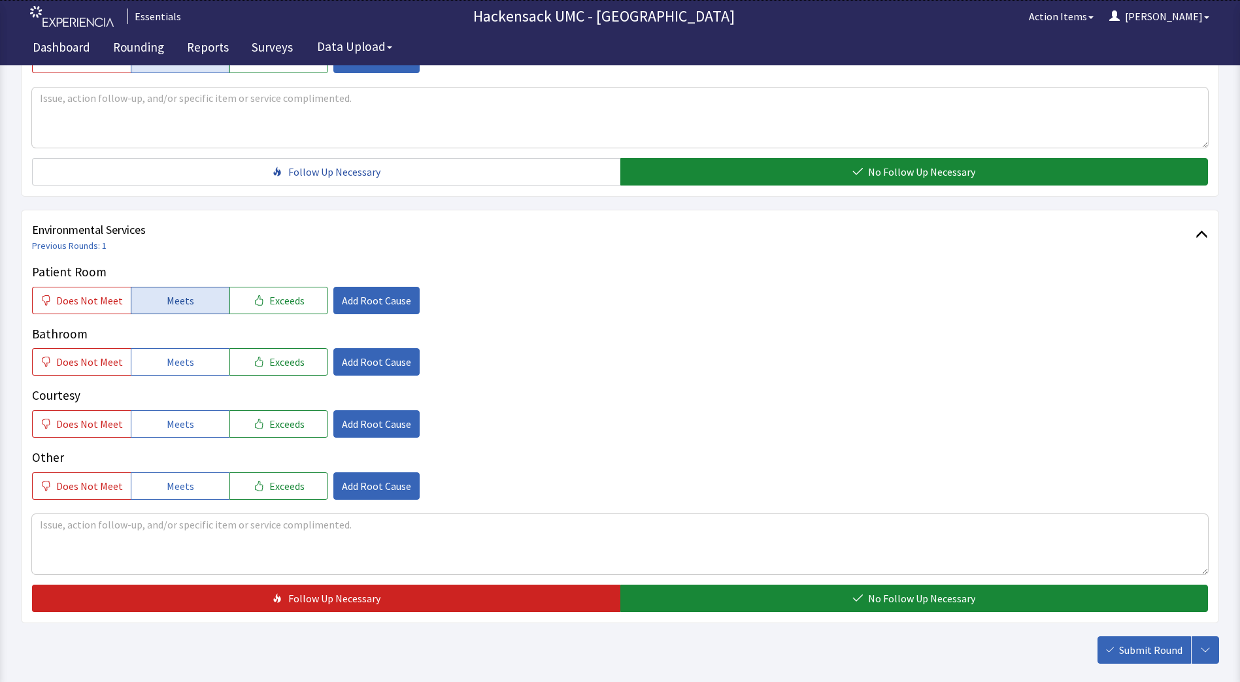
click at [170, 306] on span "Meets" at bounding box center [180, 301] width 27 height 16
click at [167, 368] on span "Meets" at bounding box center [180, 362] width 27 height 16
click at [169, 420] on span "Meets" at bounding box center [180, 424] width 27 height 16
click at [167, 482] on span "Meets" at bounding box center [180, 486] width 27 height 16
click at [356, 484] on span "Add Root Cause" at bounding box center [376, 486] width 69 height 16
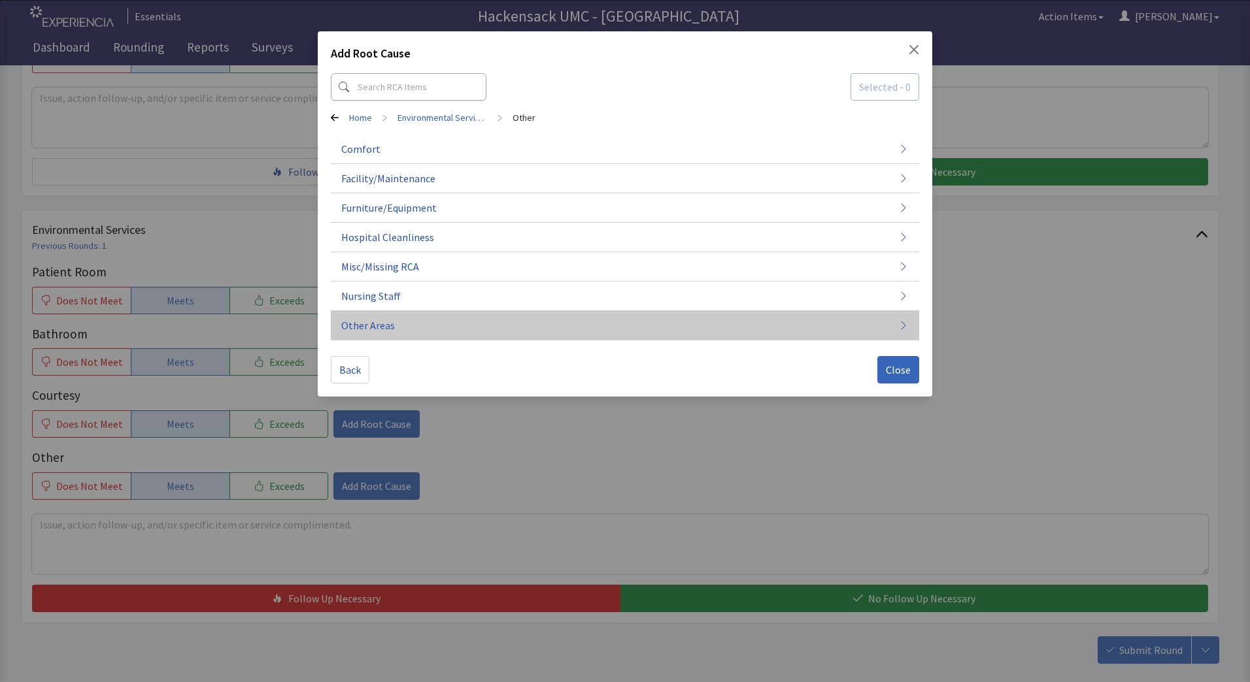
click at [382, 332] on span "Other Areas" at bounding box center [368, 326] width 54 height 16
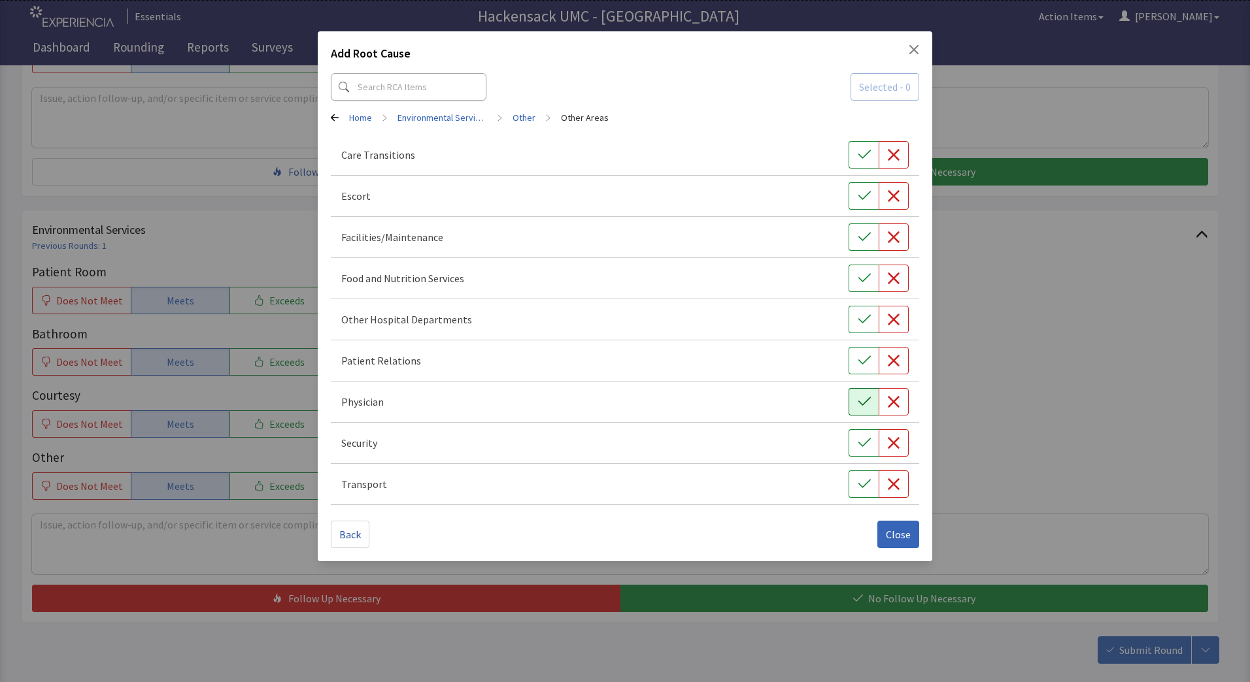
click at [862, 407] on icon "button" at bounding box center [864, 401] width 13 height 13
click at [909, 528] on span "Close" at bounding box center [898, 535] width 25 height 16
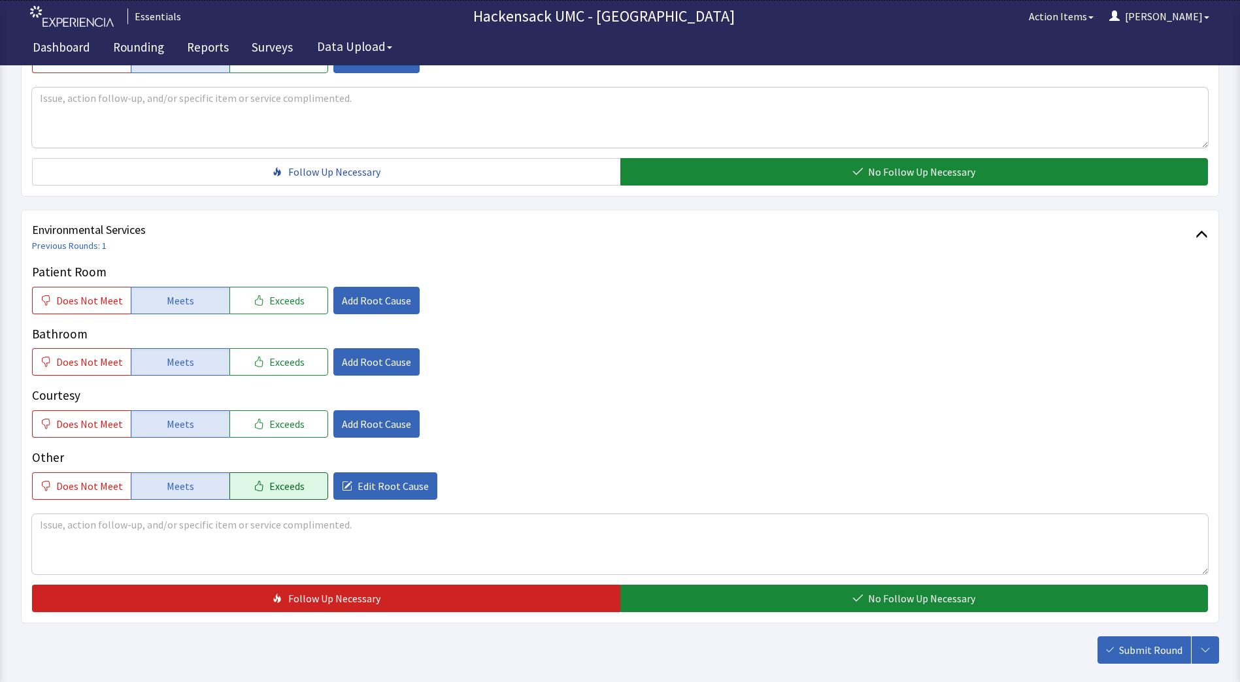
click at [292, 490] on span "Exceeds" at bounding box center [286, 486] width 35 height 16
click at [145, 533] on textarea at bounding box center [620, 544] width 1176 height 60
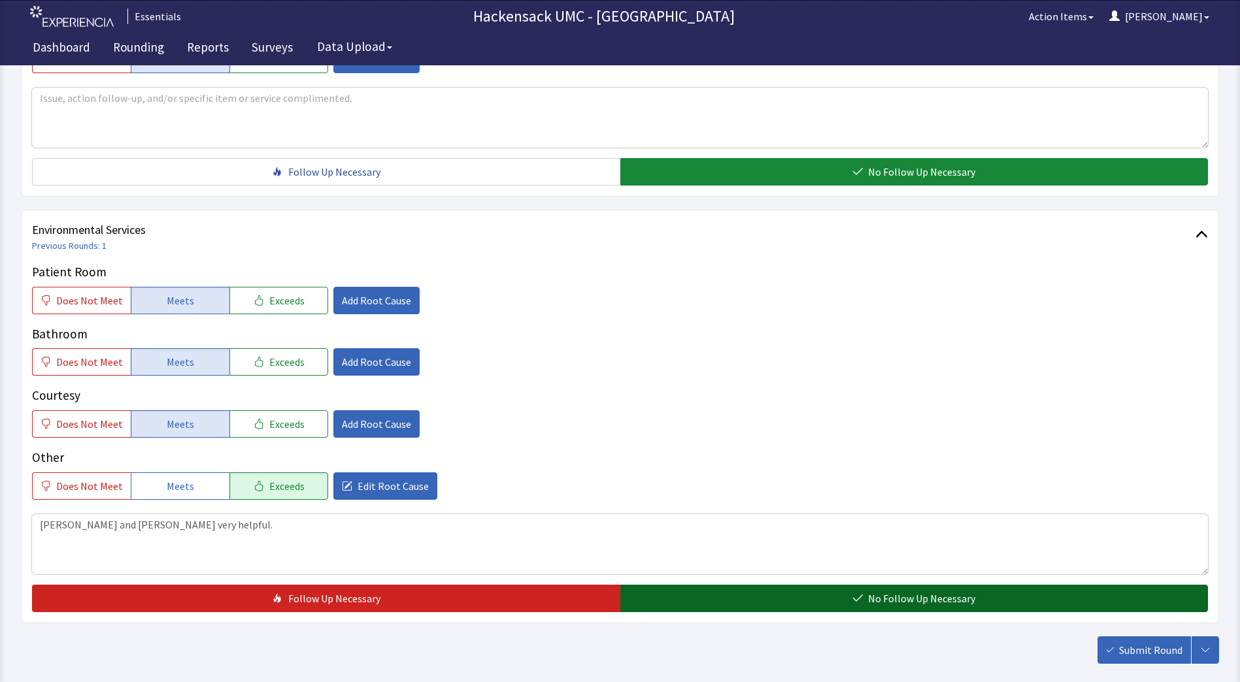
click at [737, 588] on button "No Follow Up Necessary" at bounding box center [914, 598] width 588 height 27
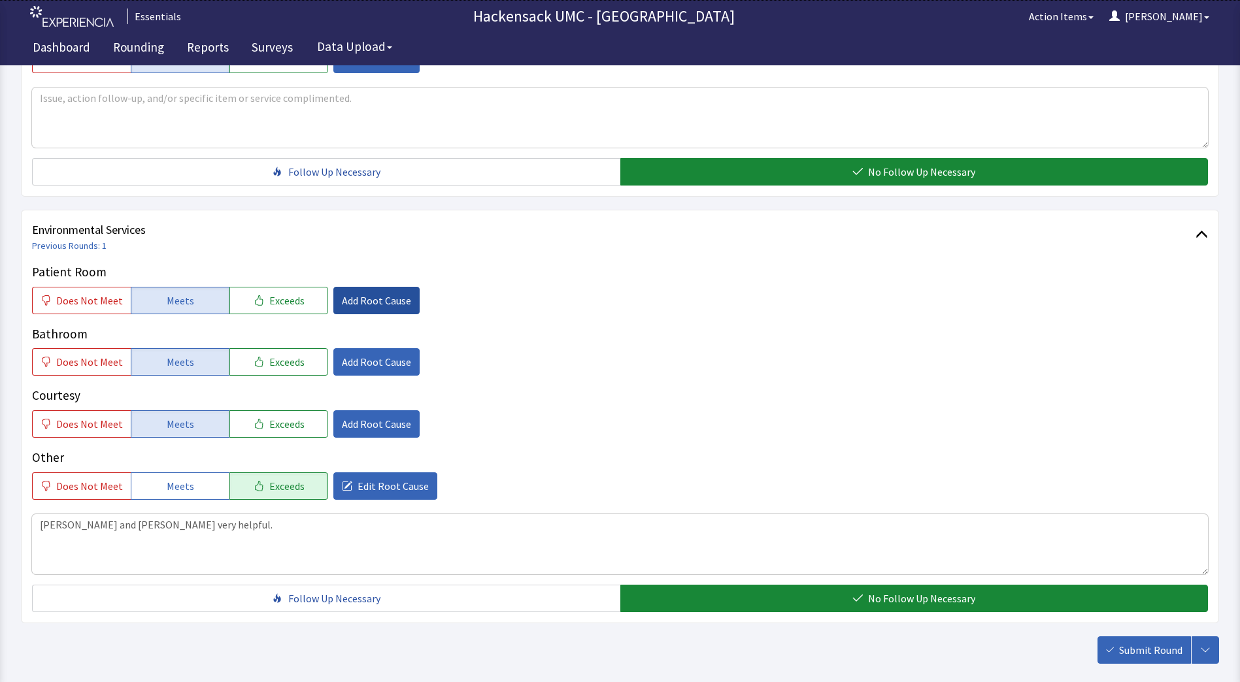
click at [378, 297] on span "Add Root Cause" at bounding box center [376, 301] width 69 height 16
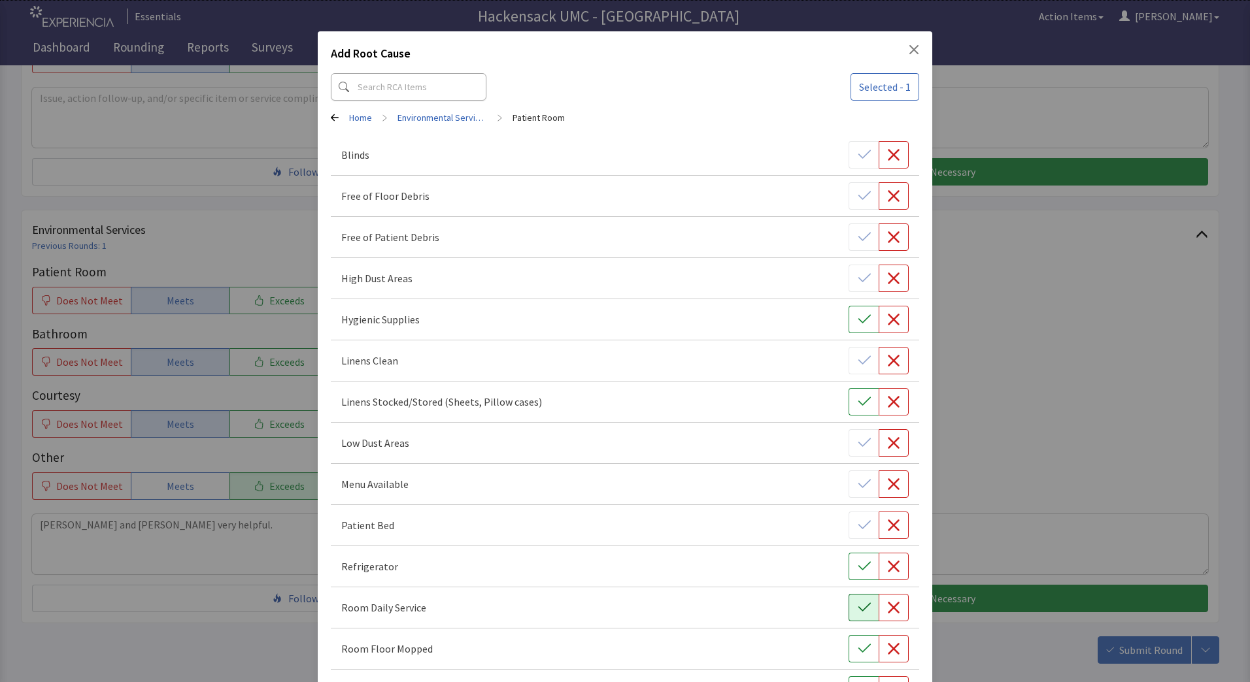
click at [848, 609] on button "button" at bounding box center [863, 607] width 30 height 27
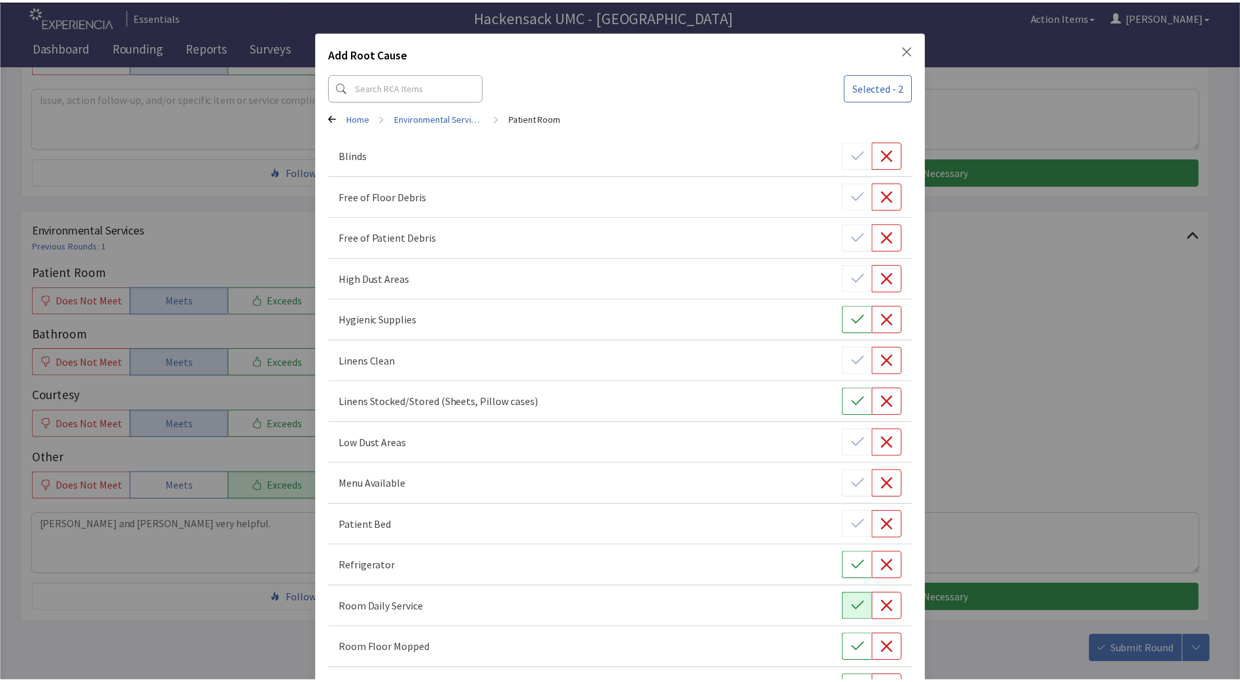
scroll to position [672, 0]
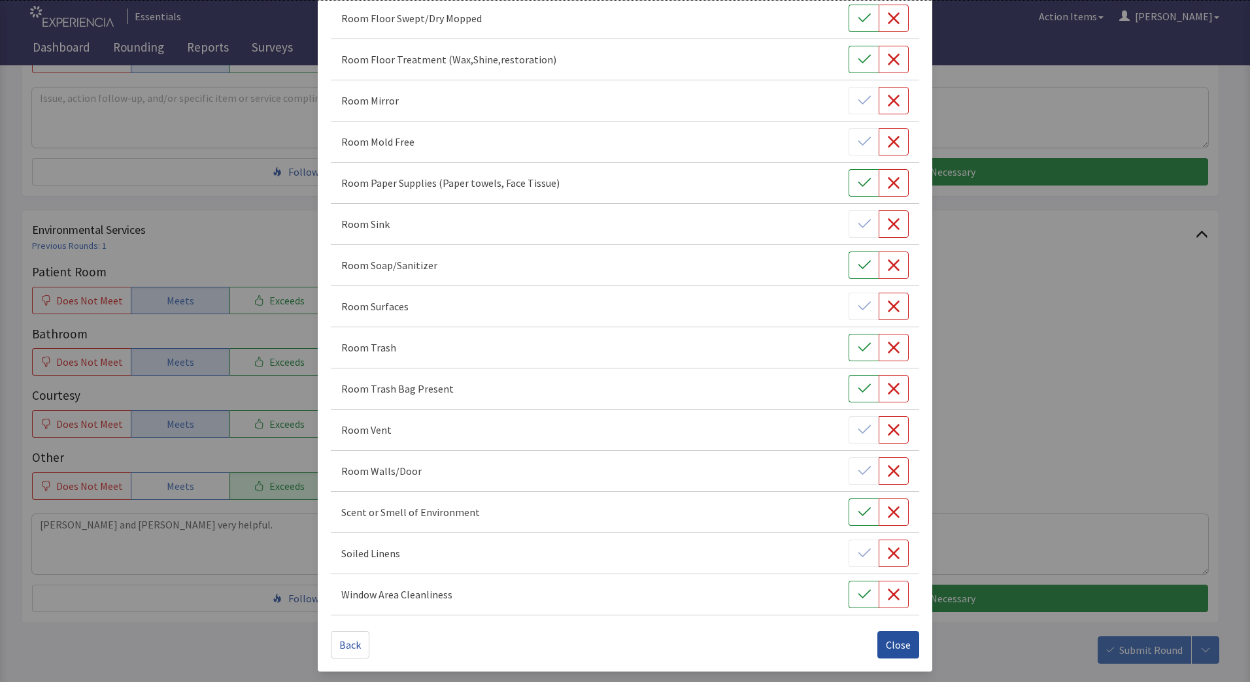
click at [901, 633] on button "Close" at bounding box center [898, 644] width 42 height 27
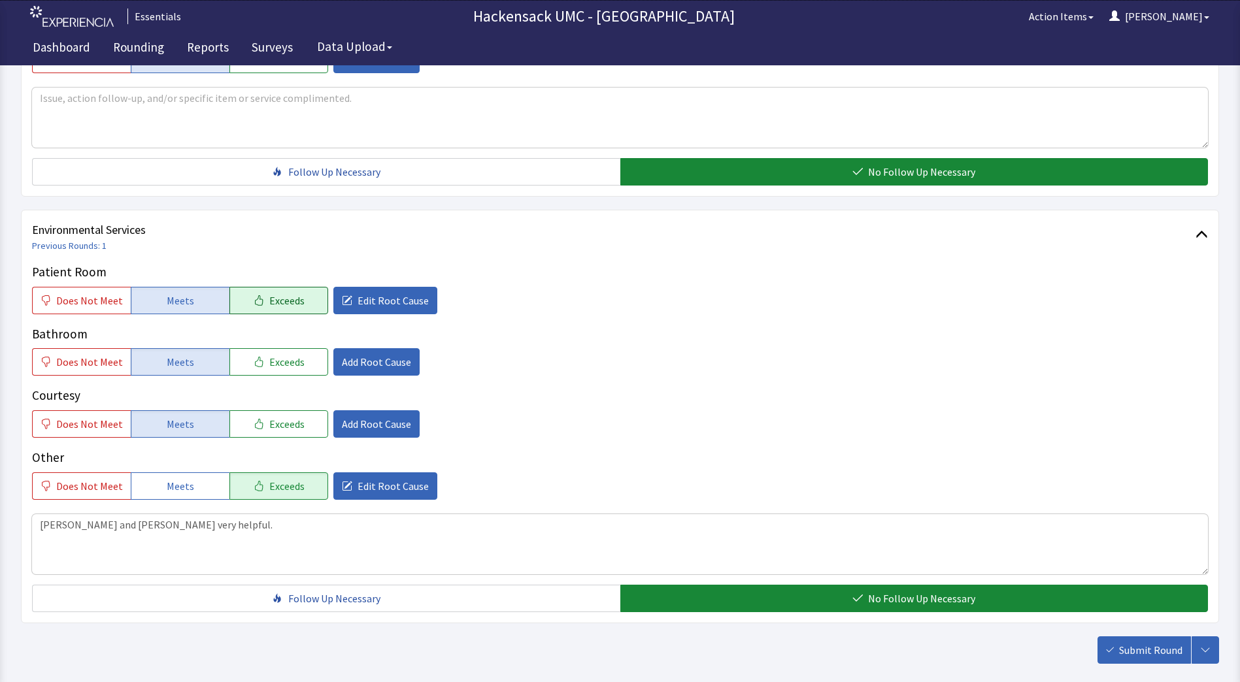
click at [269, 304] on span "Exceeds" at bounding box center [286, 301] width 35 height 16
click at [222, 532] on textarea "Dr. Wong and Dr. Trivedi very helpful." at bounding box center [620, 544] width 1176 height 60
type textarea "Dr. Wong and Dr. Trivedi very helpful. The housekeeper very nice."
click at [765, 444] on div "Patient Room Does Not Meet Meets Exceeds Edit Root Cause Bathroom Does Not Meet…" at bounding box center [620, 381] width 1176 height 237
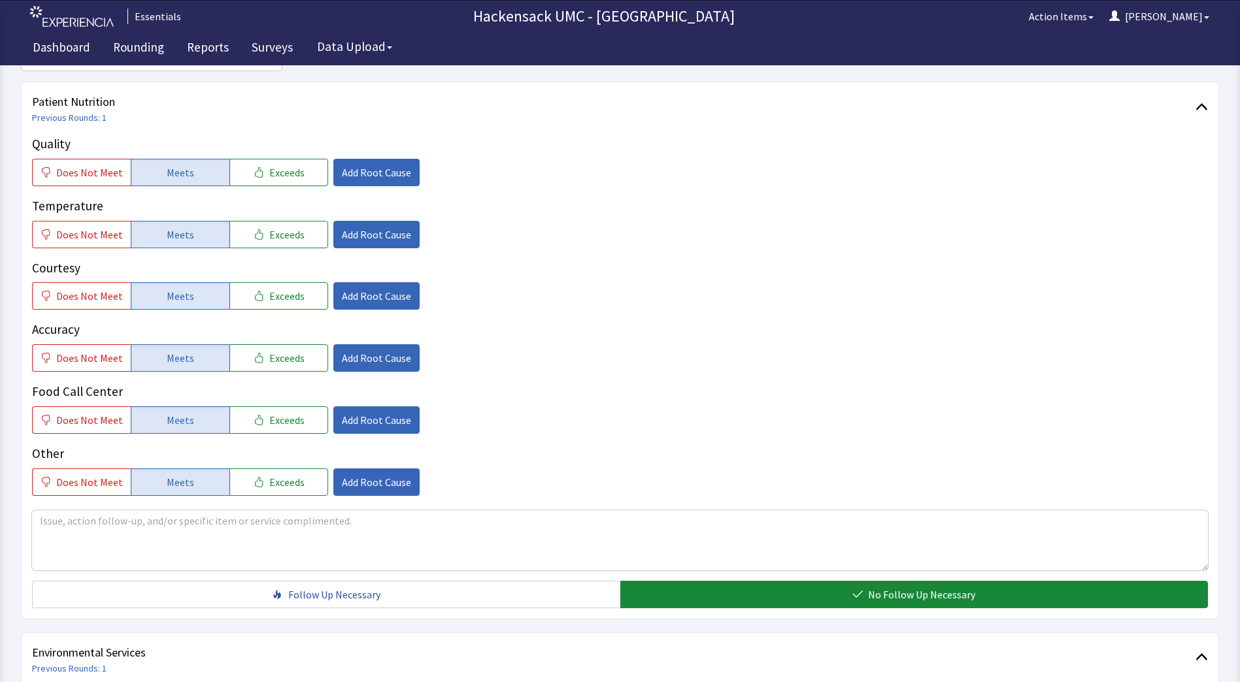
scroll to position [0, 0]
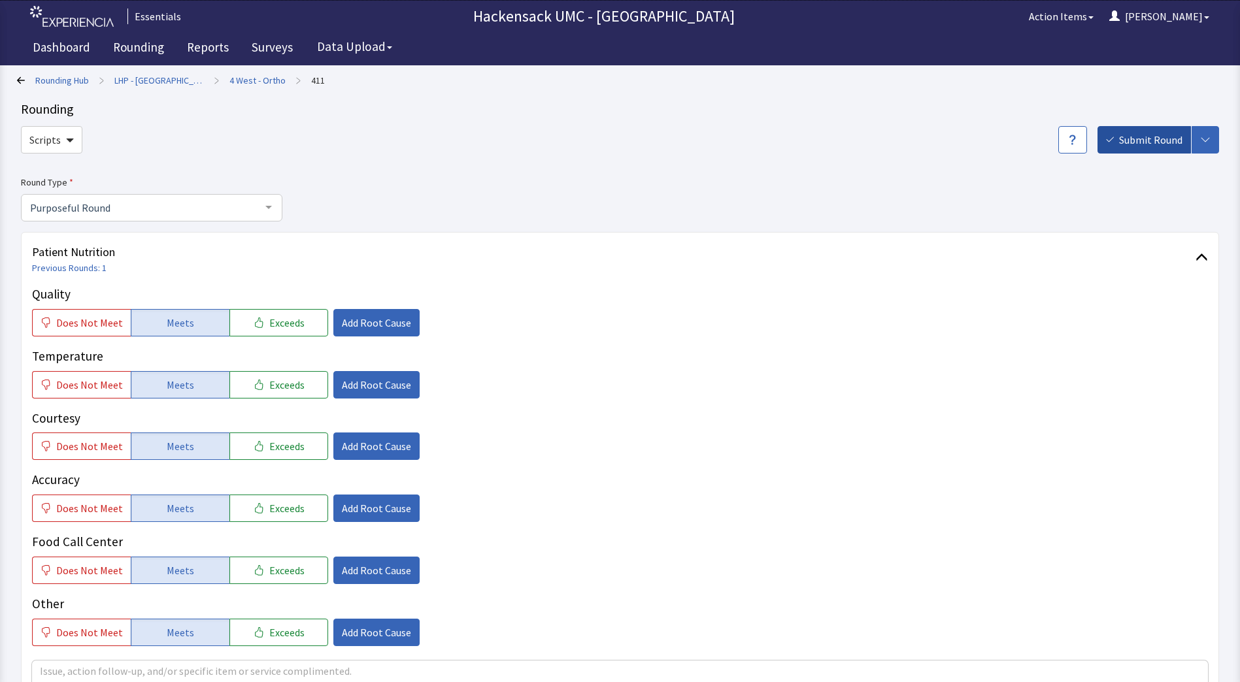
click at [1122, 143] on span "Submit Round" at bounding box center [1150, 140] width 63 height 16
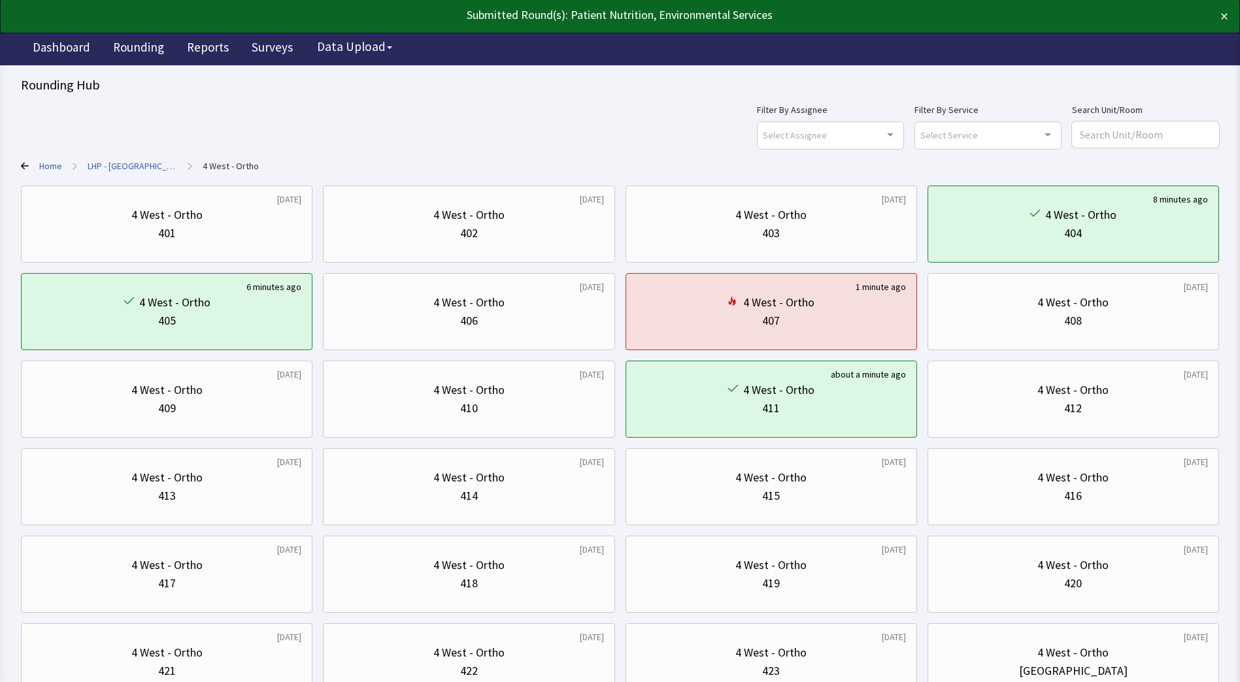
click at [118, 167] on link "LHP - [GEOGRAPHIC_DATA]" at bounding box center [133, 165] width 90 height 13
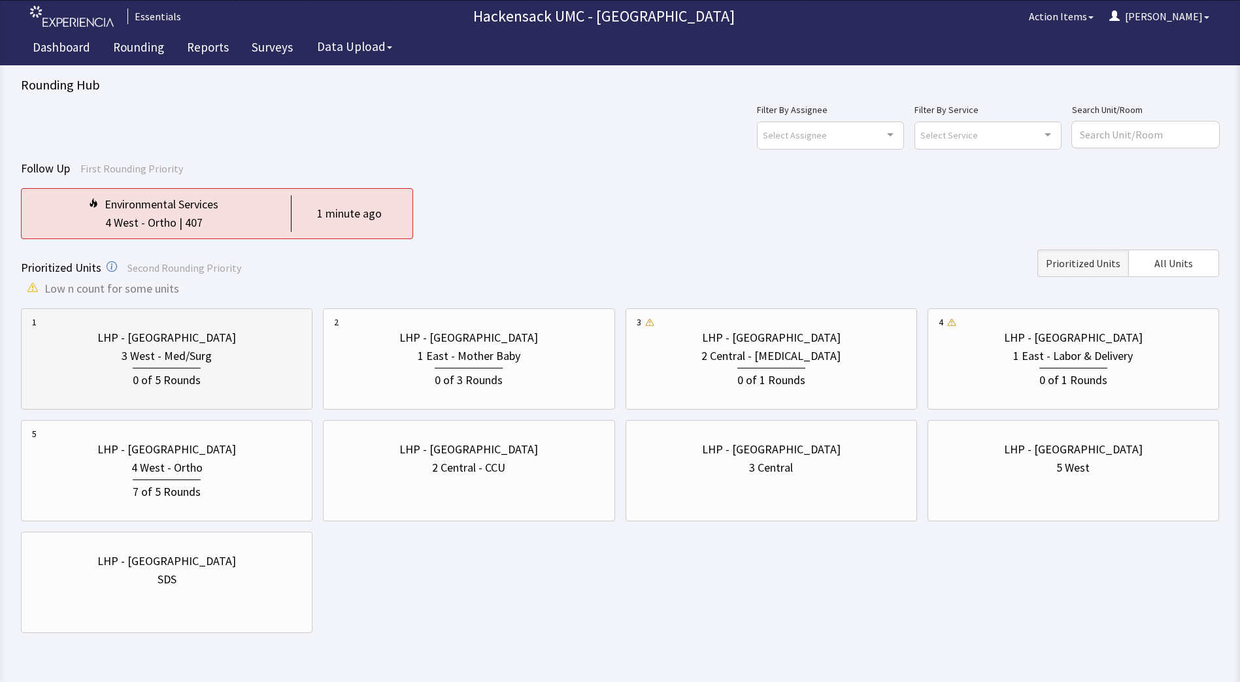
click at [173, 348] on div "3 West - Med/Surg" at bounding box center [167, 356] width 90 height 18
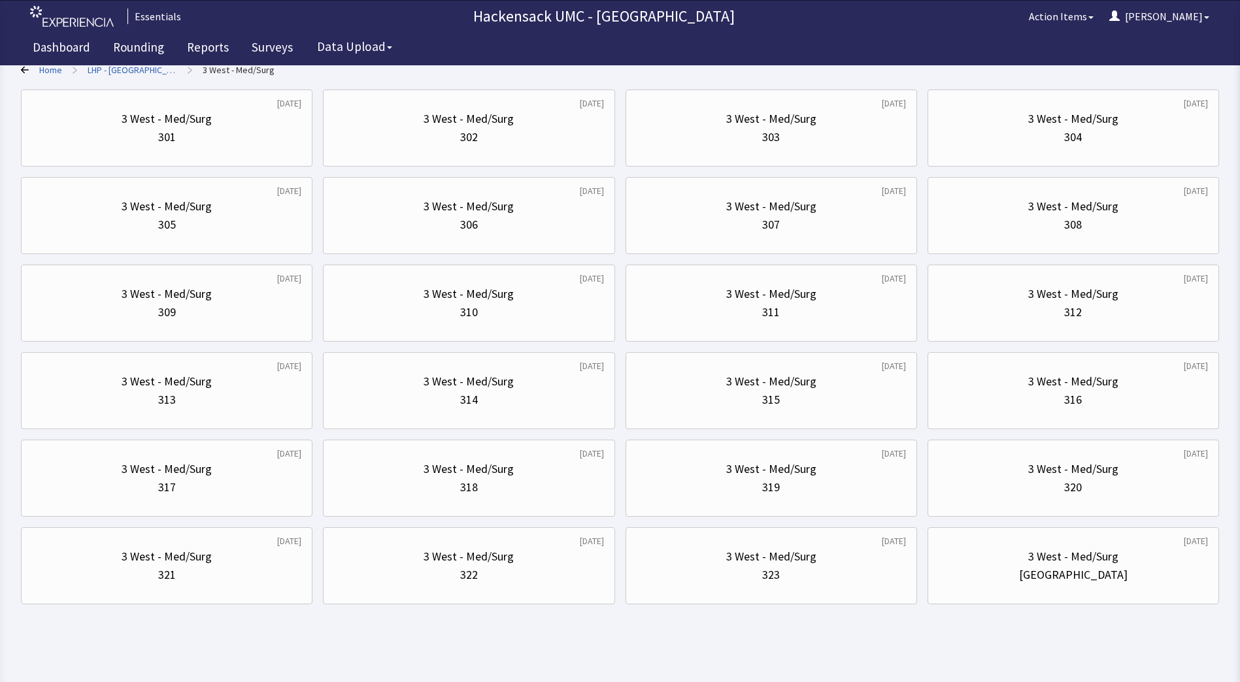
scroll to position [105, 0]
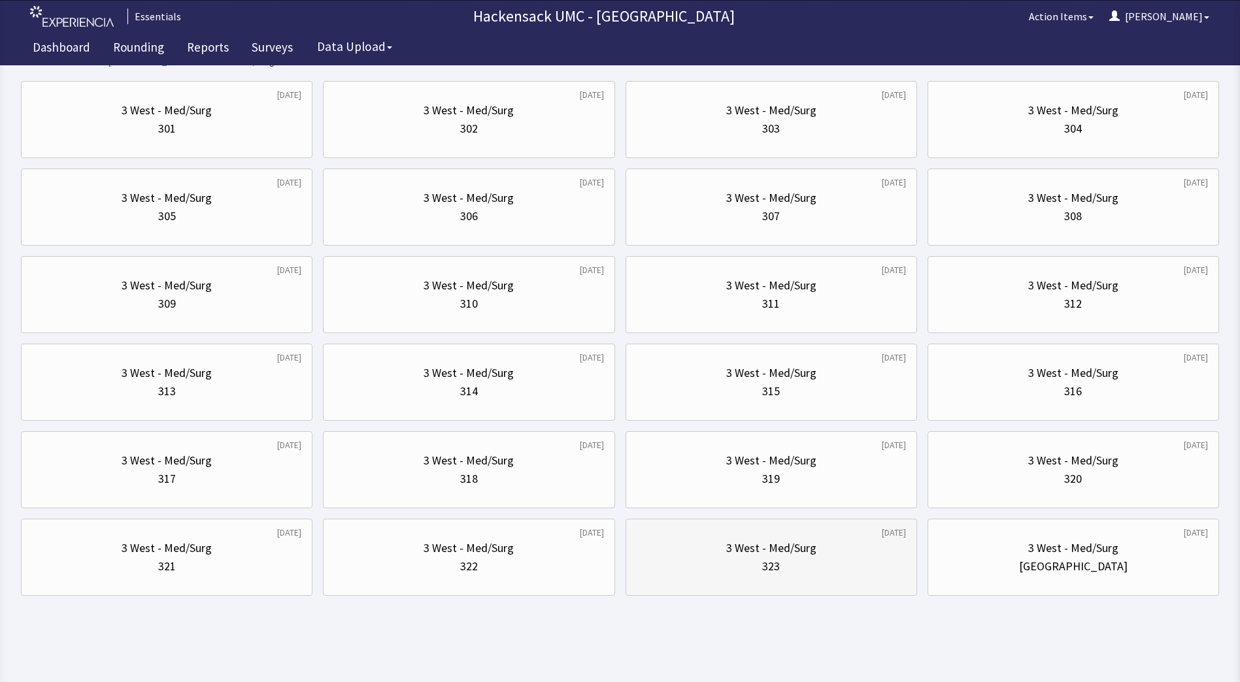
click at [761, 571] on div "323" at bounding box center [771, 567] width 269 height 18
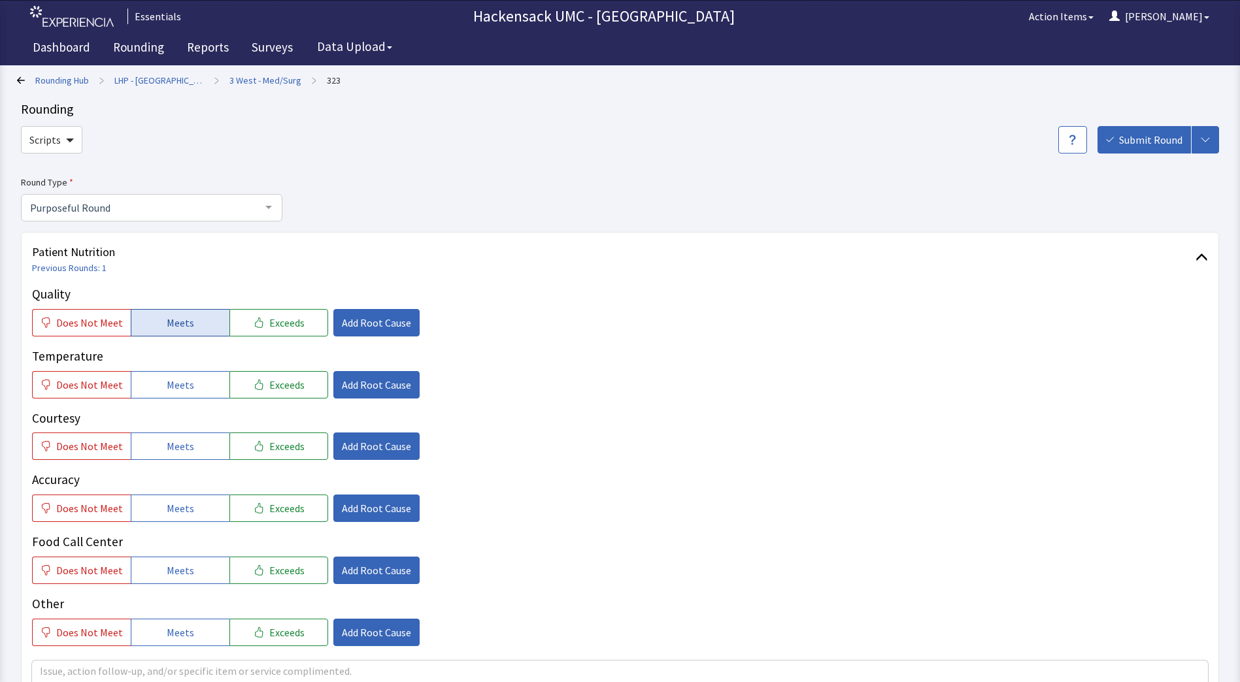
click at [210, 324] on button "Meets" at bounding box center [180, 322] width 99 height 27
click at [193, 384] on button "Meets" at bounding box center [180, 384] width 99 height 27
click at [196, 435] on button "Meets" at bounding box center [180, 446] width 99 height 27
click at [176, 505] on span "Meets" at bounding box center [180, 509] width 27 height 16
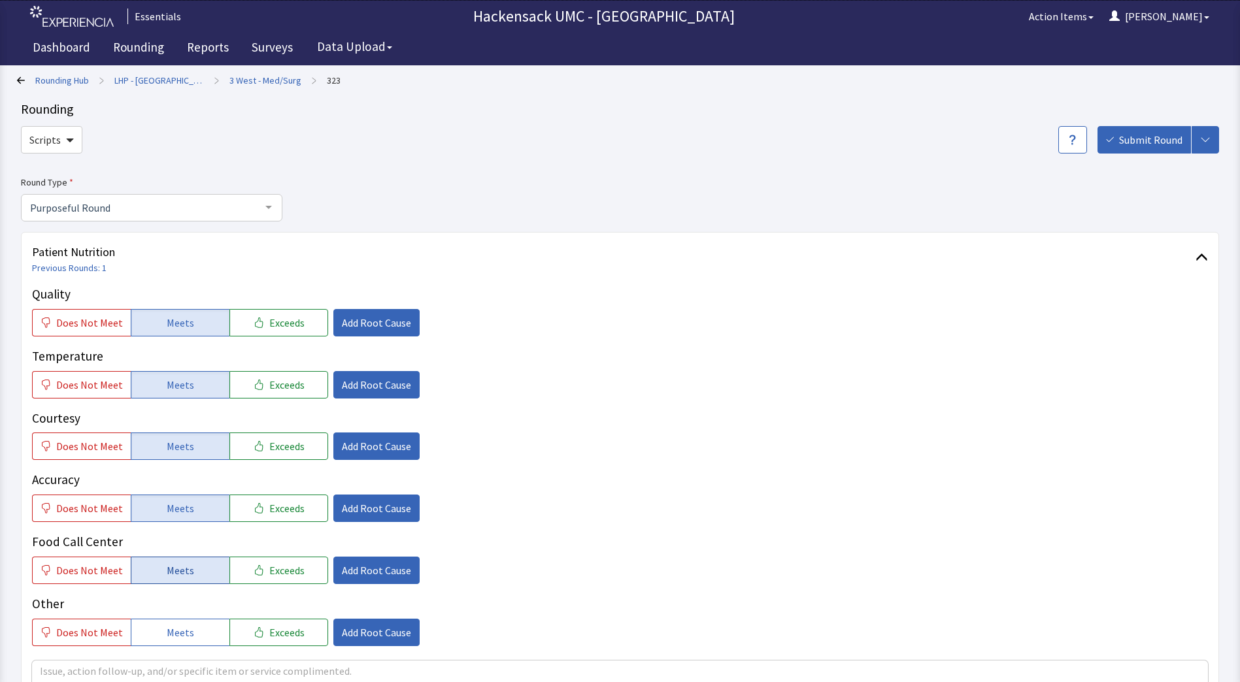
click at [188, 565] on button "Meets" at bounding box center [180, 570] width 99 height 27
click at [184, 633] on span "Meets" at bounding box center [180, 633] width 27 height 16
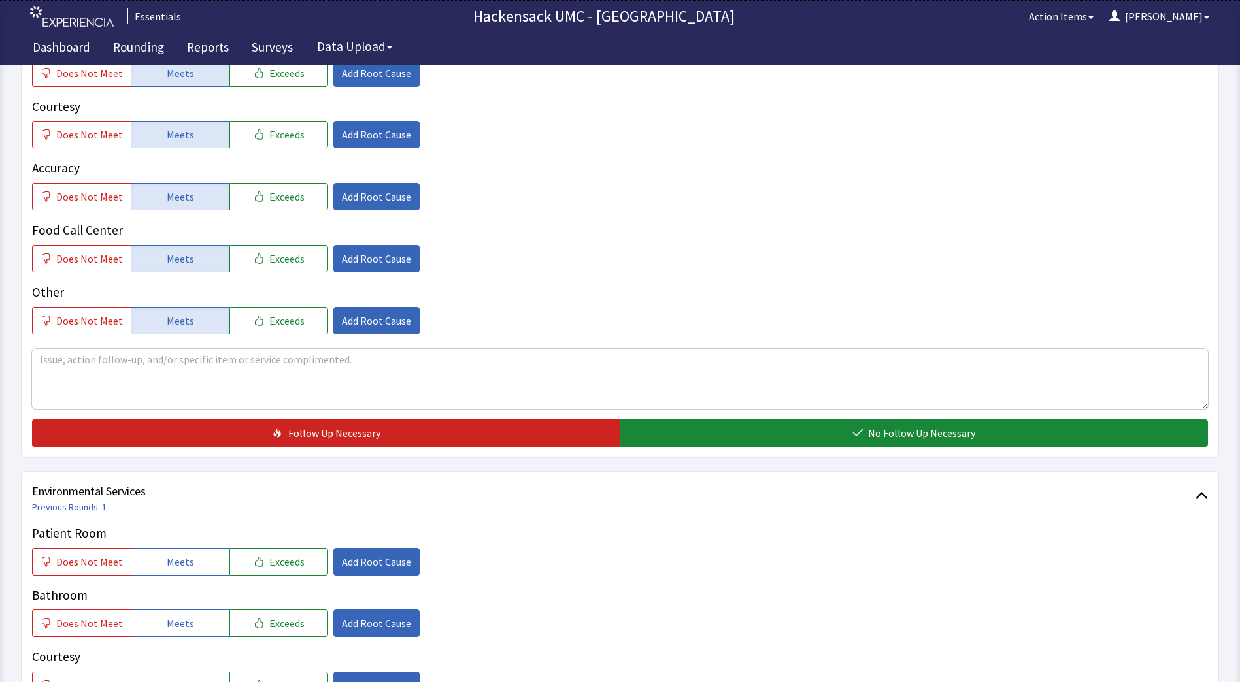
scroll to position [313, 0]
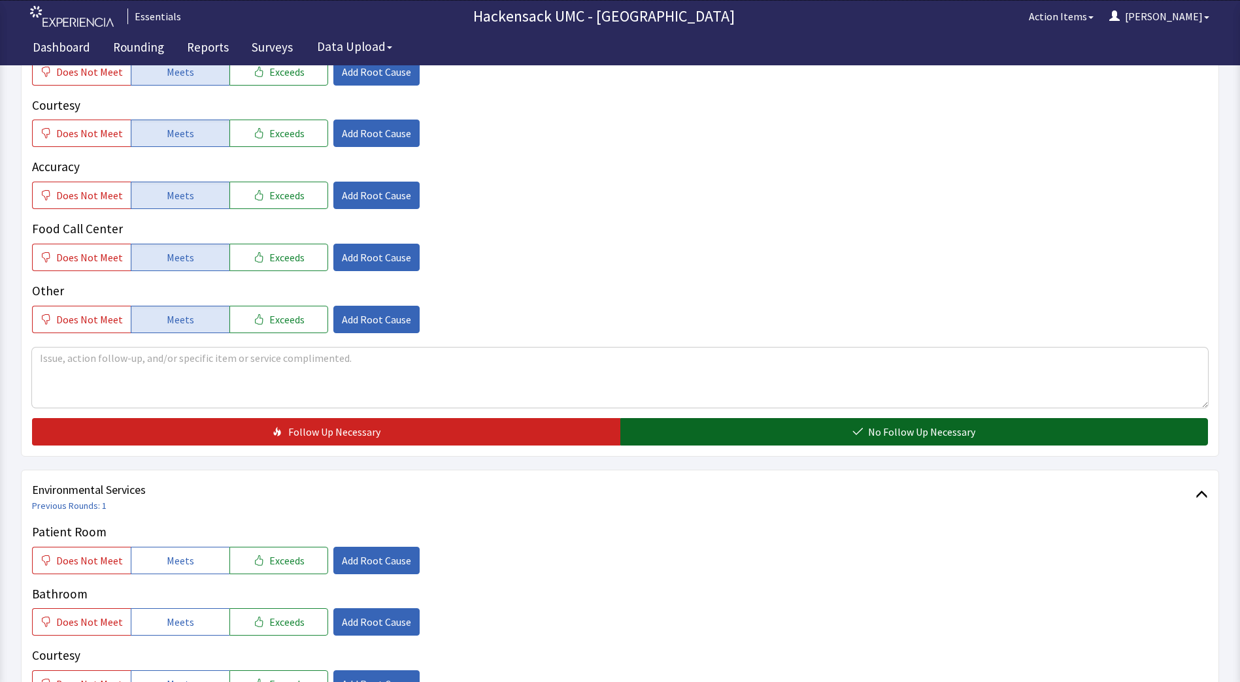
click at [895, 435] on span "No Follow Up Necessary" at bounding box center [921, 432] width 107 height 16
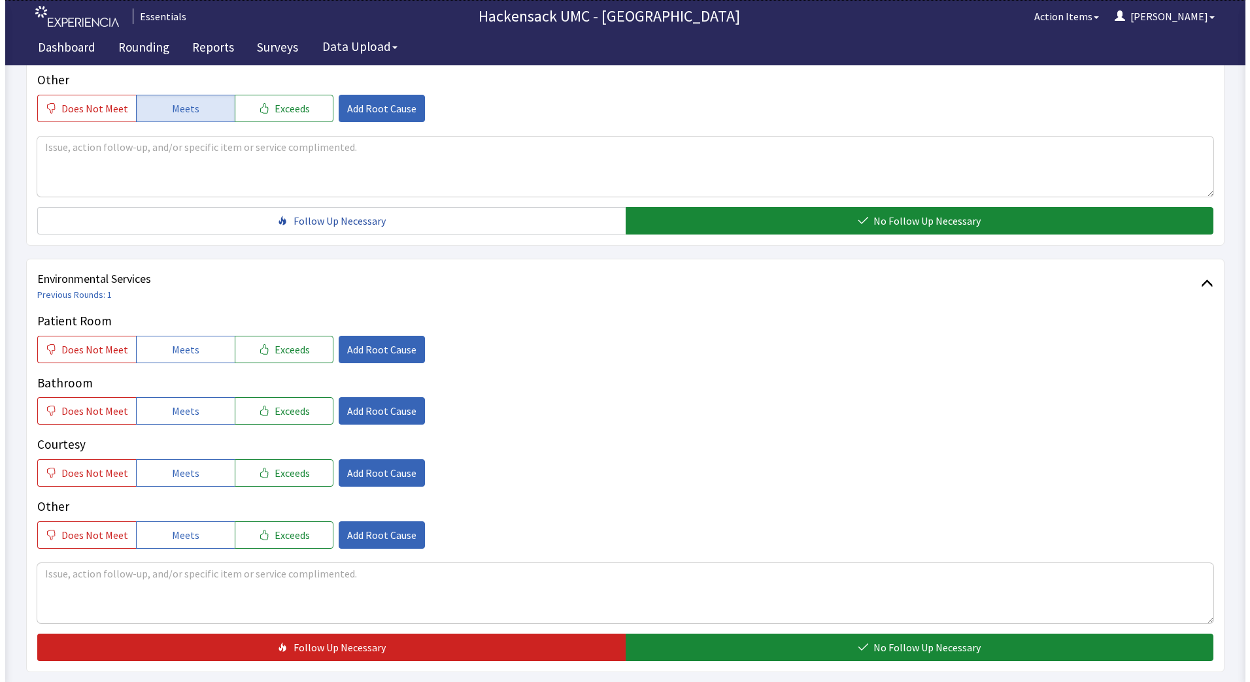
scroll to position [541, 0]
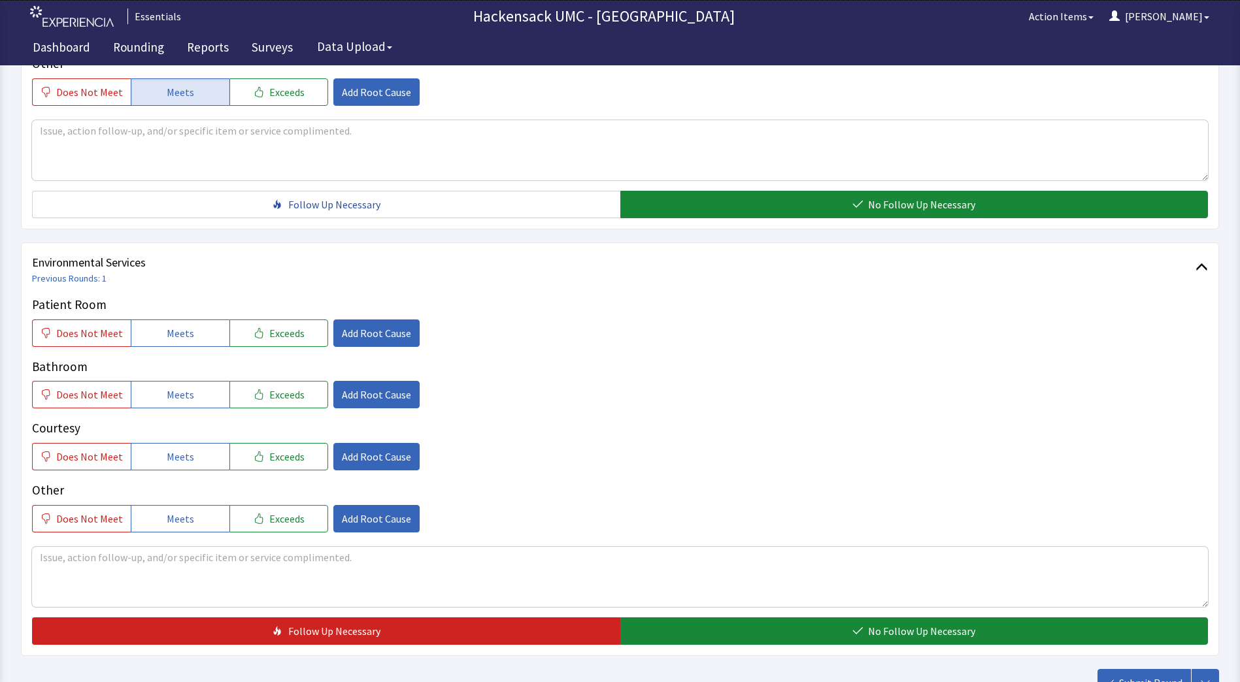
click at [190, 350] on div "Patient Room Does Not Meet Meets Exceeds Add Root Cause Bathroom Does Not Meet …" at bounding box center [620, 413] width 1176 height 237
click at [205, 336] on button "Meets" at bounding box center [180, 333] width 99 height 27
click at [181, 404] on button "Meets" at bounding box center [180, 394] width 99 height 27
click at [181, 455] on span "Meets" at bounding box center [180, 457] width 27 height 16
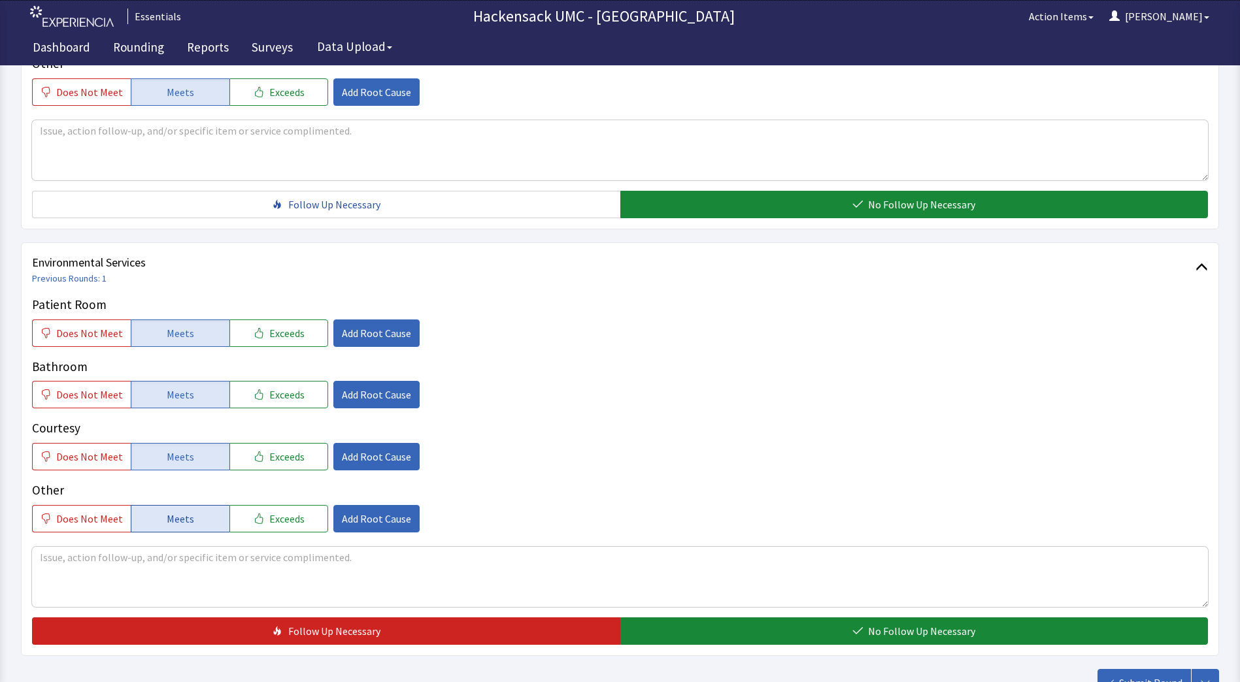
click at [201, 524] on button "Meets" at bounding box center [180, 518] width 99 height 27
click at [354, 521] on span "Add Root Cause" at bounding box center [376, 519] width 69 height 16
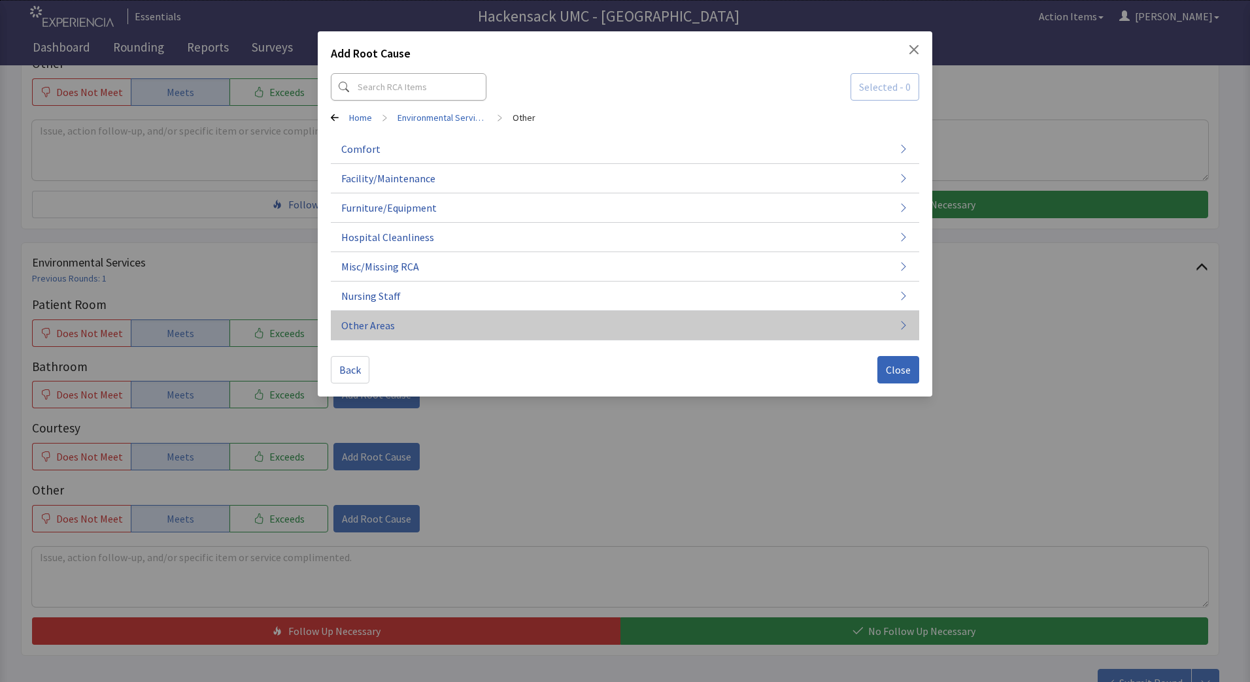
click at [393, 327] on button "Other Areas" at bounding box center [625, 325] width 588 height 29
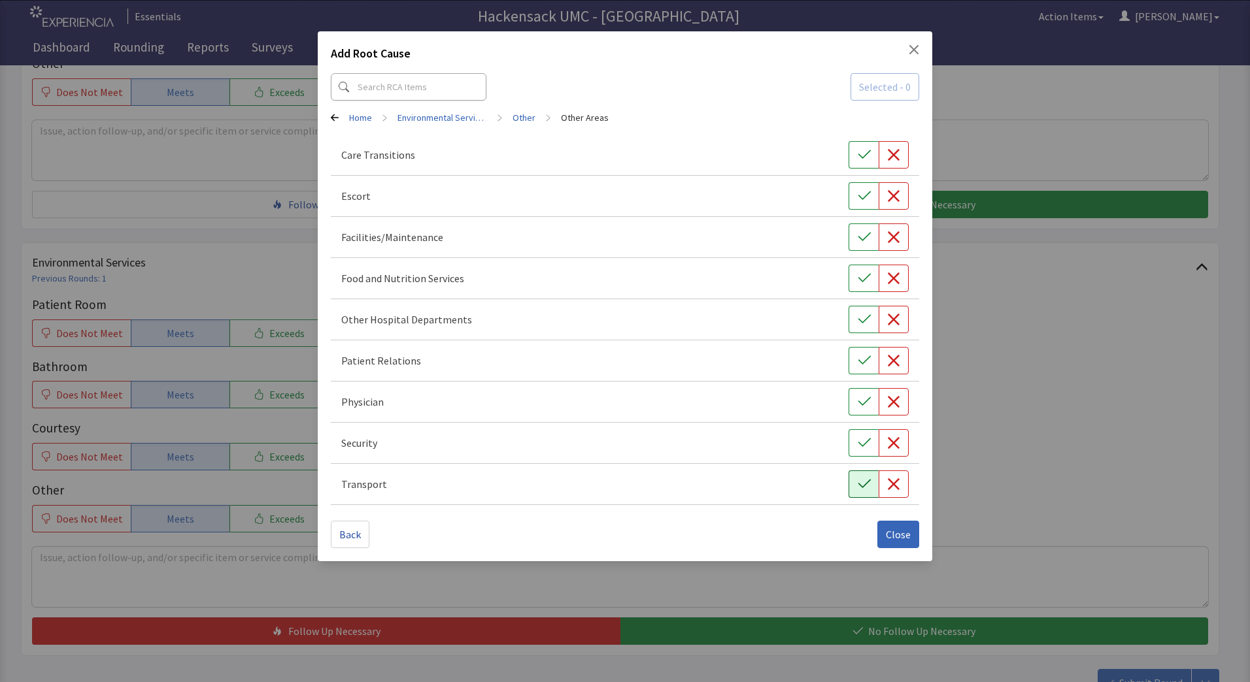
click at [858, 485] on icon "button" at bounding box center [864, 484] width 13 height 13
click at [904, 535] on span "Close" at bounding box center [898, 535] width 25 height 16
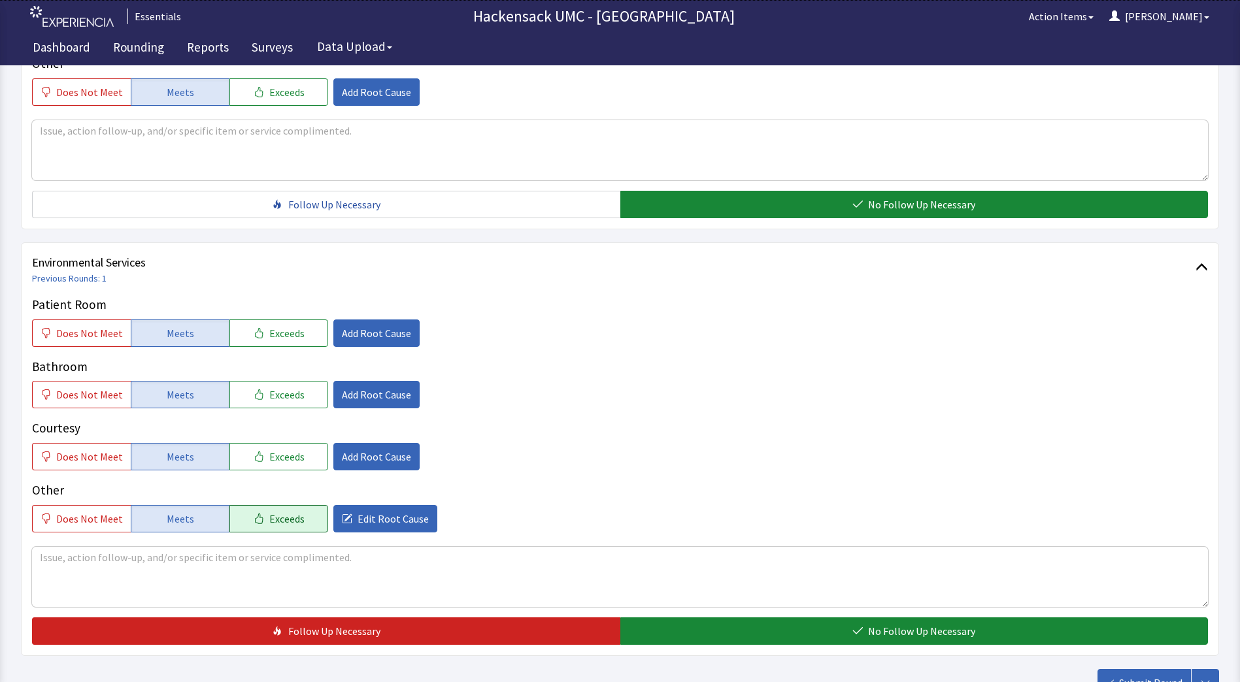
click at [287, 522] on span "Exceeds" at bounding box center [286, 519] width 35 height 16
click at [171, 569] on textarea at bounding box center [620, 577] width 1176 height 60
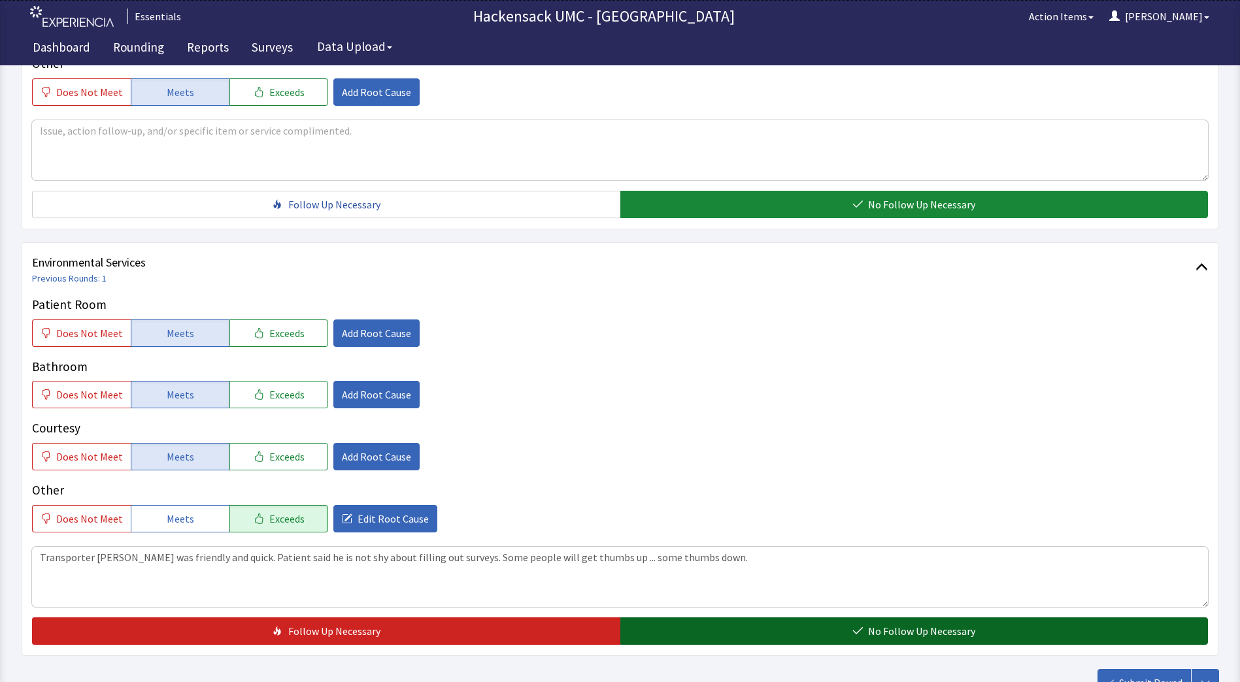
click at [735, 631] on button "No Follow Up Necessary" at bounding box center [914, 631] width 588 height 27
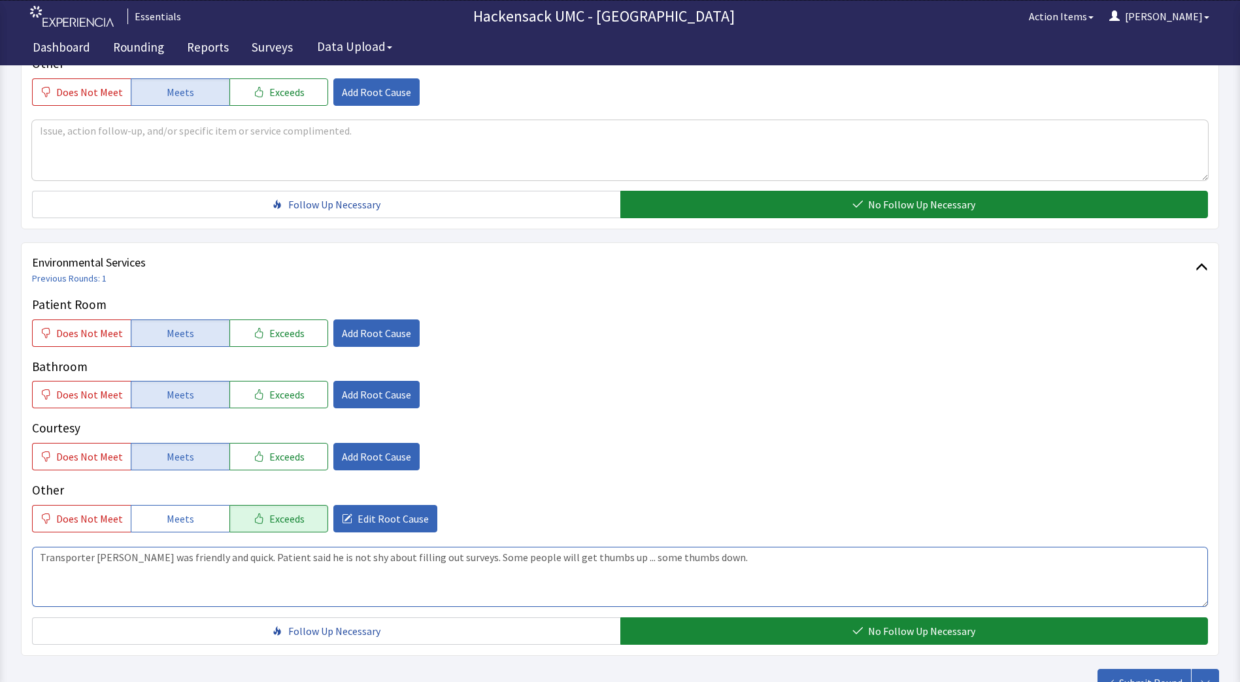
click at [729, 561] on textarea "Transporter Eddy was friendly and quick. Patient said he is not shy about filli…" at bounding box center [620, 577] width 1176 height 60
type textarea "Transporter Eddy was friendly and quick. Patient said he is not shy about filli…"
click at [286, 332] on span "Exceeds" at bounding box center [286, 333] width 35 height 16
click at [361, 337] on span "Add Root Cause" at bounding box center [376, 333] width 69 height 16
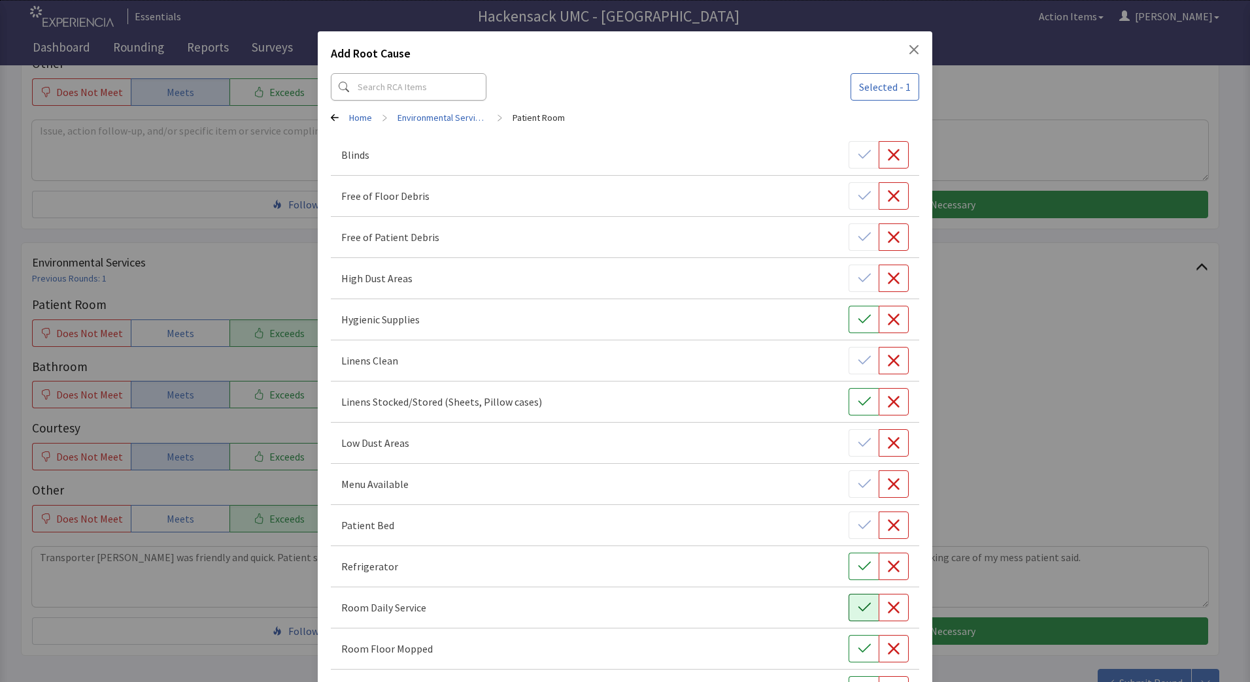
click at [858, 605] on icon "button" at bounding box center [864, 607] width 13 height 13
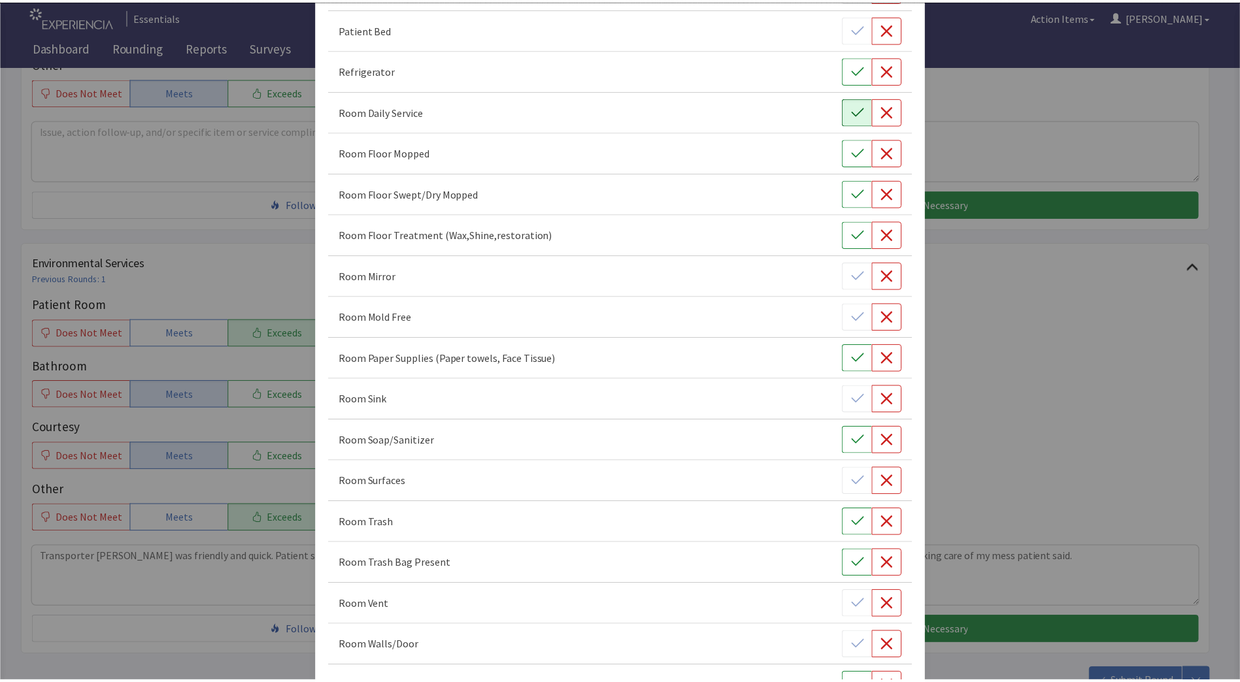
scroll to position [672, 0]
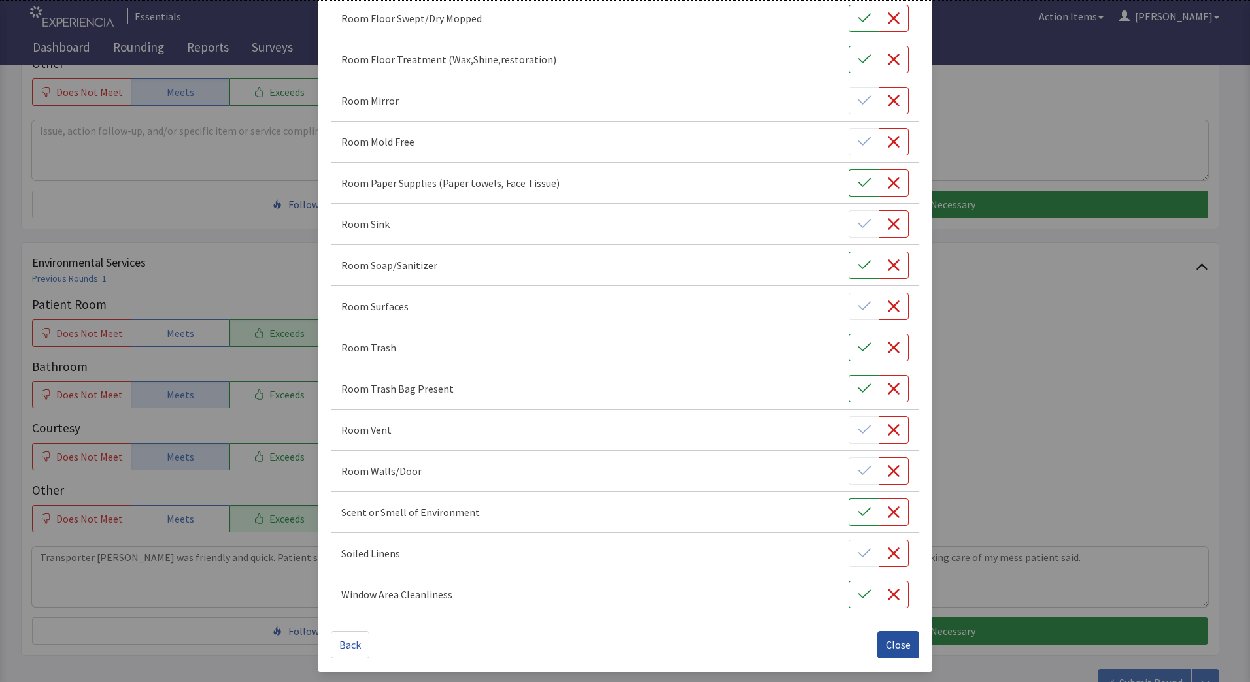
click at [898, 646] on span "Close" at bounding box center [898, 645] width 25 height 16
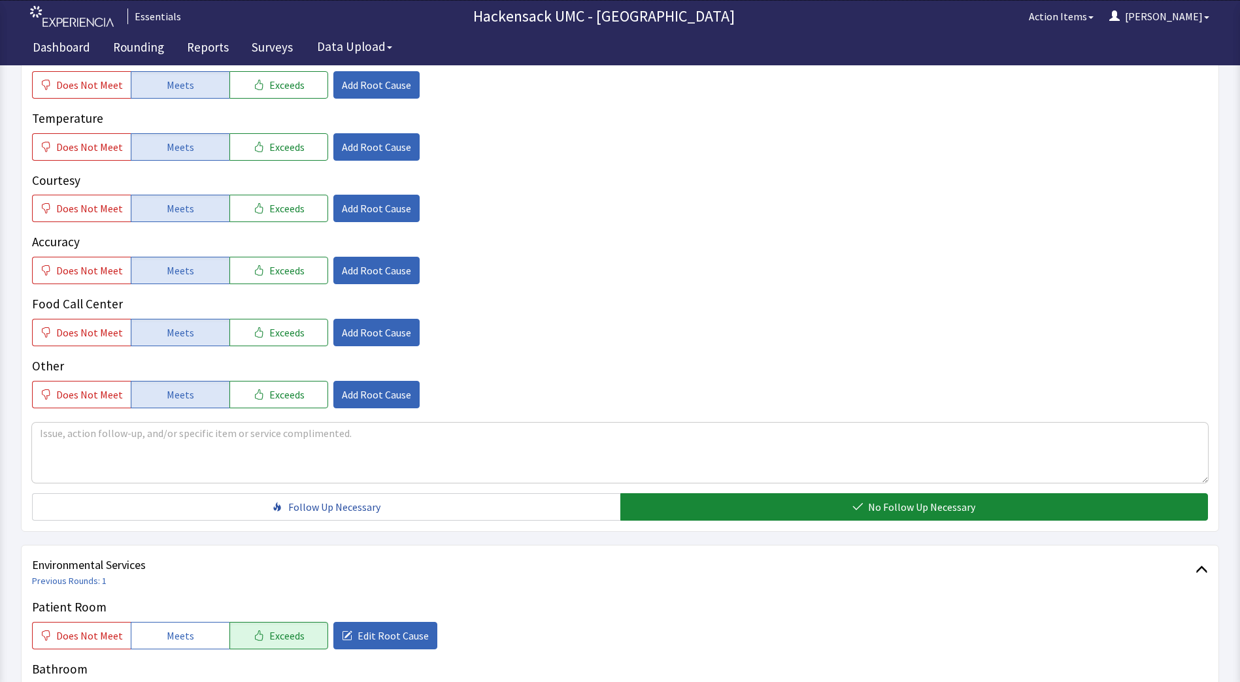
scroll to position [641, 0]
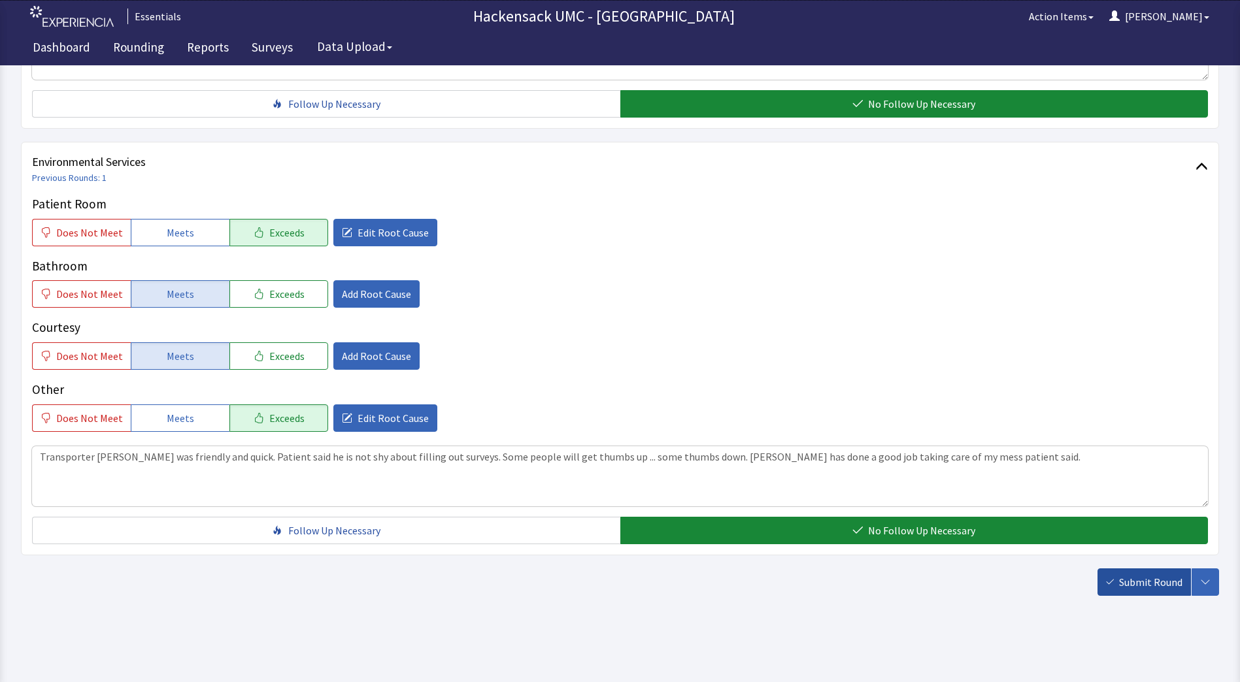
click at [1150, 584] on span "Submit Round" at bounding box center [1150, 583] width 63 height 16
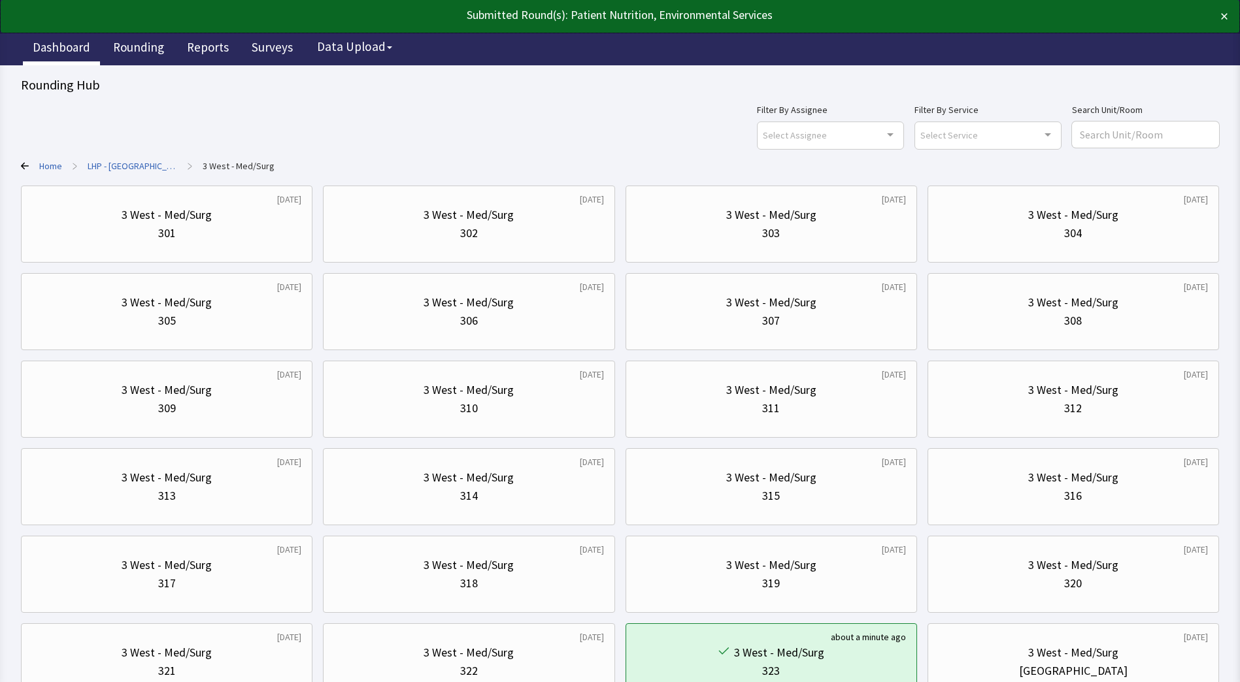
click at [61, 48] on link "Dashboard" at bounding box center [61, 49] width 77 height 33
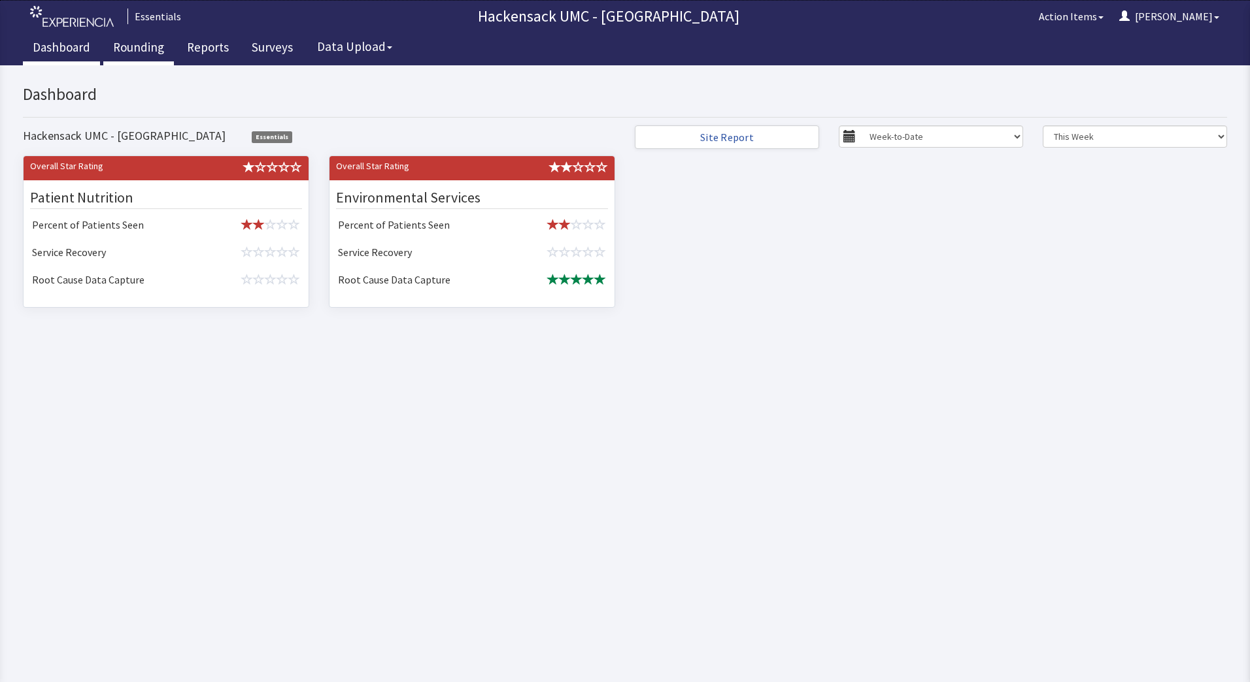
click at [142, 50] on link "Rounding" at bounding box center [138, 49] width 71 height 33
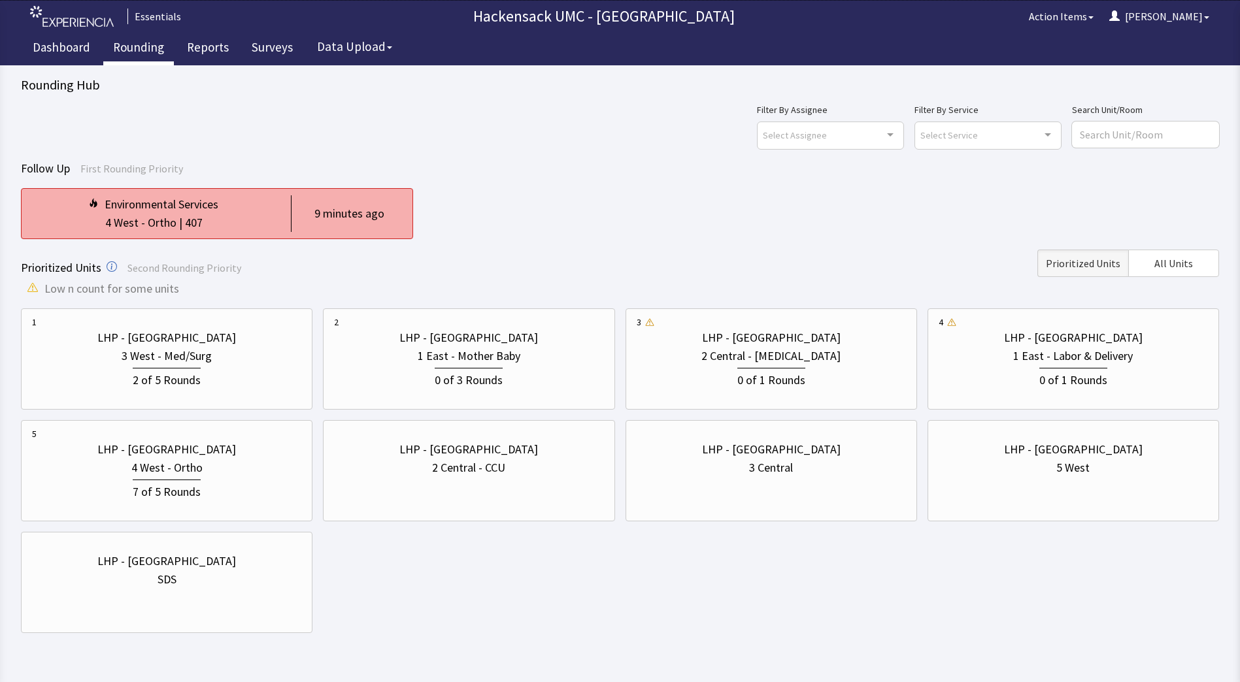
click at [265, 205] on div "Environmental Services" at bounding box center [153, 204] width 243 height 18
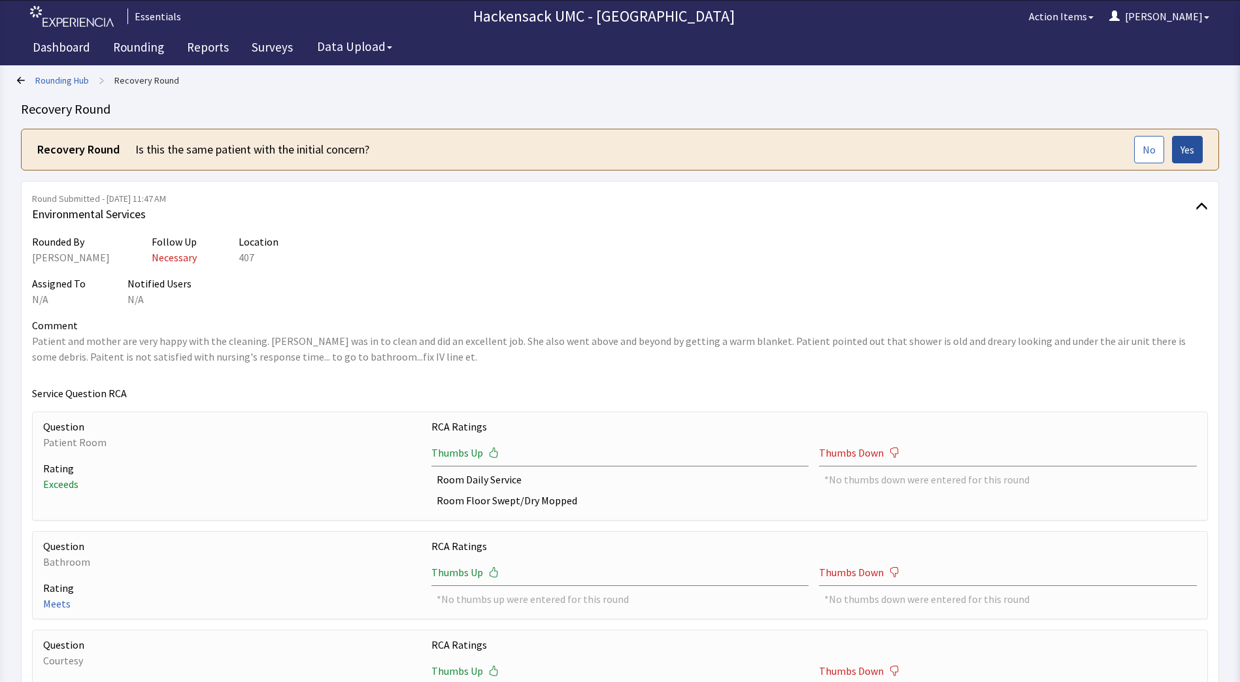
click at [1195, 152] on button "Yes" at bounding box center [1187, 149] width 31 height 27
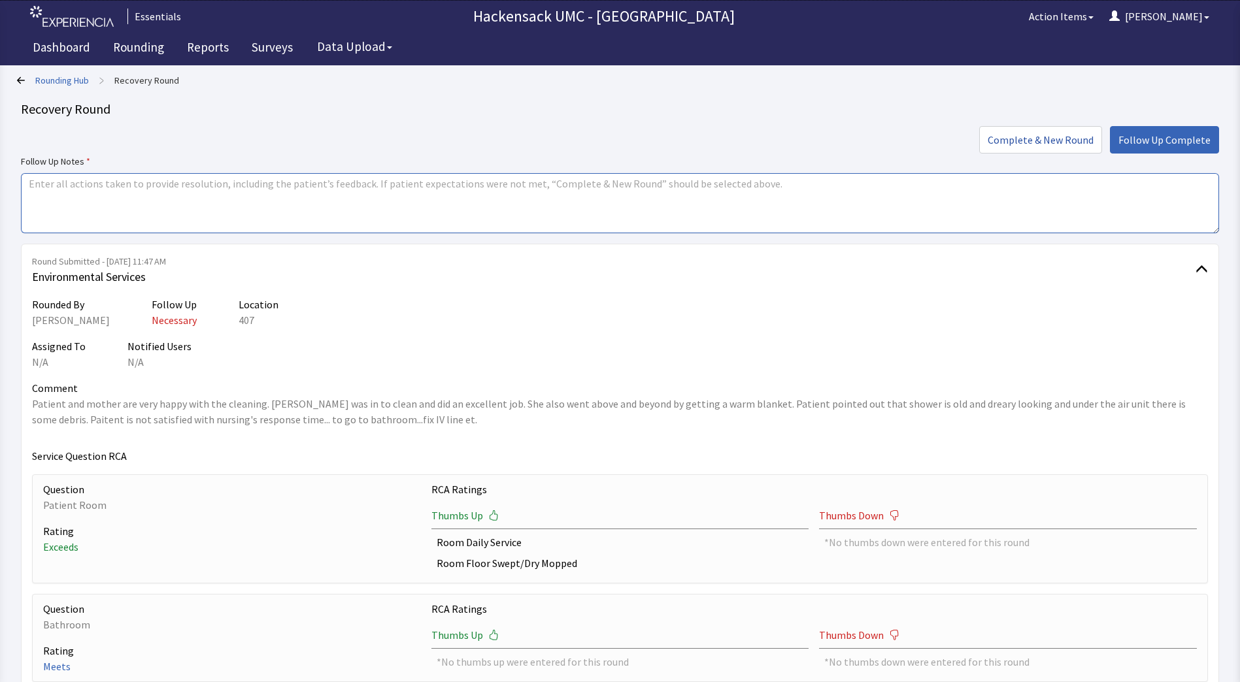
click at [460, 190] on textarea at bounding box center [620, 203] width 1198 height 60
click at [452, 178] on textarea at bounding box center [620, 203] width 1198 height 60
type textarea "[PERSON_NAME] took care of the dust and debris under the air unit. Gave feedbac…"
click at [1154, 139] on span "Follow Up Complete" at bounding box center [1164, 140] width 92 height 16
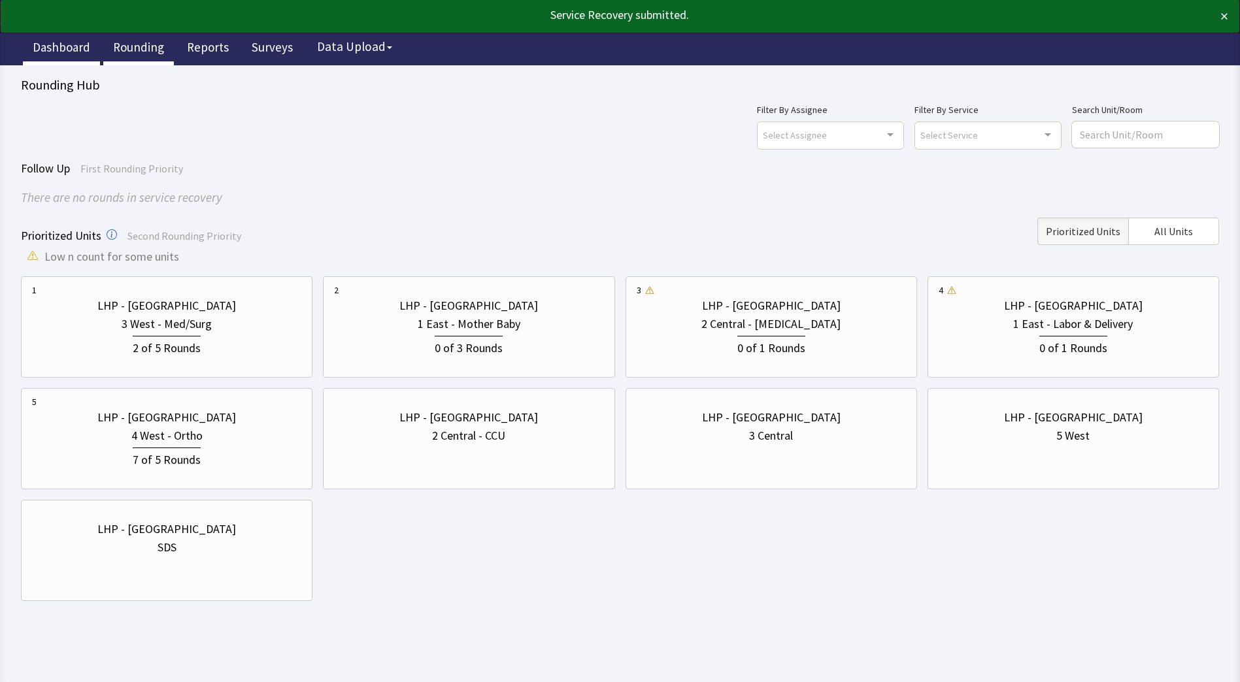
click at [50, 42] on link "Dashboard" at bounding box center [61, 49] width 77 height 33
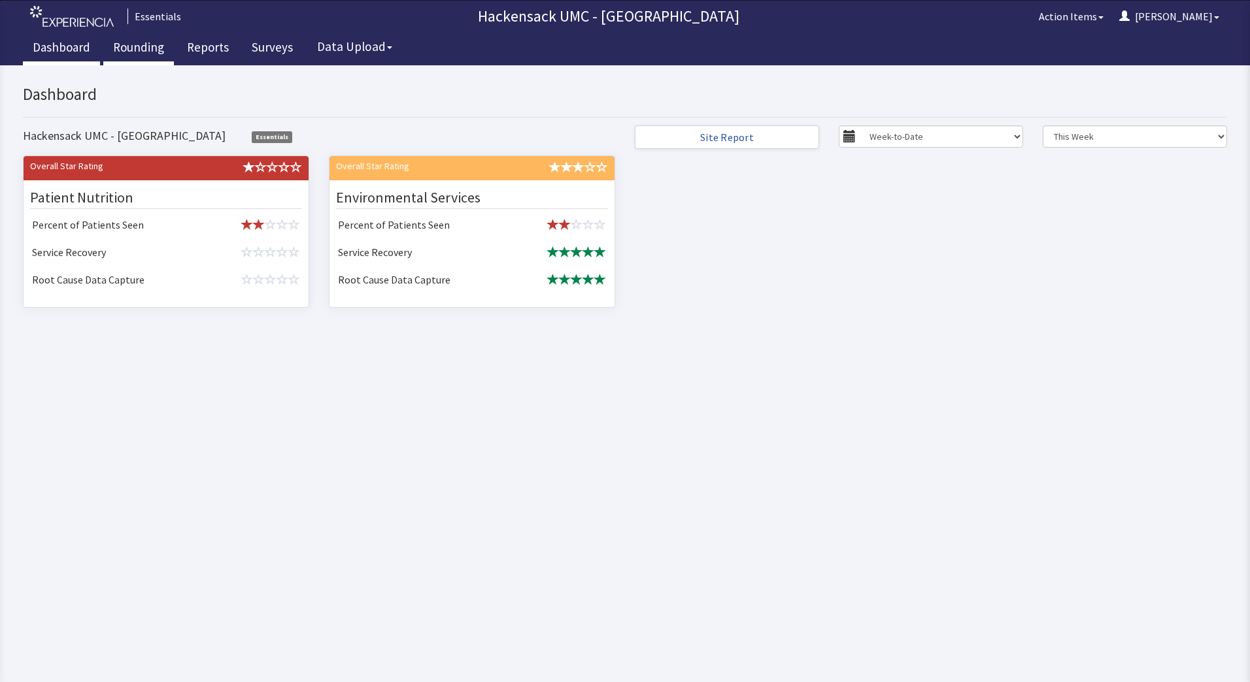
click at [139, 42] on link "Rounding" at bounding box center [138, 49] width 71 height 33
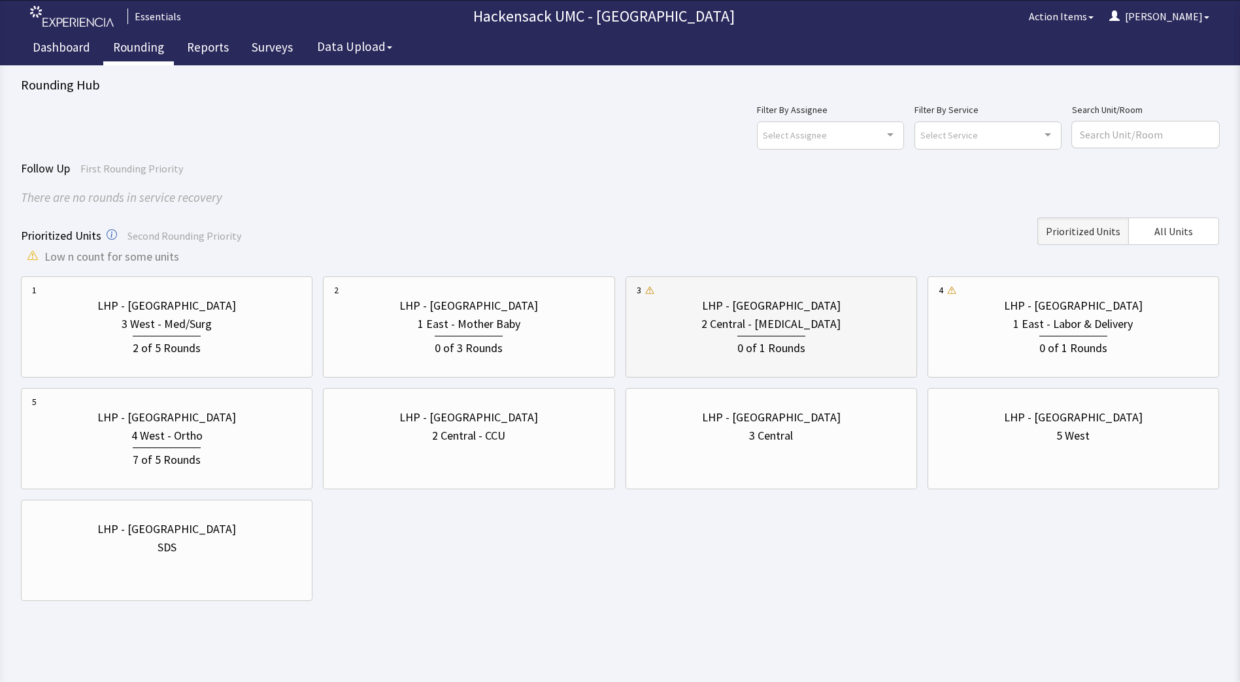
click at [797, 356] on div "0 of 1 Rounds" at bounding box center [771, 347] width 68 height 22
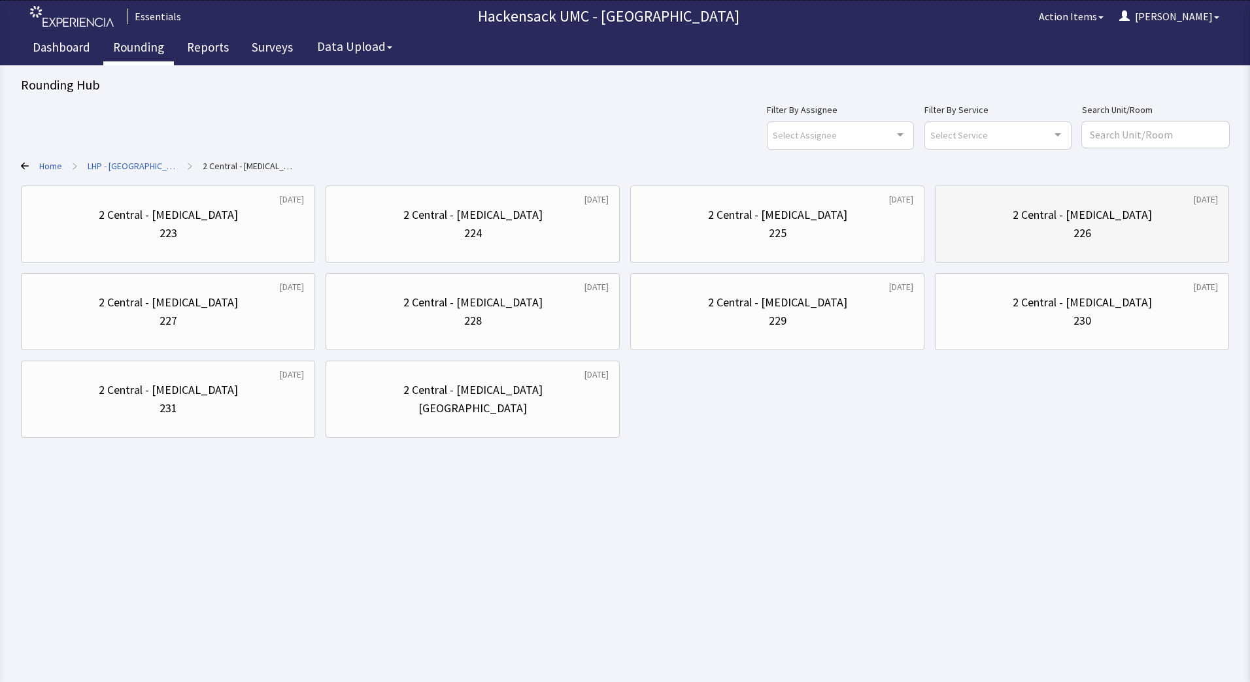
click at [1106, 224] on div "2 Central - [MEDICAL_DATA]" at bounding box center [1081, 215] width 139 height 18
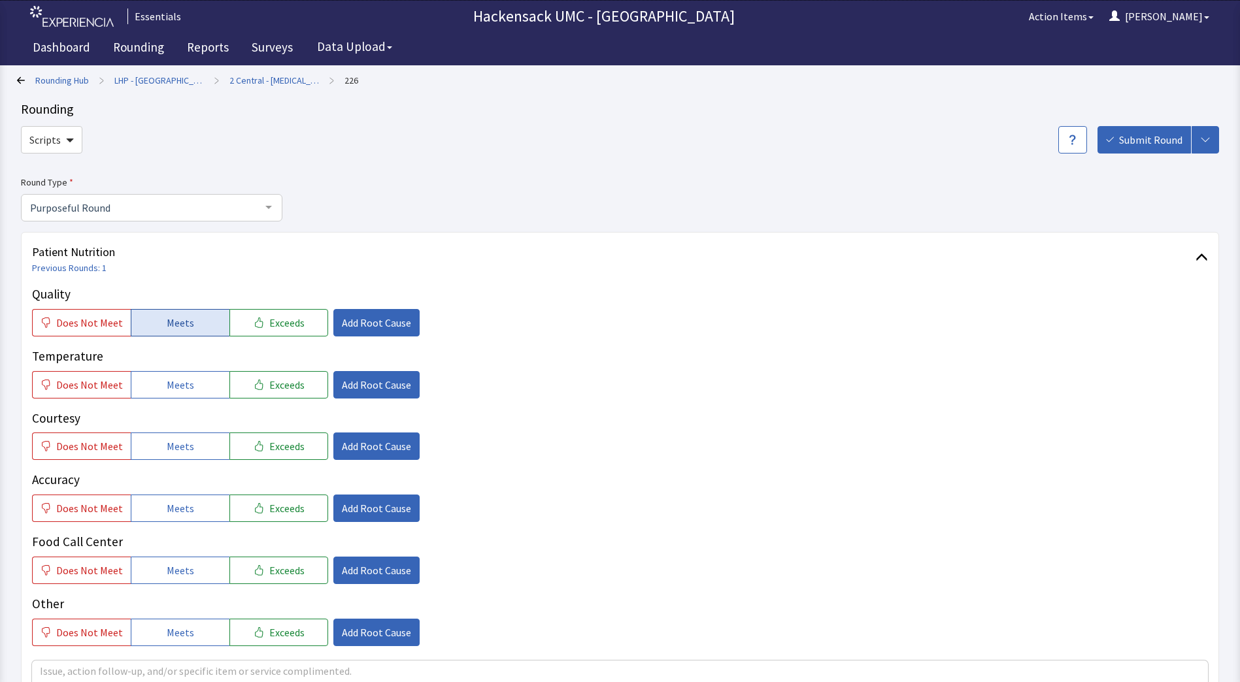
click at [177, 325] on span "Meets" at bounding box center [180, 323] width 27 height 16
click at [180, 379] on span "Meets" at bounding box center [180, 385] width 27 height 16
click at [172, 442] on span "Meets" at bounding box center [180, 447] width 27 height 16
click at [180, 513] on span "Meets" at bounding box center [180, 509] width 27 height 16
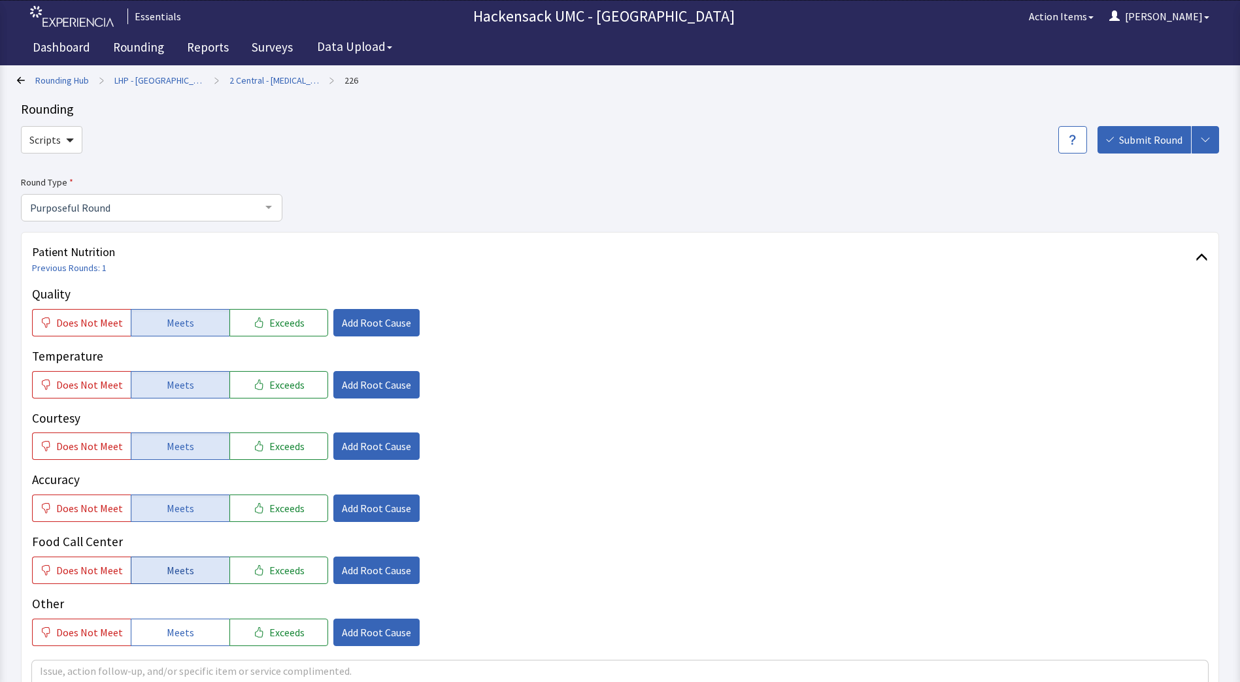
click at [182, 569] on span "Meets" at bounding box center [180, 571] width 27 height 16
click at [188, 629] on button "Meets" at bounding box center [180, 632] width 99 height 27
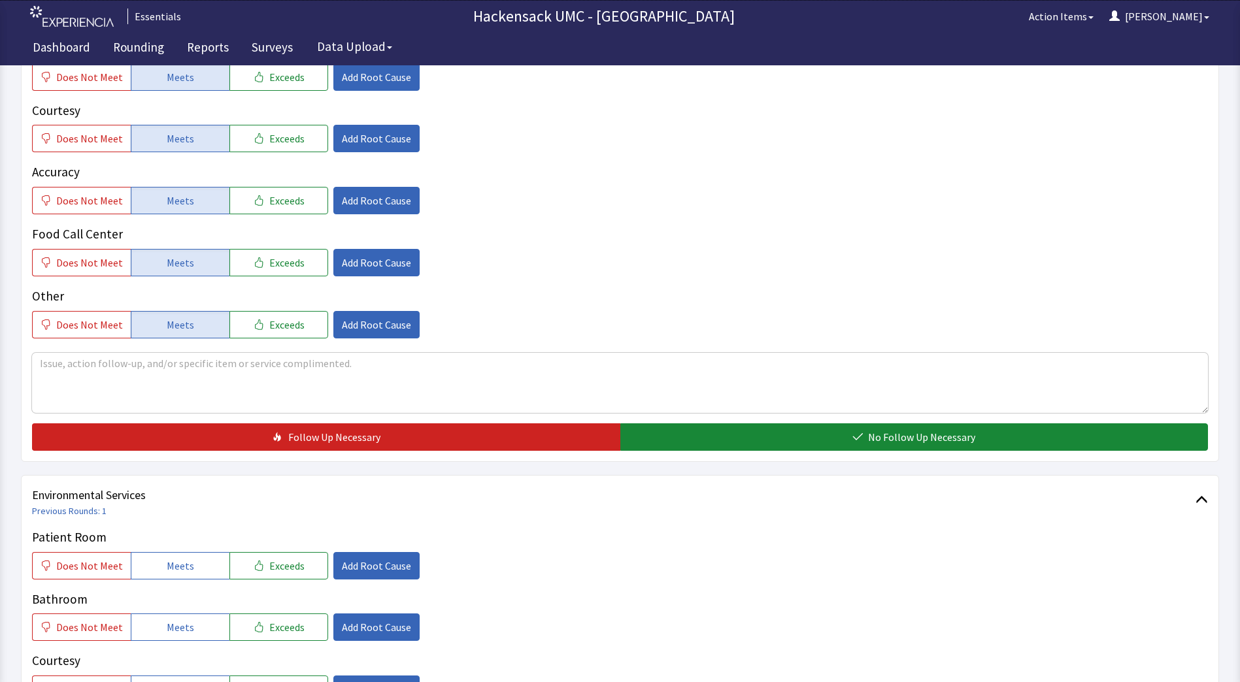
scroll to position [323, 0]
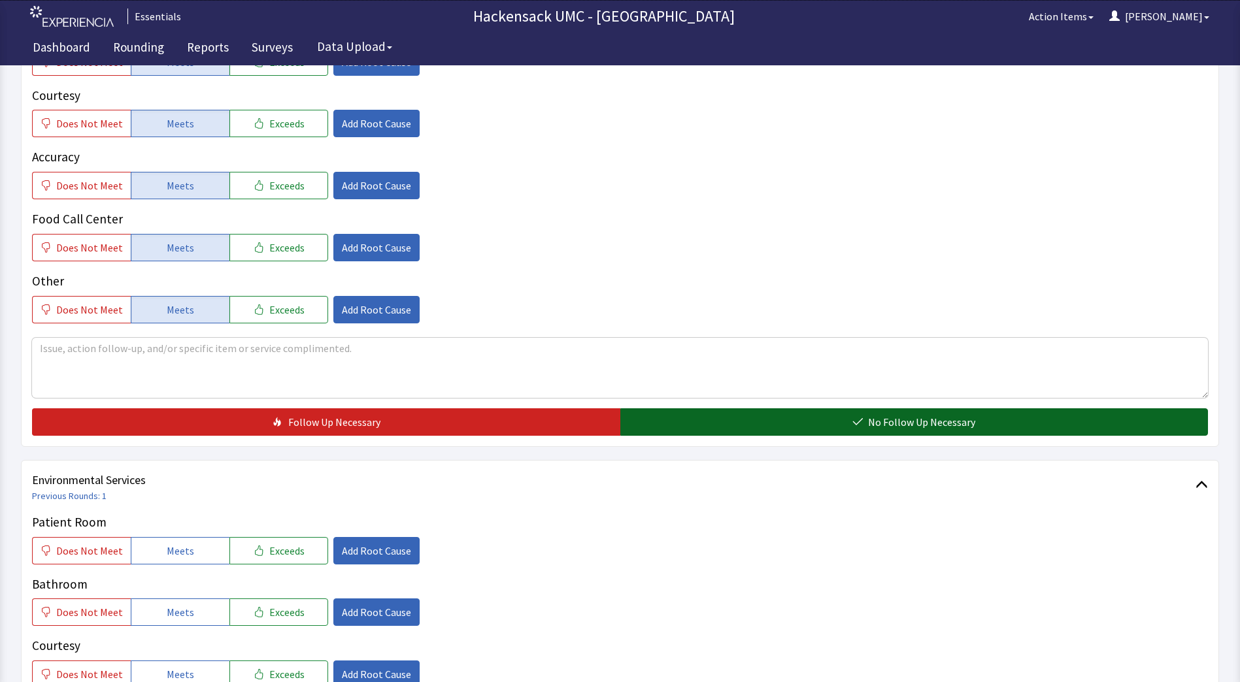
click at [1011, 418] on button "No Follow Up Necessary" at bounding box center [914, 421] width 588 height 27
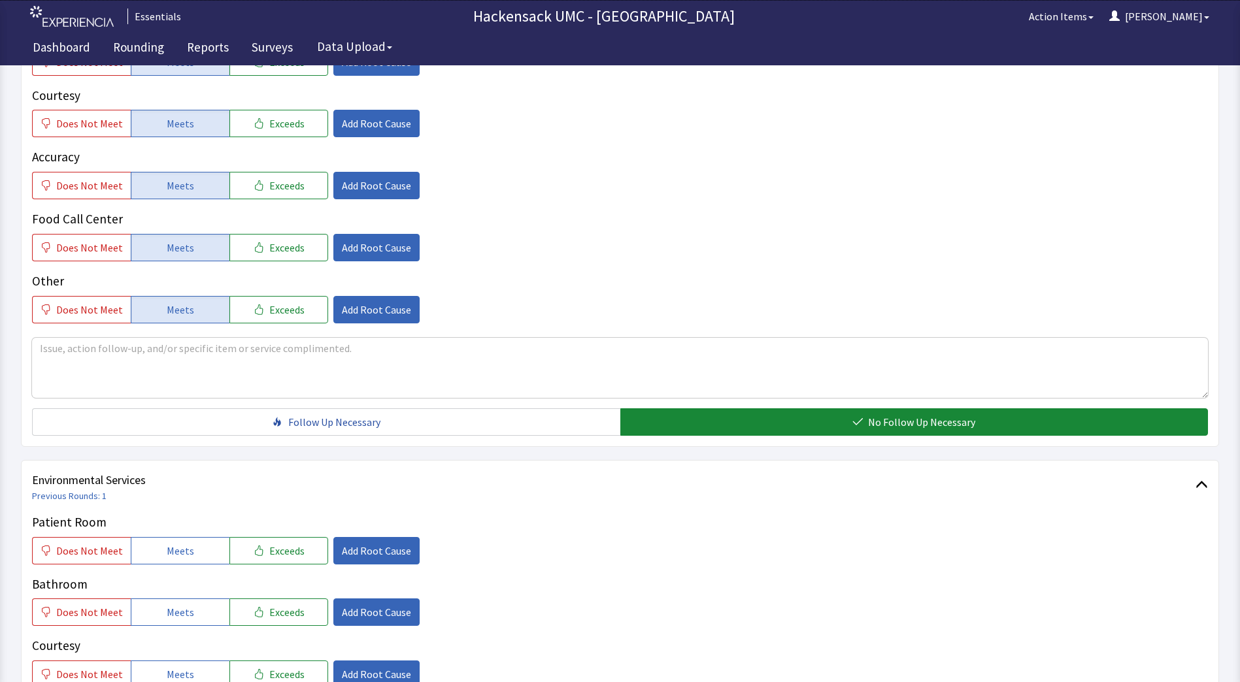
scroll to position [523, 0]
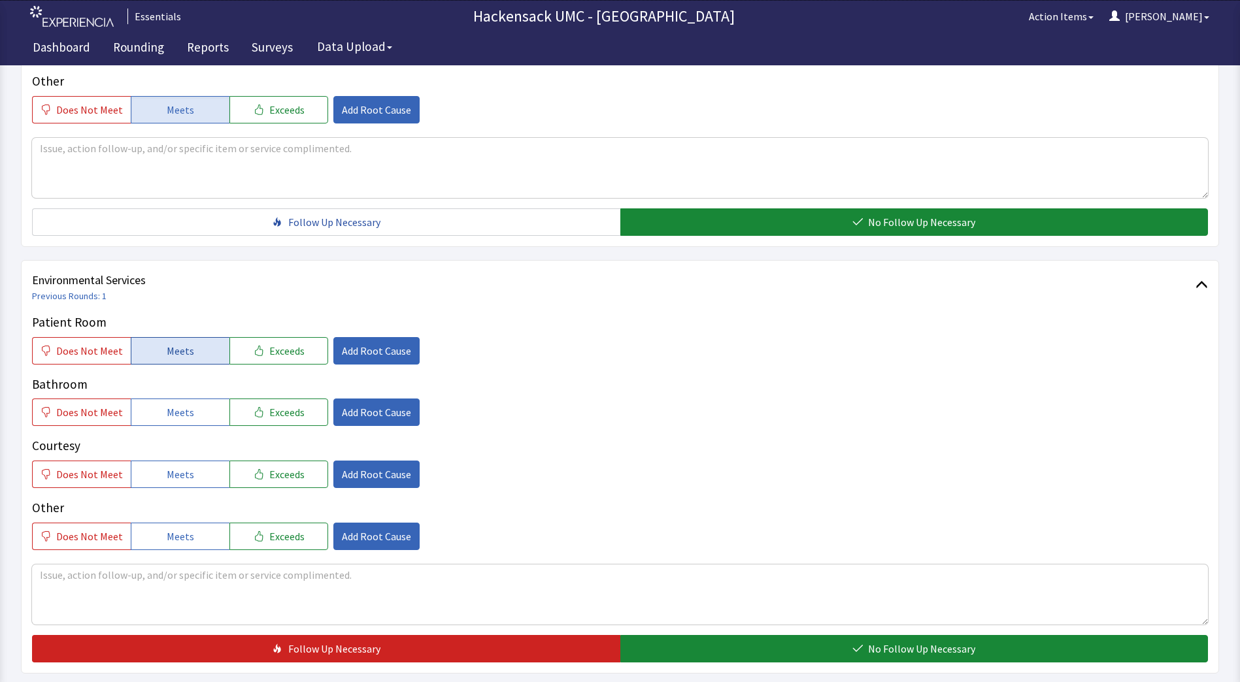
click at [186, 350] on span "Meets" at bounding box center [180, 351] width 27 height 16
click at [184, 421] on button "Meets" at bounding box center [180, 412] width 99 height 27
click at [183, 482] on span "Meets" at bounding box center [180, 475] width 27 height 16
click at [184, 533] on span "Meets" at bounding box center [180, 537] width 27 height 16
click at [203, 578] on textarea at bounding box center [620, 595] width 1176 height 60
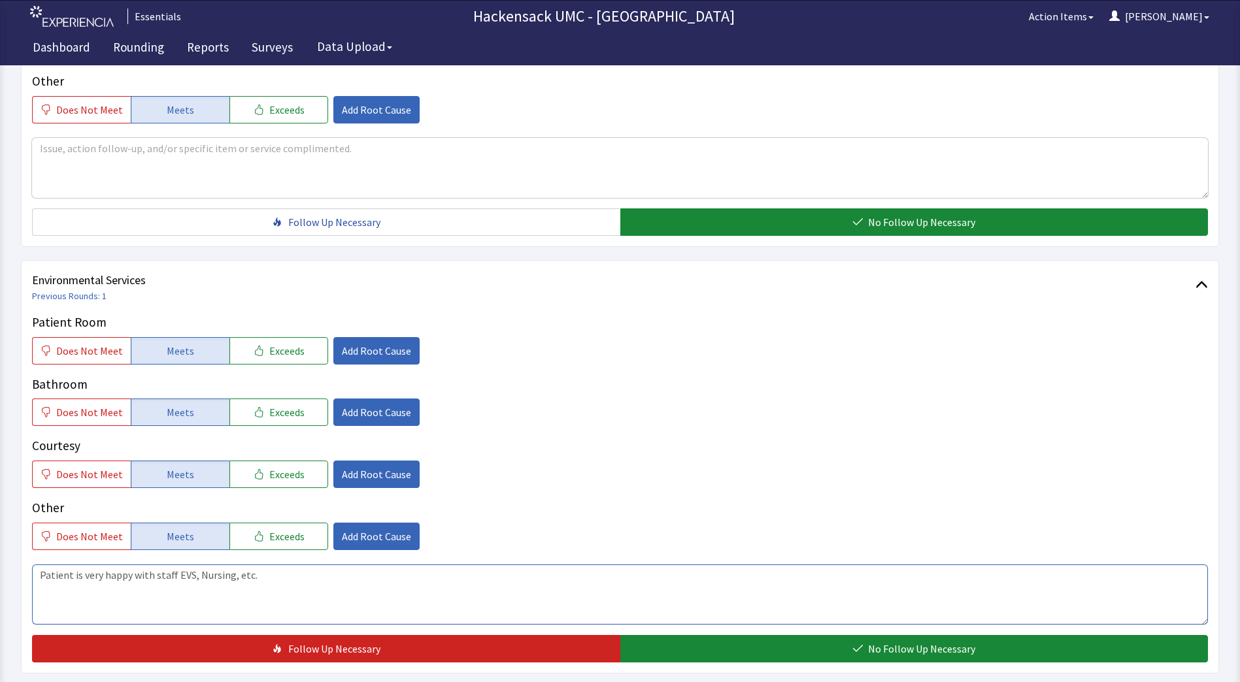
type textarea "Patient is very happy with staff EVS, Nursing, etc."
click at [848, 634] on div "Patient Room Does Not Meet Meets Exceeds Add Root Cause Bathroom Does Not Meet …" at bounding box center [620, 488] width 1176 height 350
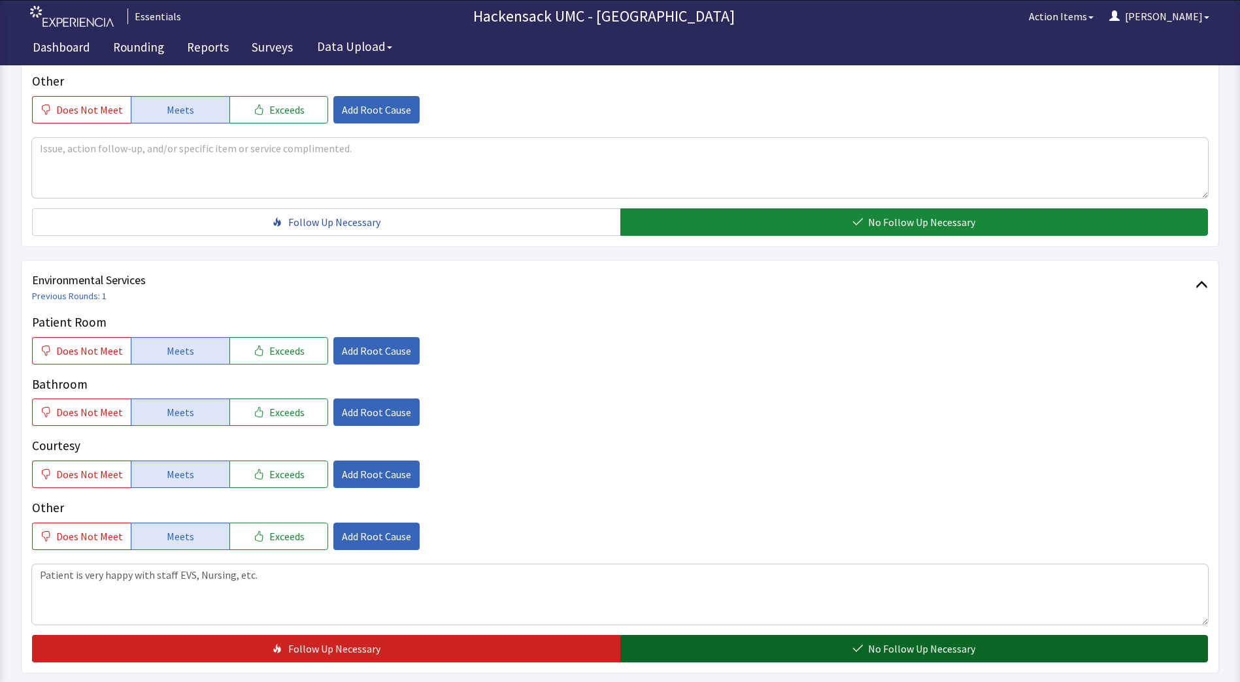
click at [857, 644] on icon "button" at bounding box center [857, 649] width 10 height 10
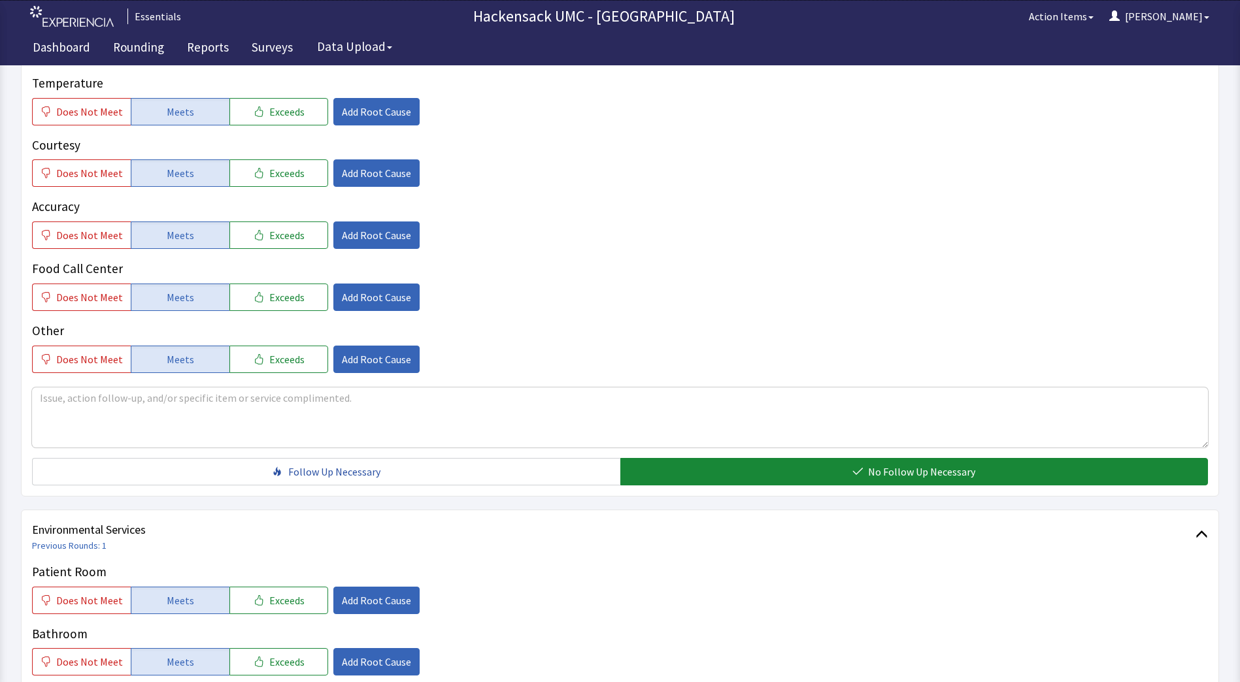
scroll to position [641, 0]
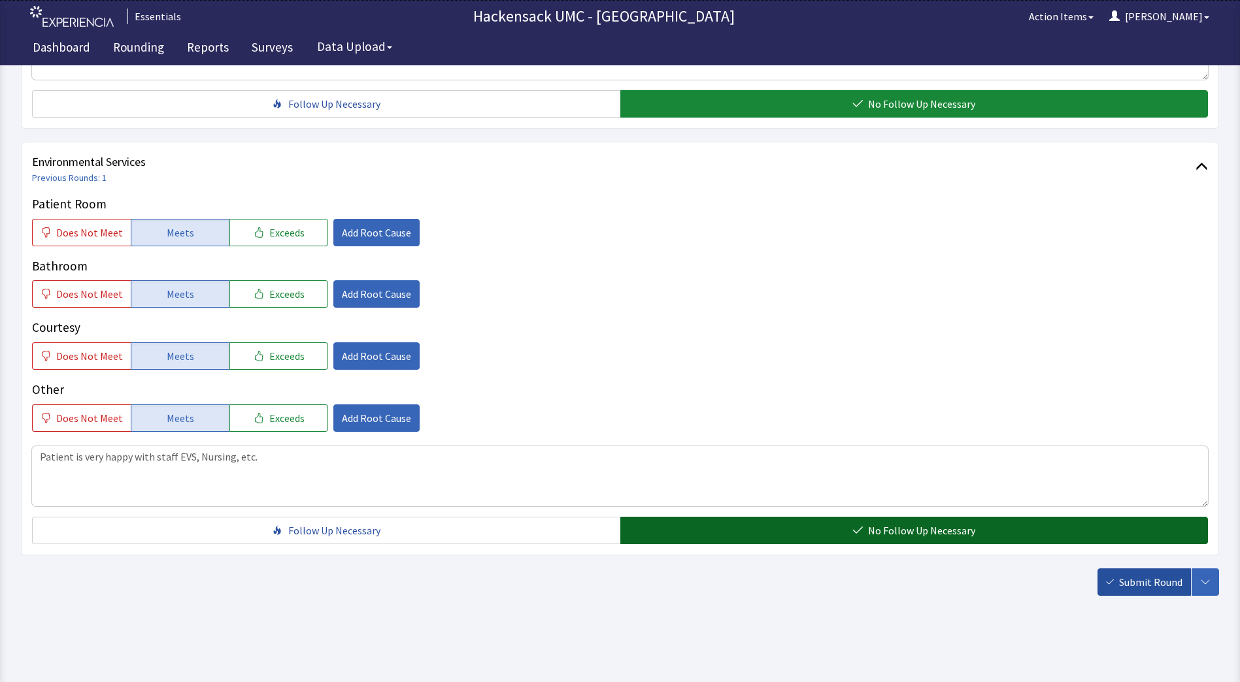
click at [1155, 590] on button "Submit Round" at bounding box center [1143, 582] width 93 height 27
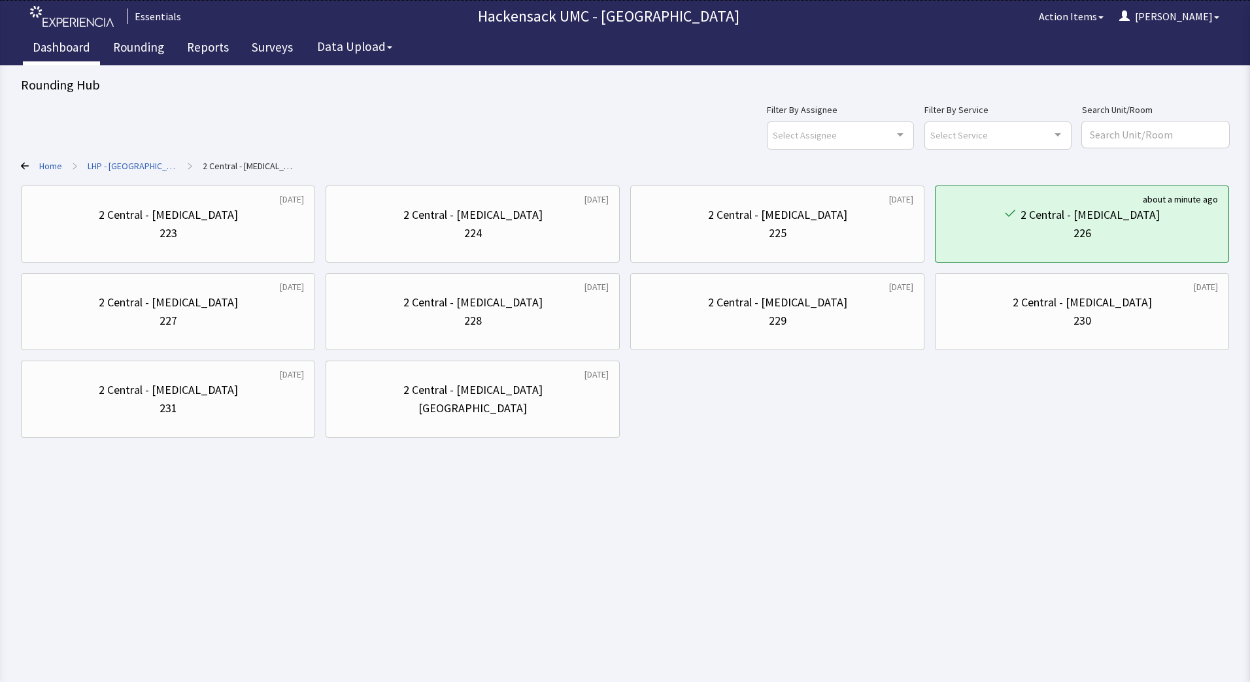
click at [48, 43] on link "Dashboard" at bounding box center [61, 49] width 77 height 33
